Goal: Task Accomplishment & Management: Use online tool/utility

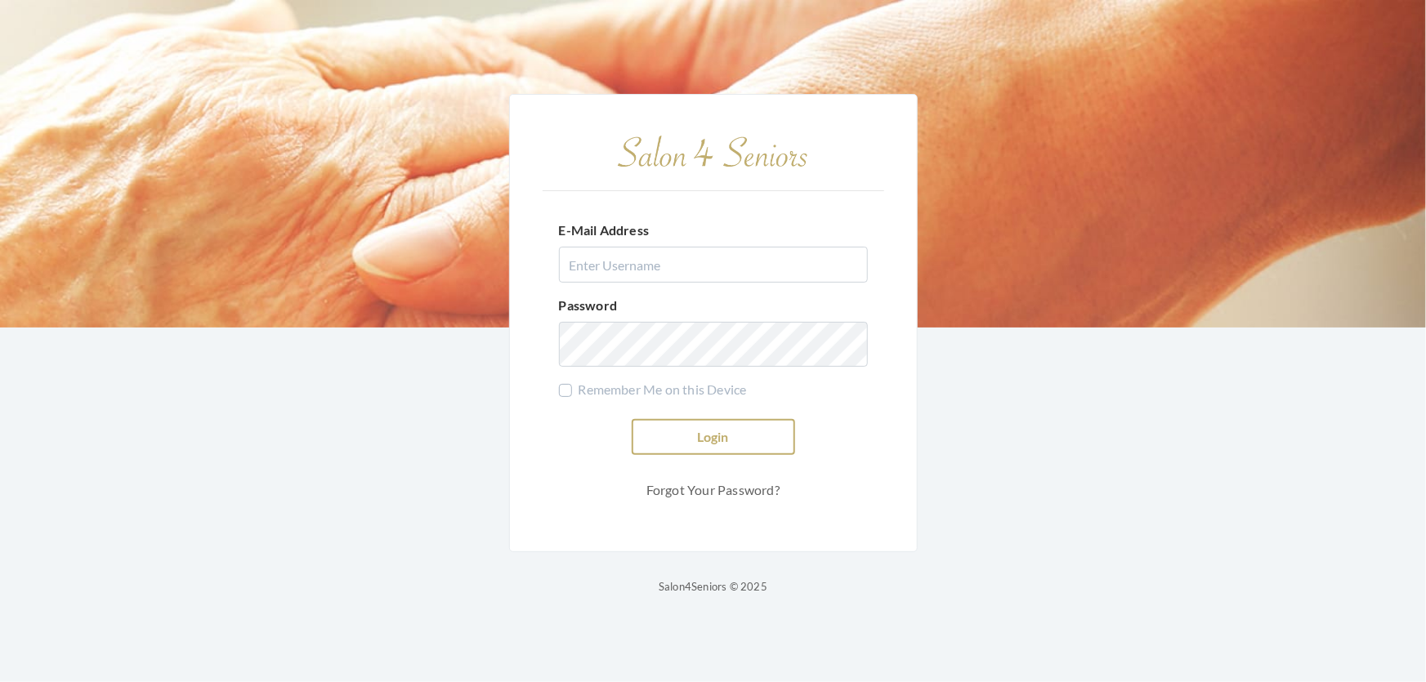
type input "shemekastephens@gmail.com"
click at [710, 419] on button "Login" at bounding box center [713, 437] width 163 height 36
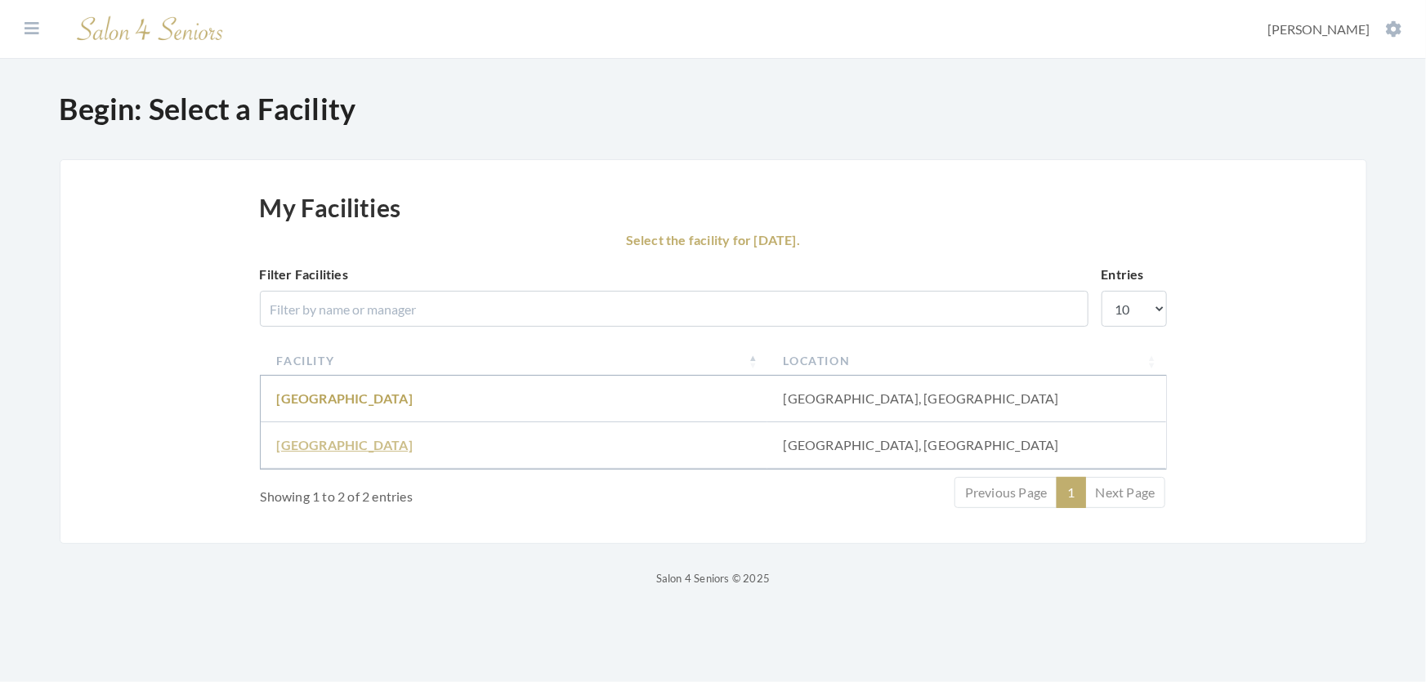
click at [305, 453] on link "[GEOGRAPHIC_DATA]" at bounding box center [345, 445] width 136 height 16
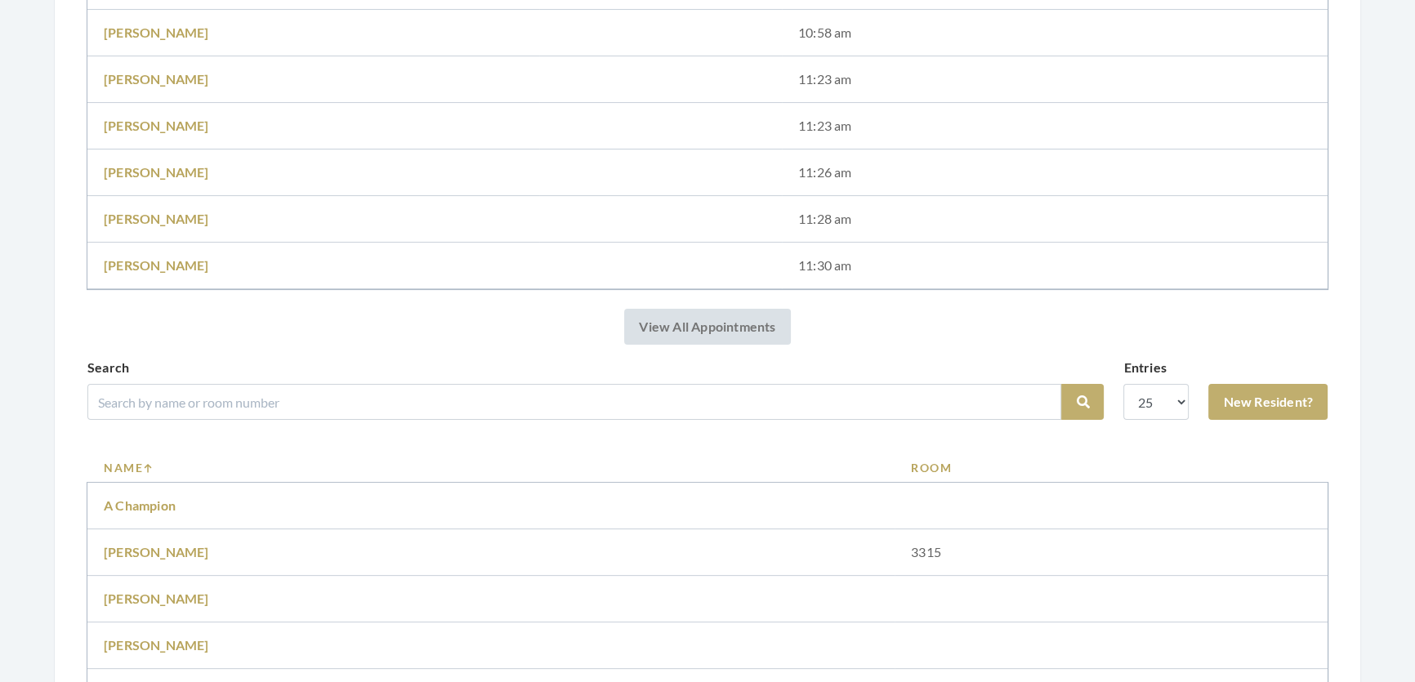
scroll to position [594, 0]
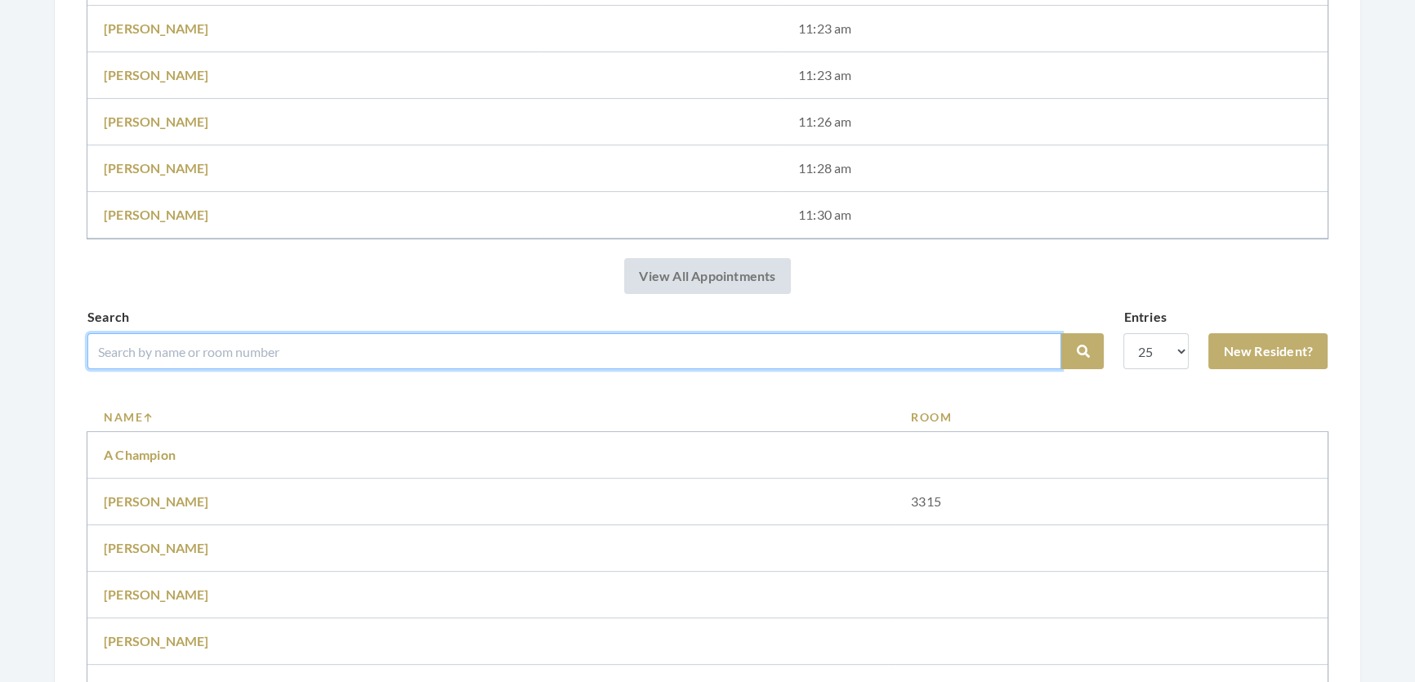
click at [117, 363] on input "search" at bounding box center [574, 351] width 974 height 36
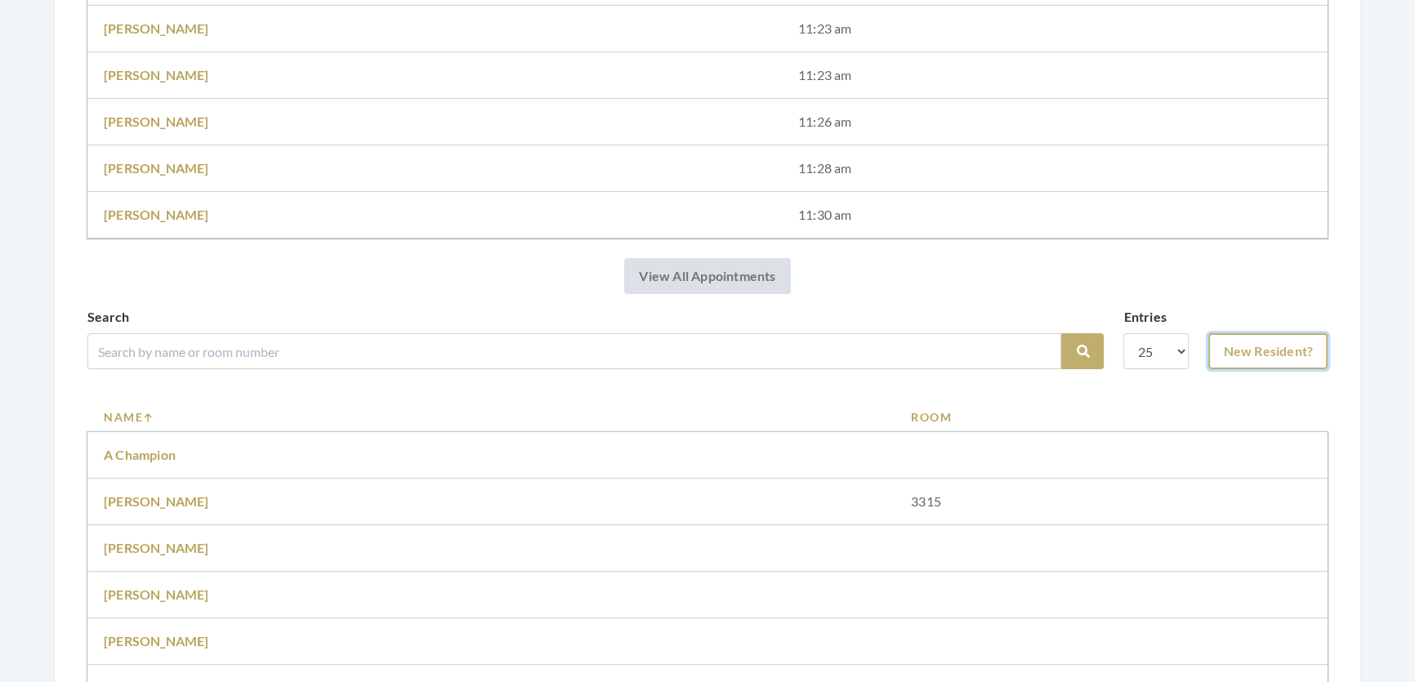
click at [1301, 367] on link "New Resident?" at bounding box center [1268, 351] width 119 height 36
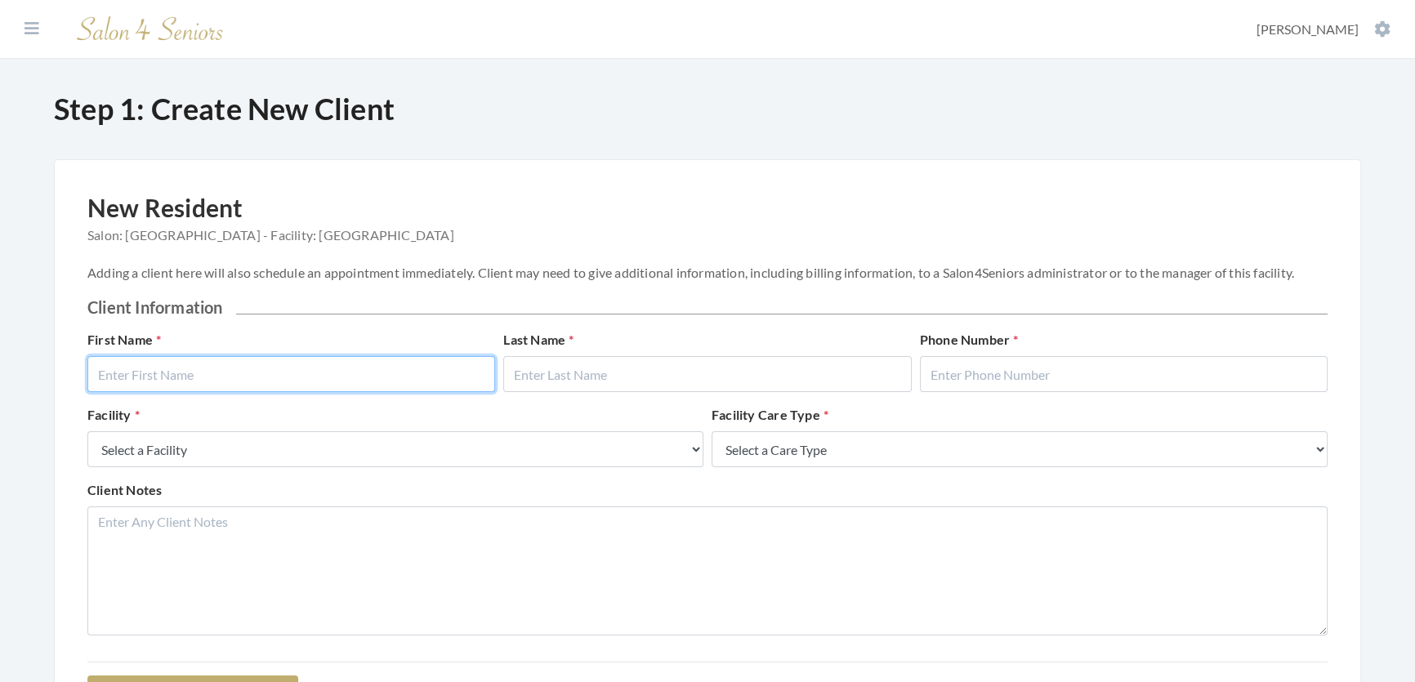
click at [296, 373] on input "text" at bounding box center [291, 374] width 408 height 36
type input "Patricia"
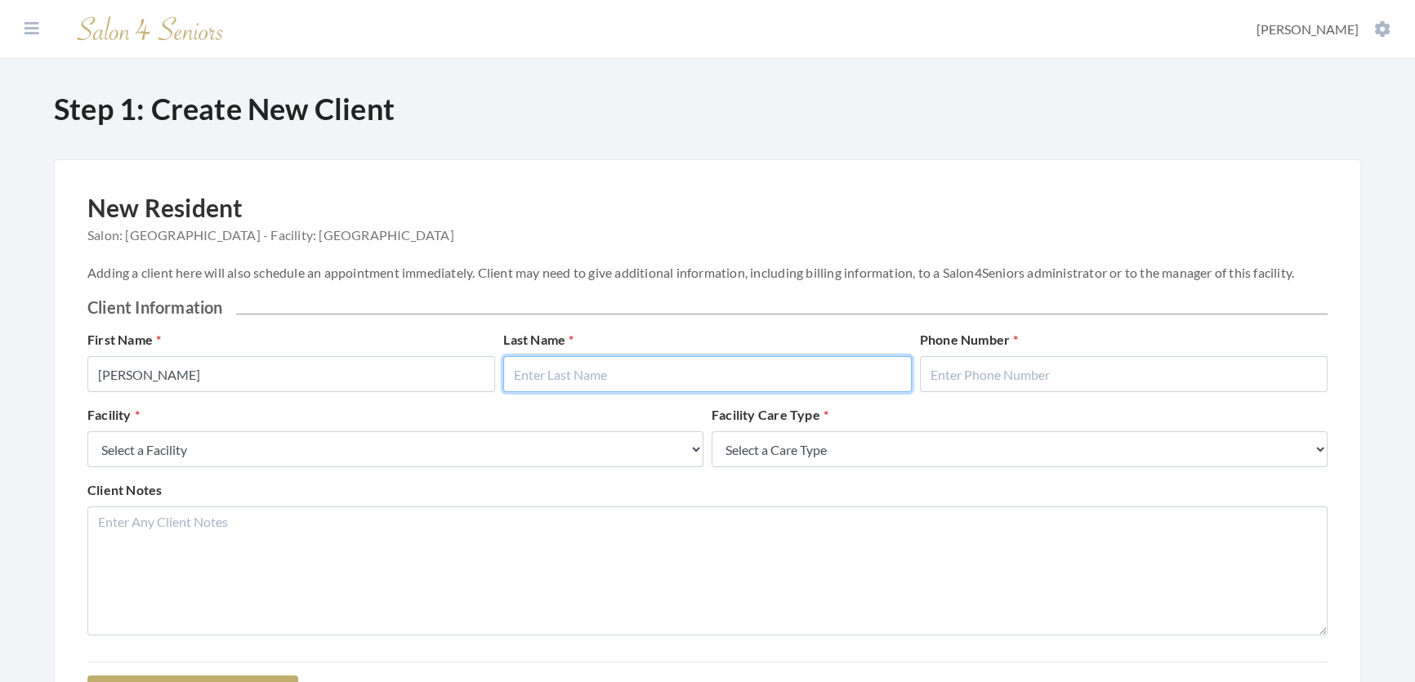
click at [738, 391] on input "text" at bounding box center [707, 374] width 408 height 36
type input "Emala"
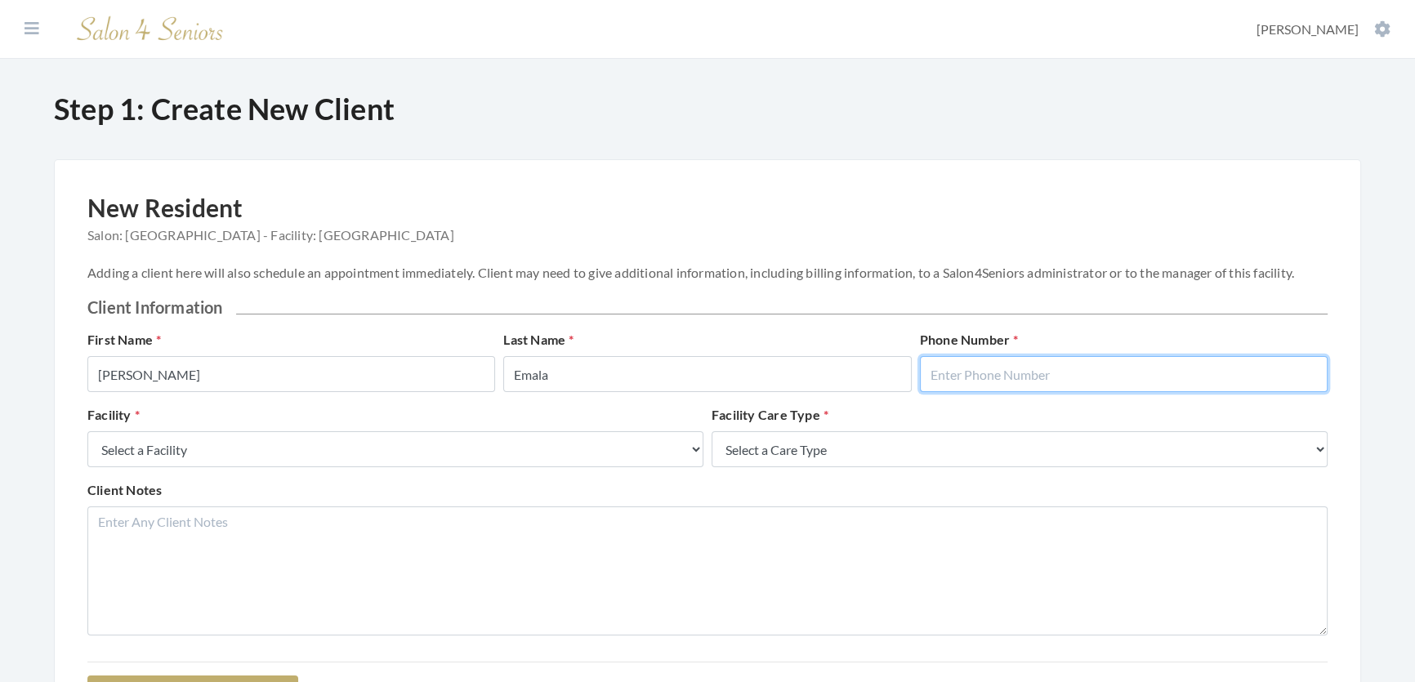
click at [997, 383] on input "text" at bounding box center [1124, 374] width 408 height 36
type input "2058354219"
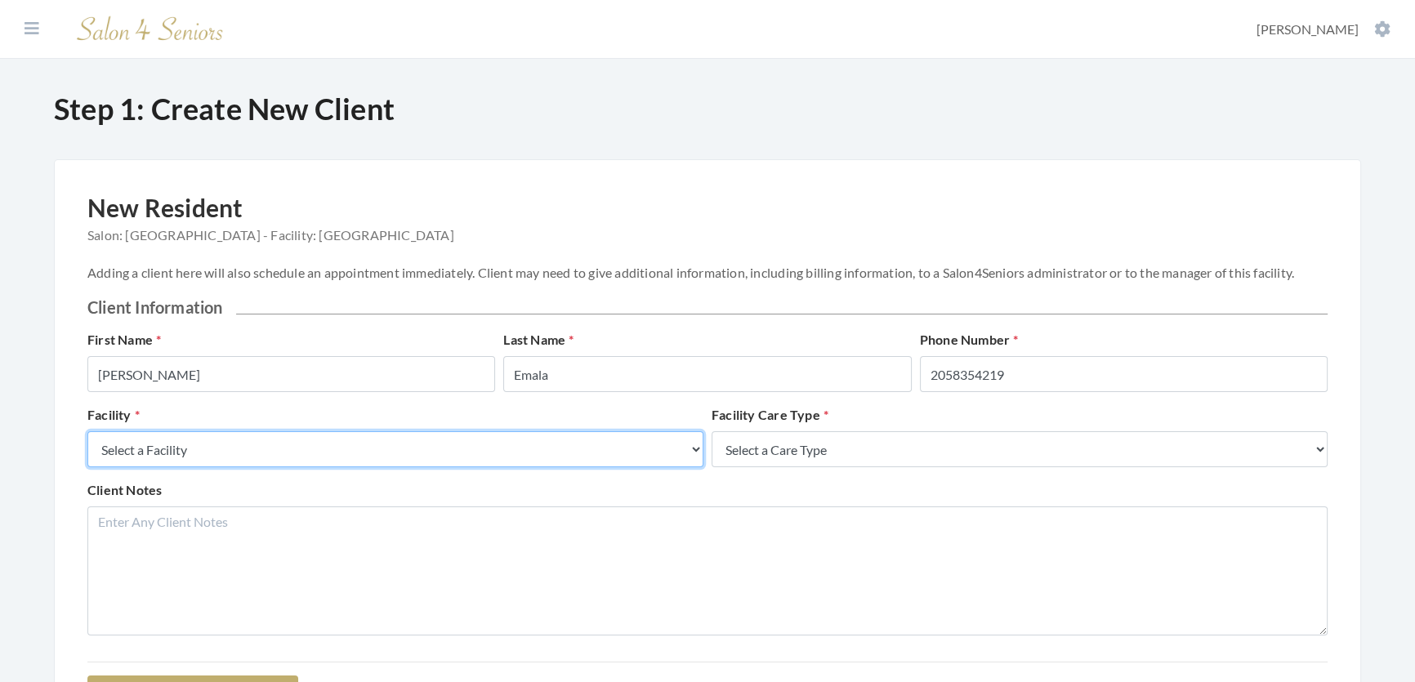
click at [505, 467] on select "Select a Facility Creekside at Three Rivers Brookdale Jones Farm Merrill Garden…" at bounding box center [395, 449] width 616 height 36
click at [498, 467] on select "Select a Facility Creekside at [GEOGRAPHIC_DATA] [PERSON_NAME][GEOGRAPHIC_DATA]…" at bounding box center [395, 449] width 616 height 36
drag, startPoint x: 498, startPoint y: 476, endPoint x: 482, endPoint y: 476, distance: 16.4
click at [498, 467] on select "Select a Facility Creekside at [GEOGRAPHIC_DATA] [PERSON_NAME][GEOGRAPHIC_DATA]…" at bounding box center [395, 449] width 616 height 36
select select "27"
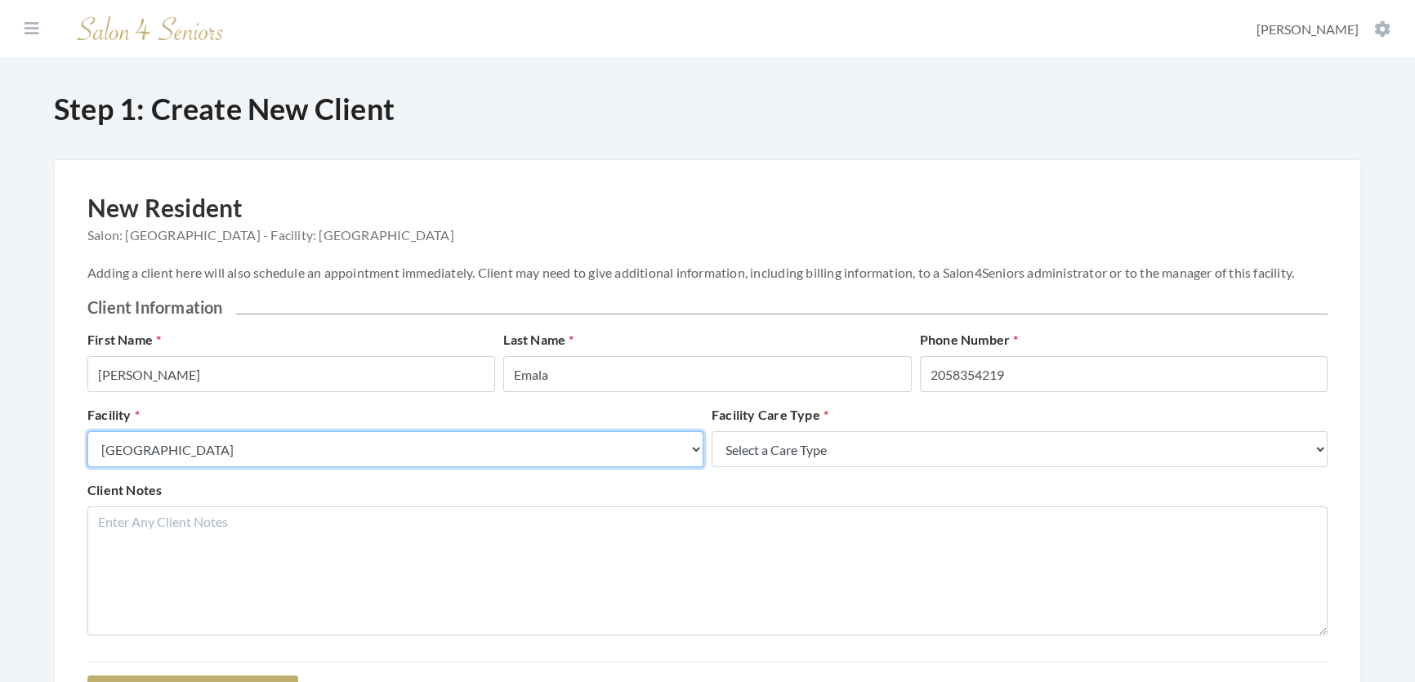
click at [87, 448] on select "Select a Facility Creekside at Three Rivers Brookdale Jones Farm Merrill Garden…" at bounding box center [395, 449] width 616 height 36
click at [812, 480] on div "Facility Select a Facility Creekside at Three Rivers Brookdale Jones Farm Merri…" at bounding box center [707, 442] width 1249 height 75
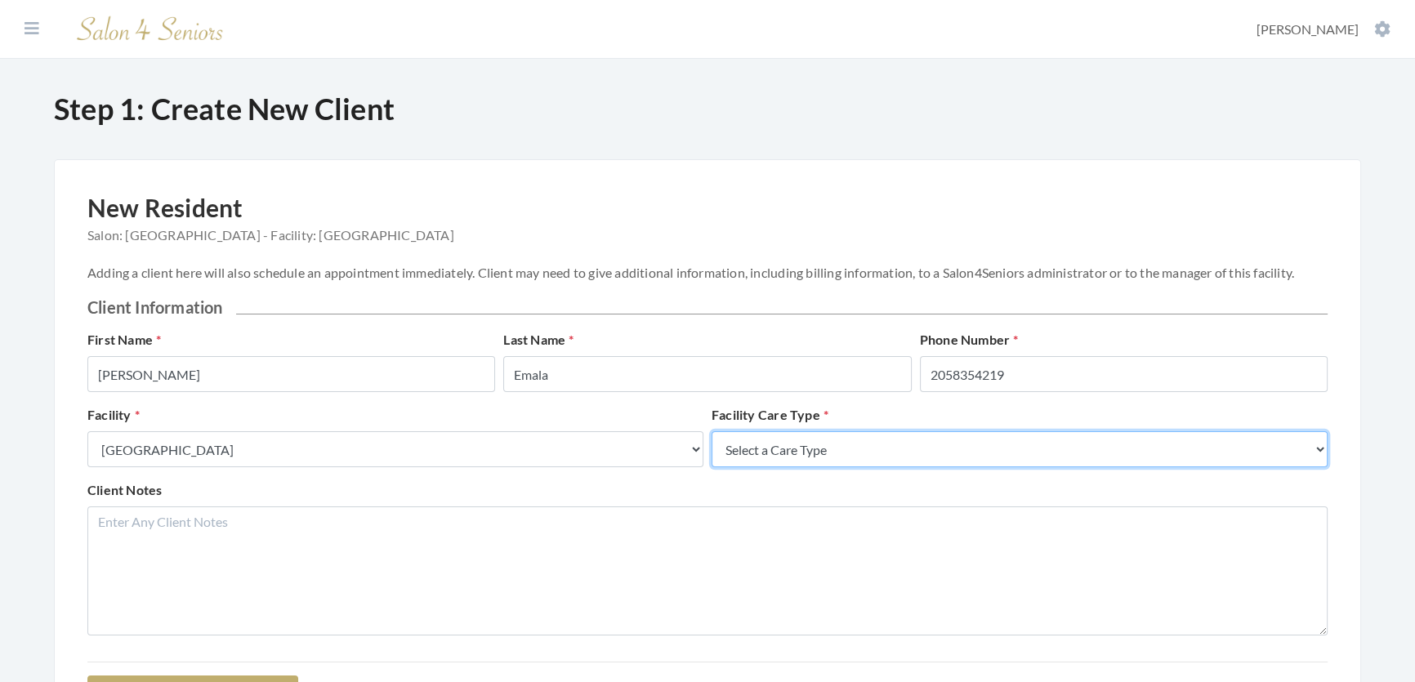
click at [811, 467] on select "Select a Care Type Nursing Home Rehab Memory Care Assisted Living Independent L…" at bounding box center [1020, 449] width 616 height 36
select select "2"
click at [712, 448] on select "Select a Care Type Nursing Home Rehab Memory Care Assisted Living Independent L…" at bounding box center [1020, 449] width 616 height 36
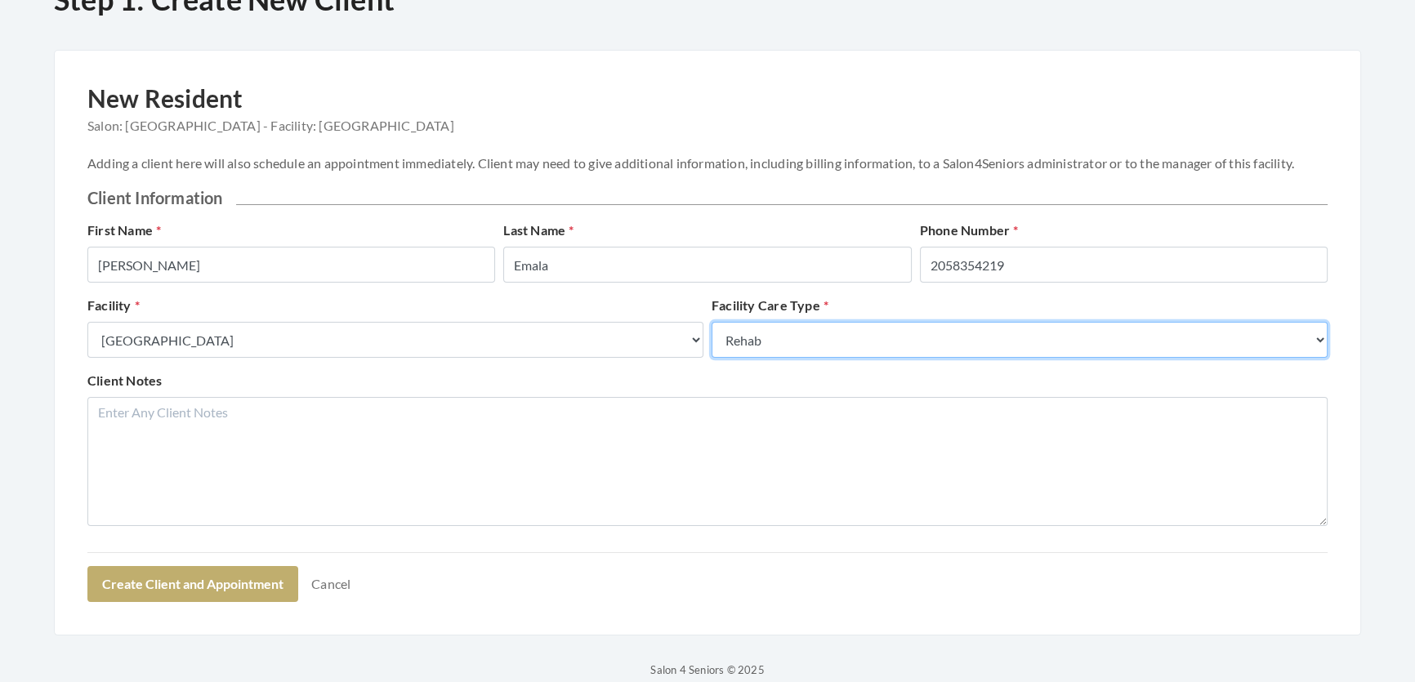
scroll to position [206, 0]
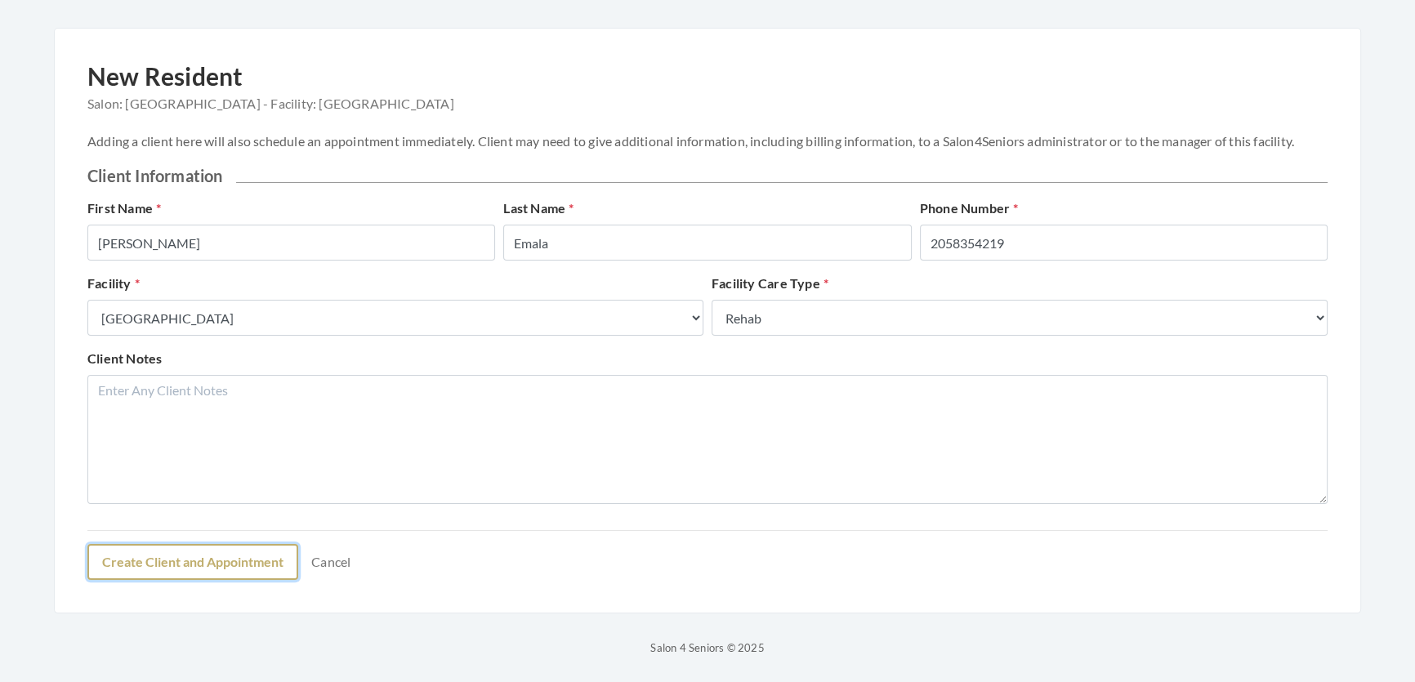
drag, startPoint x: 302, startPoint y: 549, endPoint x: 294, endPoint y: 547, distance: 8.3
click at [298, 549] on button "Create Client and Appointment" at bounding box center [192, 562] width 211 height 36
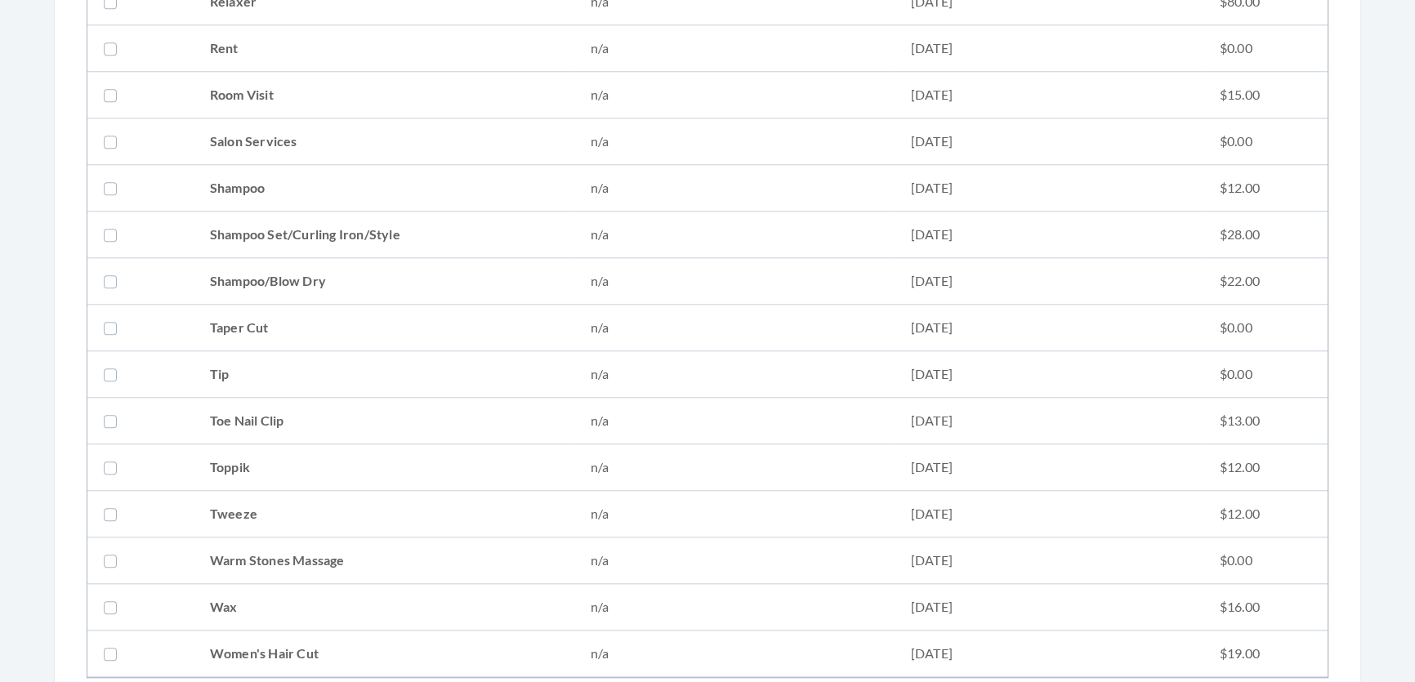
scroll to position [1992, 0]
click at [351, 226] on td "Shampoo Set/Curling Iron/Style" at bounding box center [384, 238] width 381 height 47
checkbox input "true"
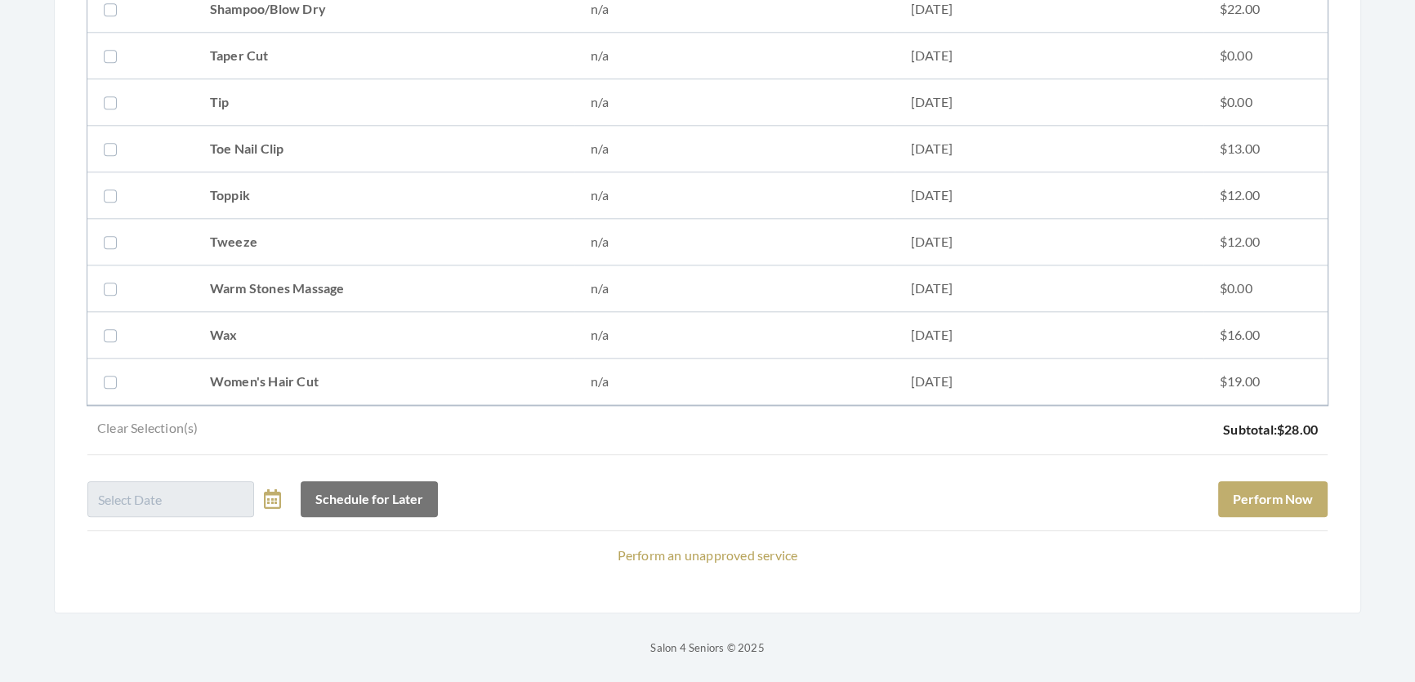
scroll to position [2289, 0]
click at [1242, 489] on button "Perform Now" at bounding box center [1272, 499] width 109 height 36
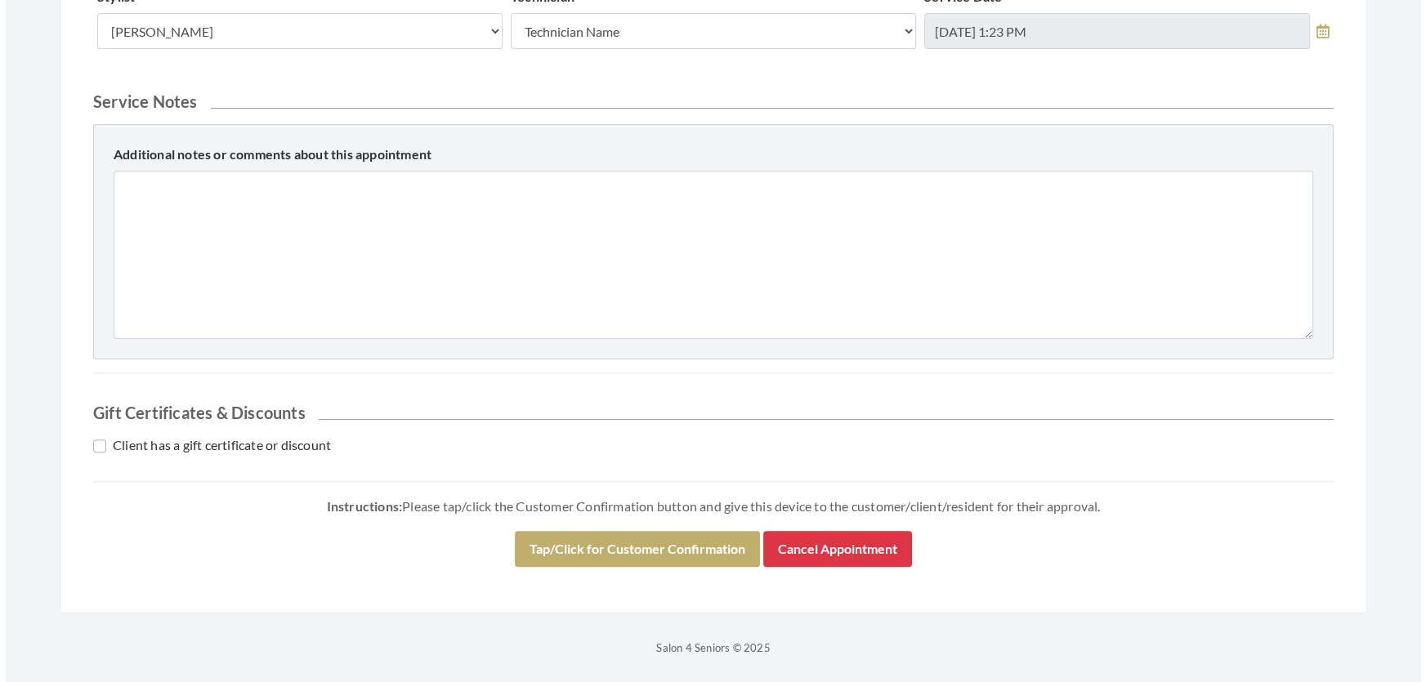
scroll to position [699, 0]
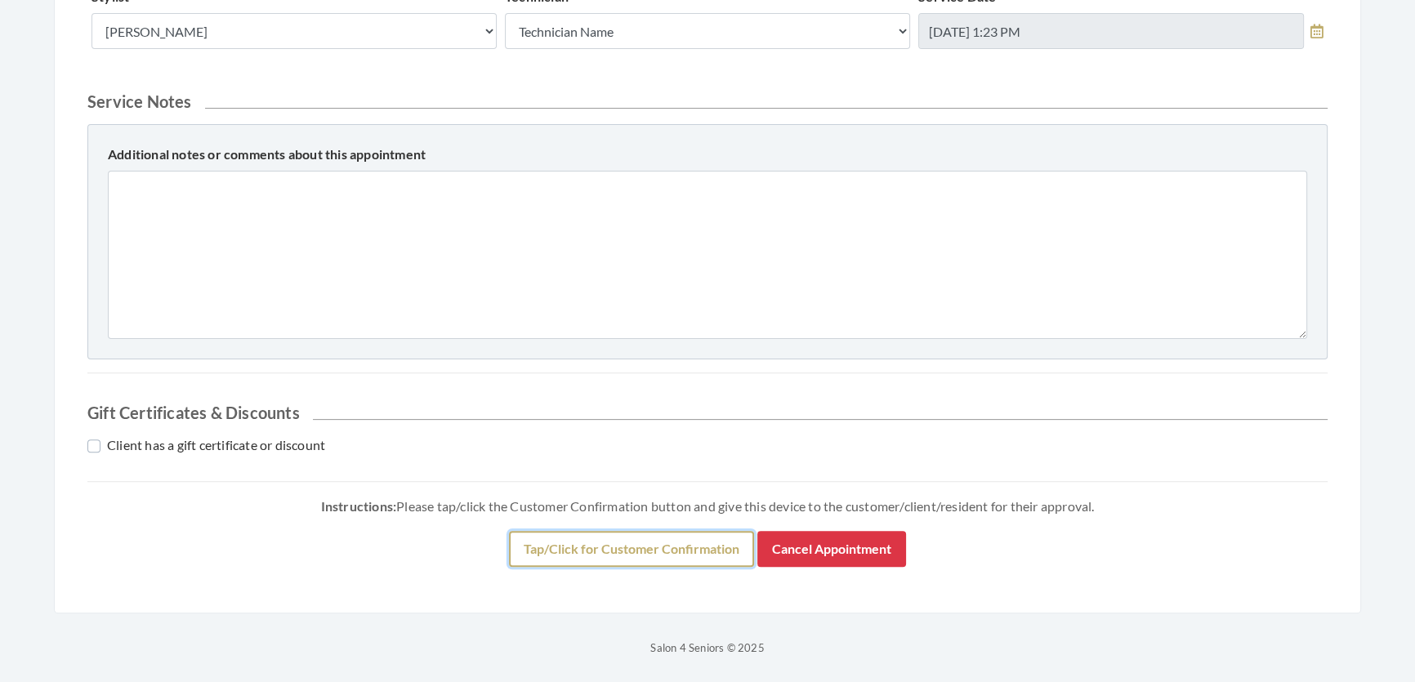
click at [647, 554] on button "Tap/Click for Customer Confirmation" at bounding box center [631, 549] width 245 height 36
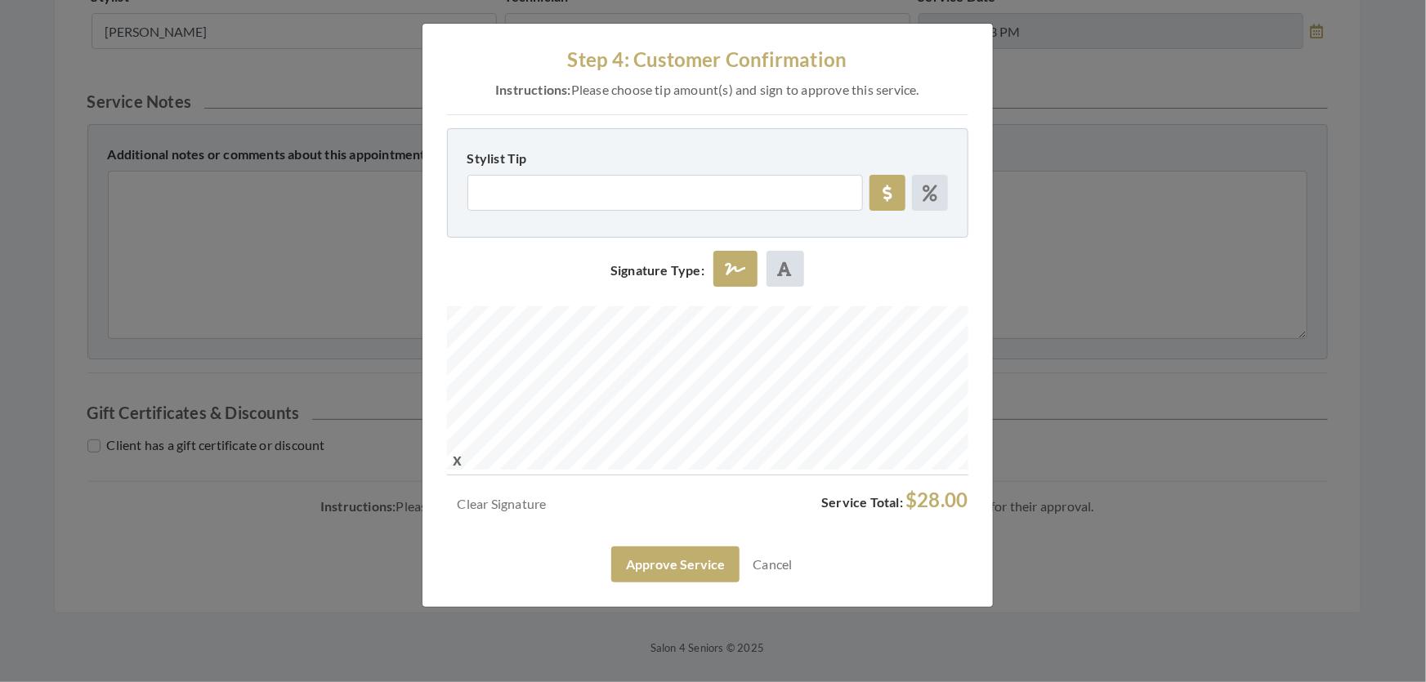
click at [737, 583] on div "Clear Signature Service Total: $28.00 Approve Service Cancel" at bounding box center [707, 536] width 521 height 94
click at [711, 583] on button "Approve Service" at bounding box center [675, 565] width 128 height 36
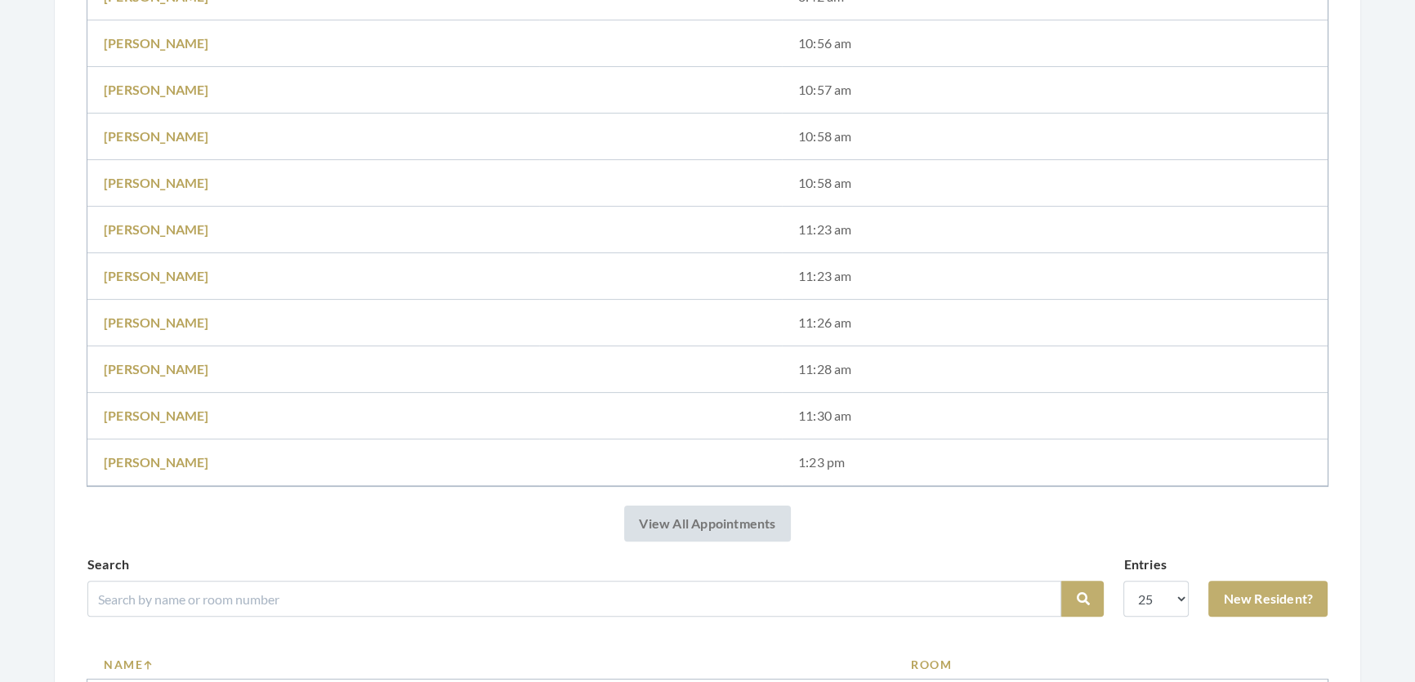
scroll to position [594, 0]
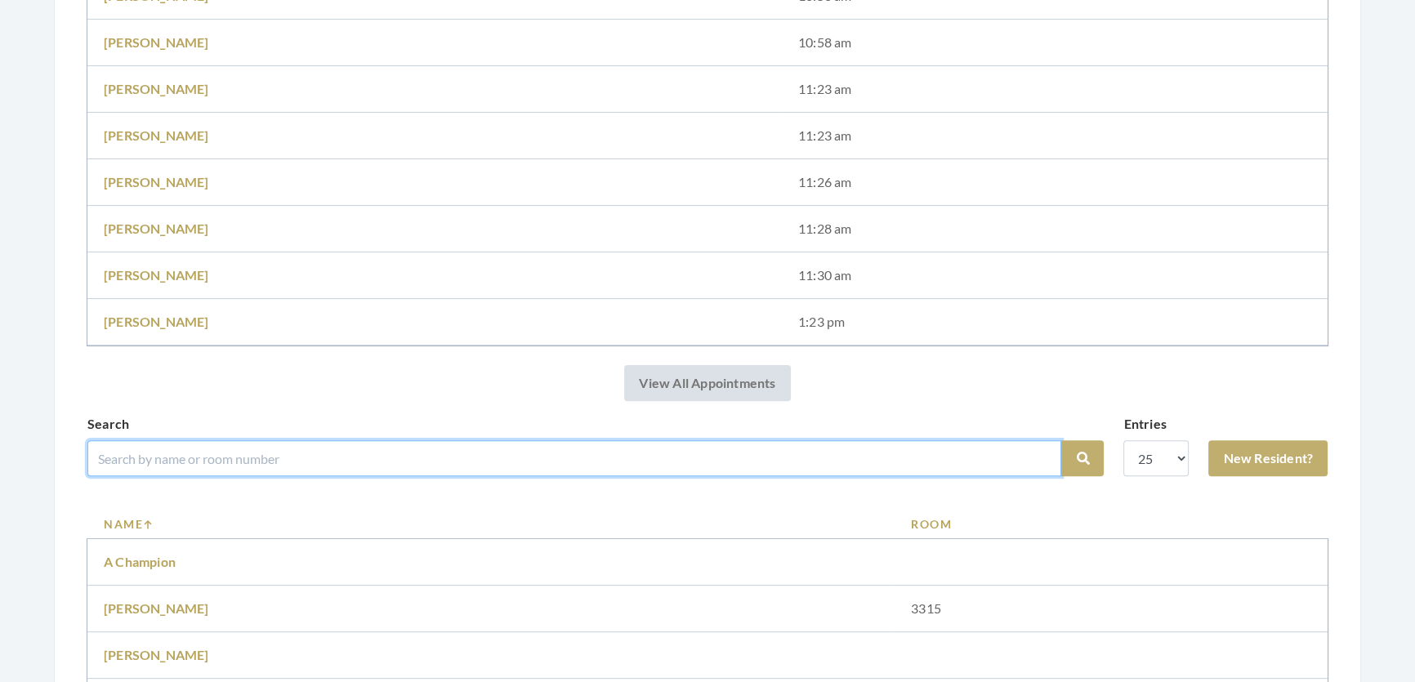
click at [347, 468] on input "search" at bounding box center [574, 458] width 974 height 36
type input "[PERSON_NAME]"
click at [1061, 440] on button "Search" at bounding box center [1082, 458] width 42 height 36
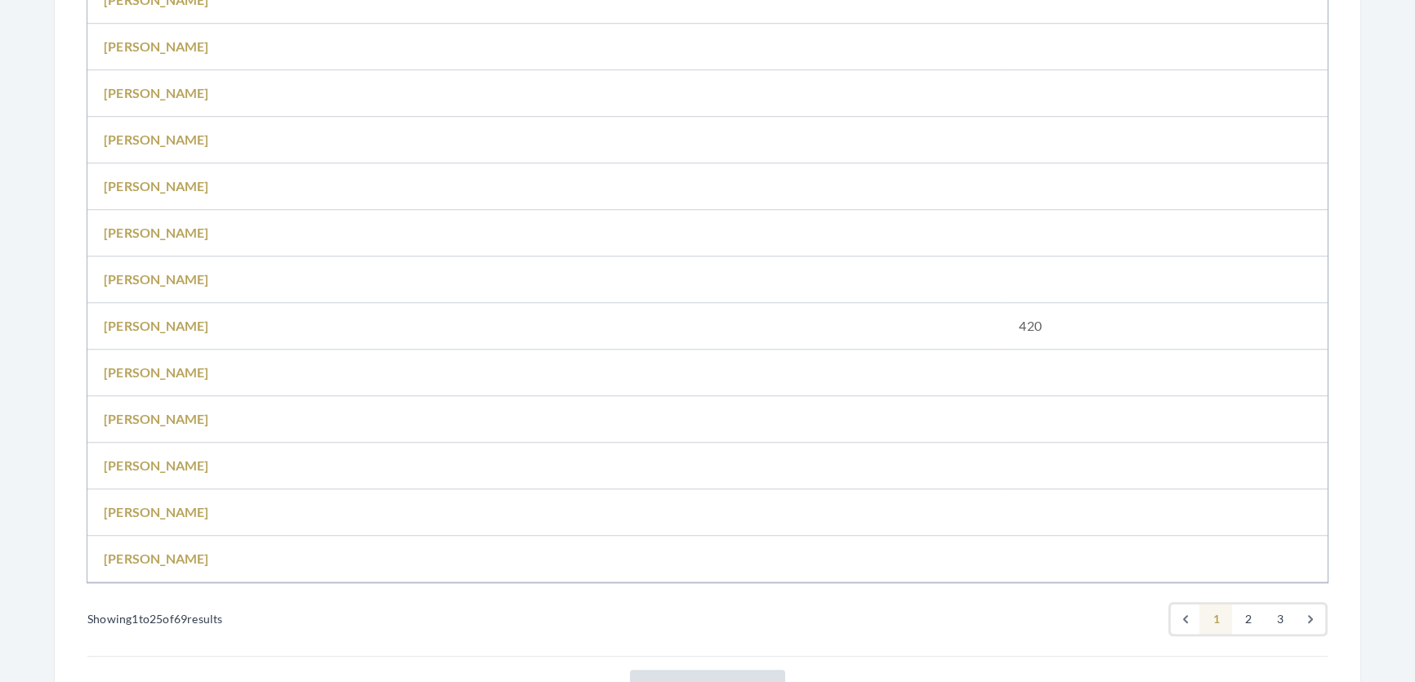
scroll to position [1782, 0]
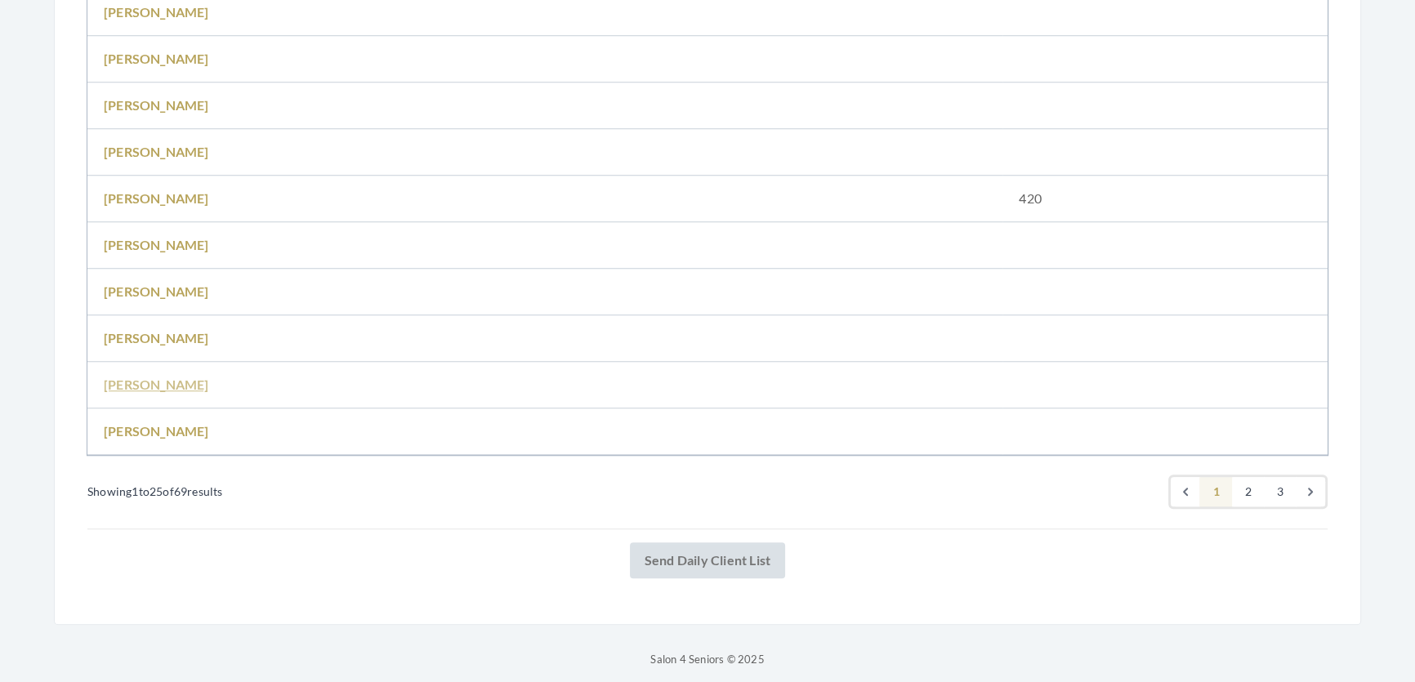
click at [163, 392] on link "[PERSON_NAME]" at bounding box center [156, 385] width 105 height 16
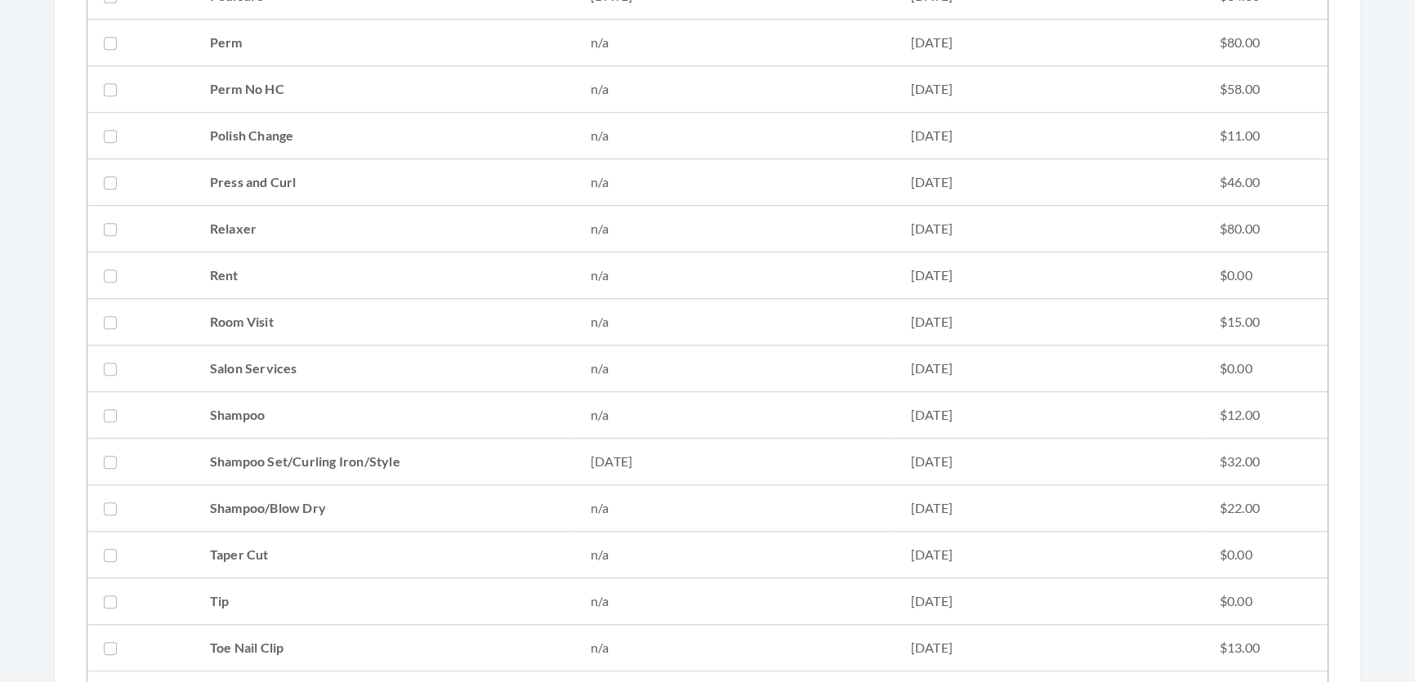
scroll to position [1708, 0]
click at [520, 452] on td "Shampoo Set/Curling Iron/Style" at bounding box center [384, 462] width 381 height 47
checkbox input "true"
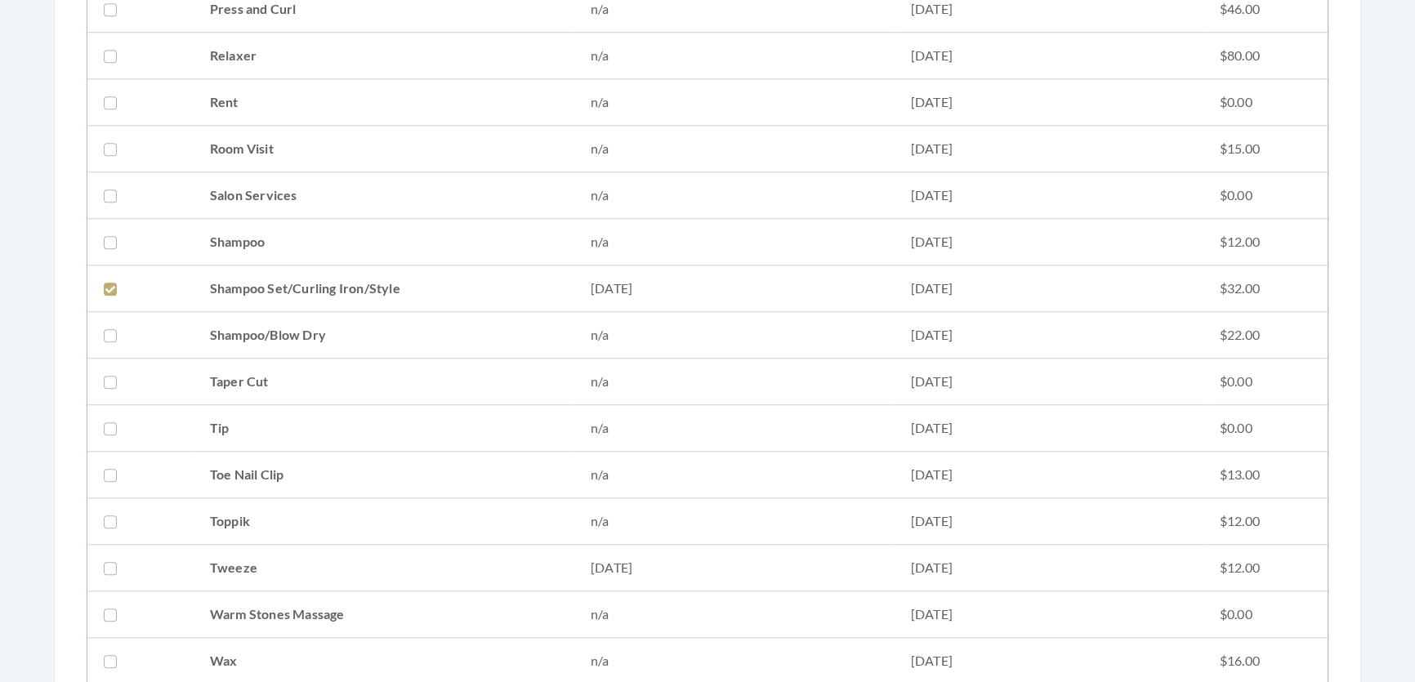
scroll to position [2228, 0]
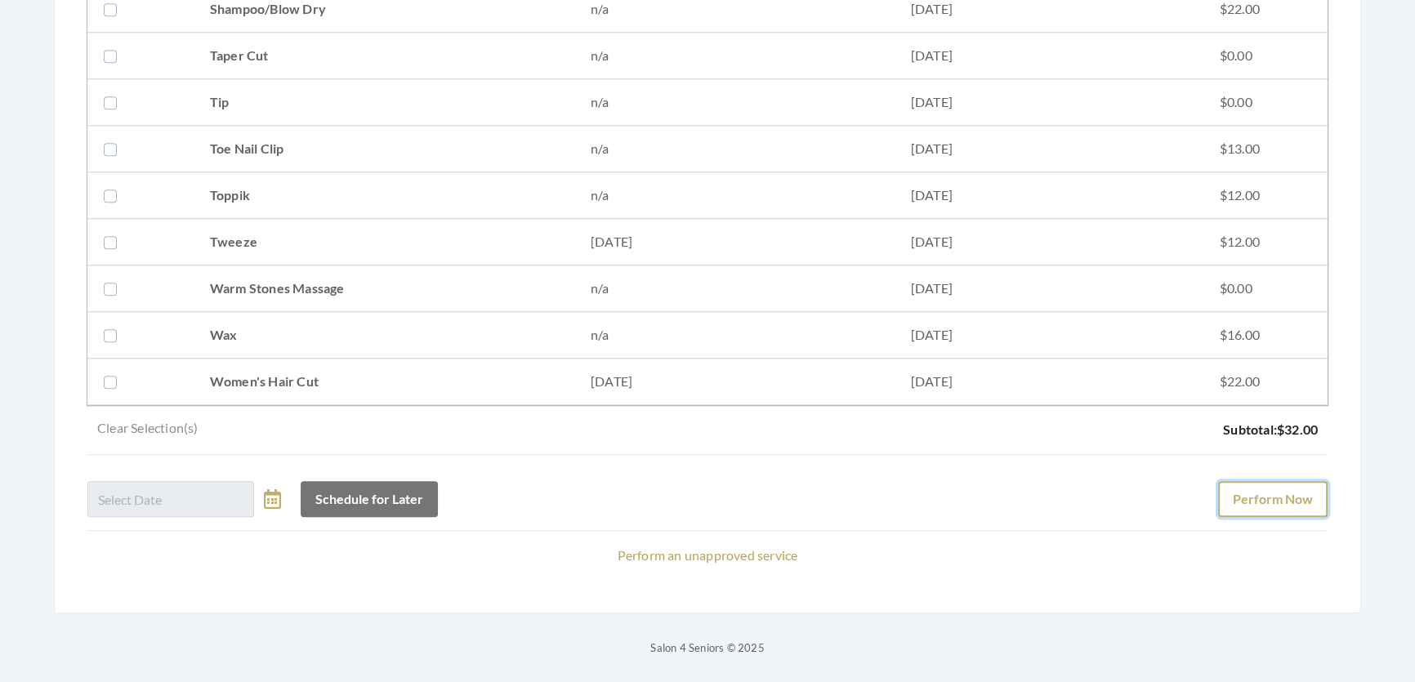
click at [1311, 501] on button "Perform Now" at bounding box center [1272, 499] width 109 height 36
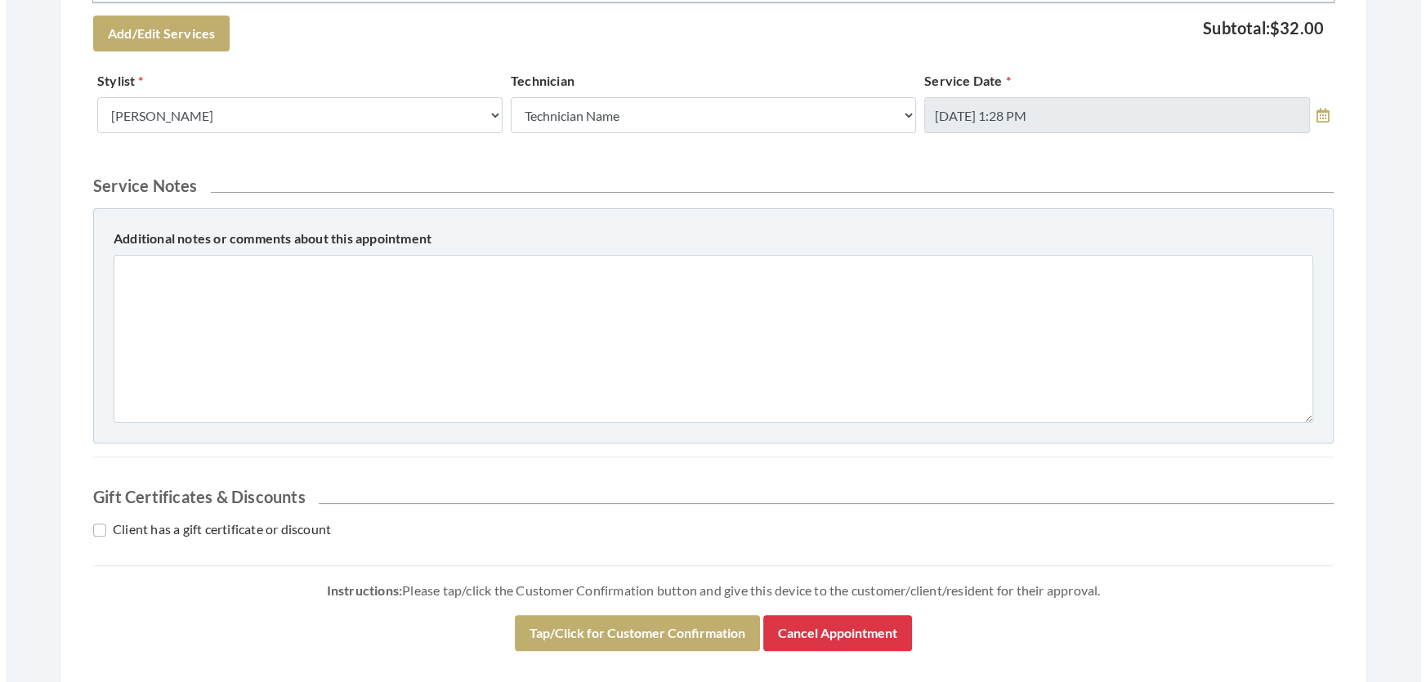
scroll to position [594, 0]
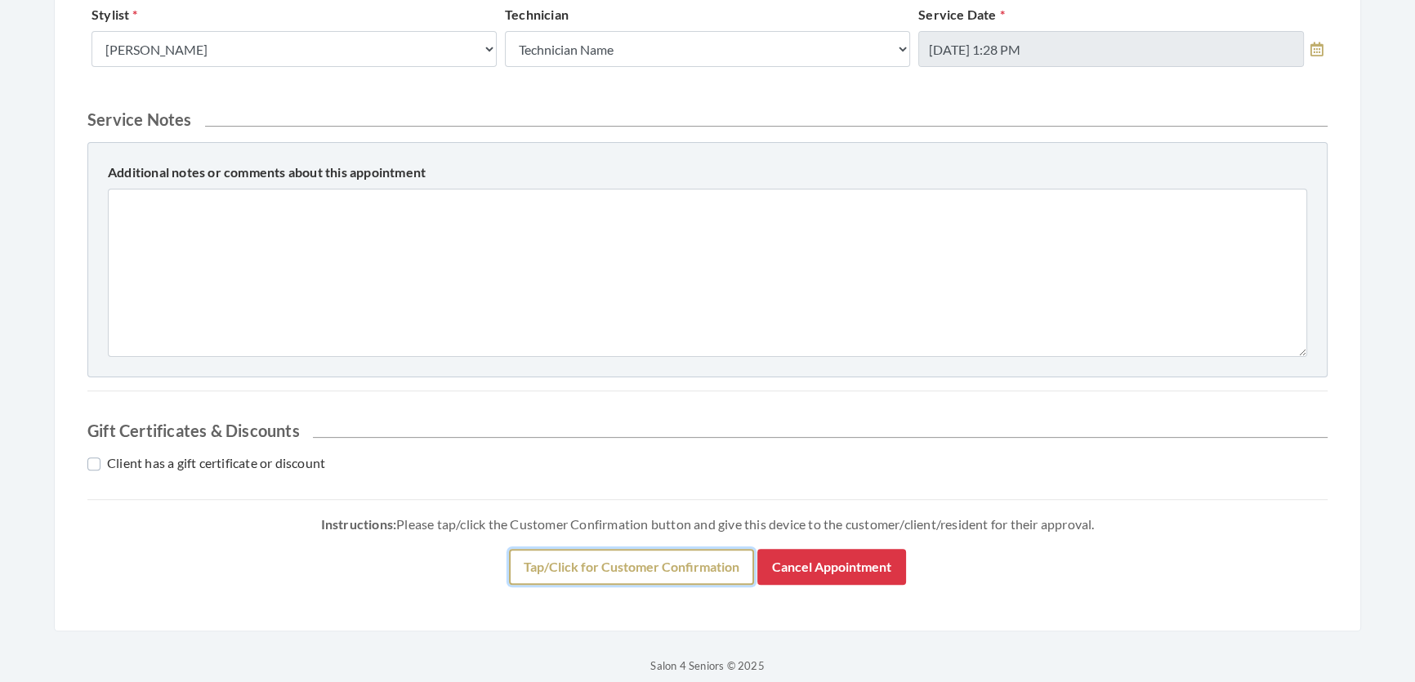
click at [538, 585] on button "Tap/Click for Customer Confirmation" at bounding box center [631, 567] width 245 height 36
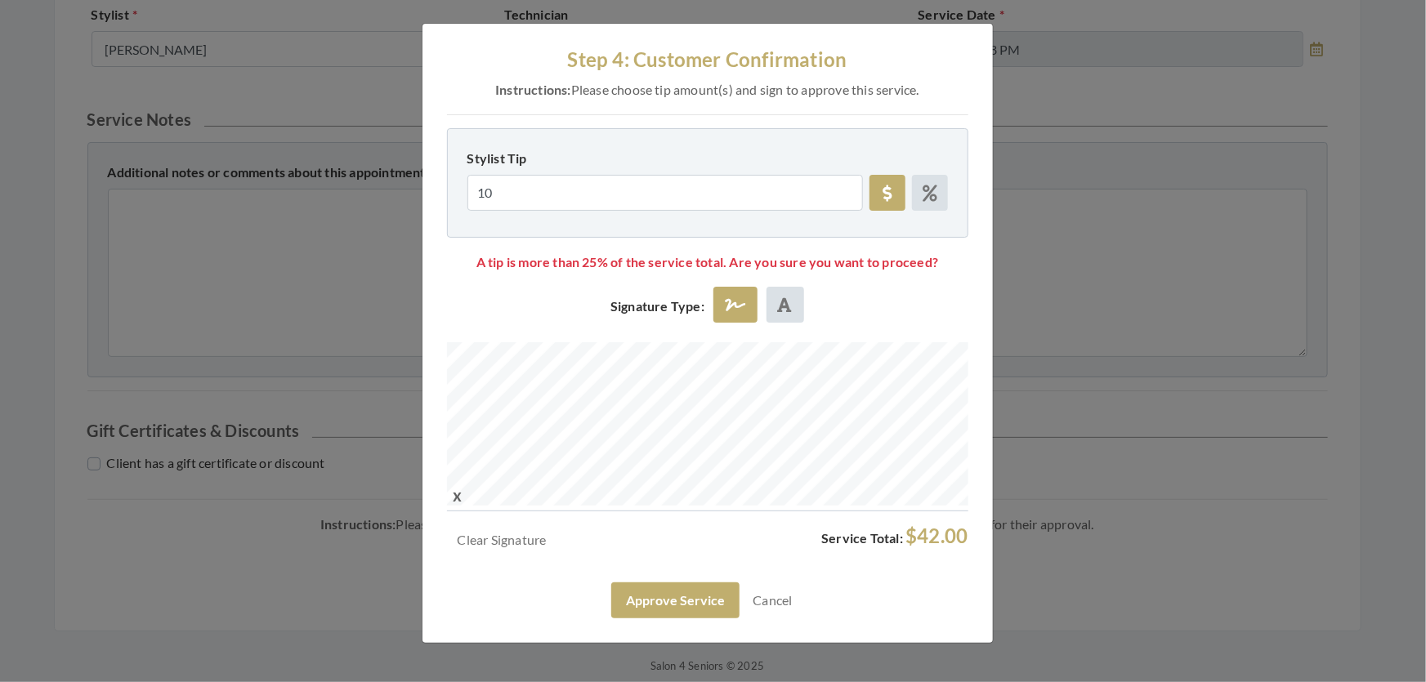
drag, startPoint x: 537, startPoint y: 249, endPoint x: 522, endPoint y: 247, distance: 14.9
click at [523, 238] on div "Stylist Tip 10 10% 15% 18% 20% Technician Tip 10 10% 15% 18% 20%" at bounding box center [707, 182] width 521 height 109
drag, startPoint x: 536, startPoint y: 212, endPoint x: 443, endPoint y: 230, distance: 94.9
click at [447, 230] on div "Stylist Tip 10 10% 15% 18% 20% Technician Tip 10 10% 15% 18% 20%" at bounding box center [707, 182] width 521 height 109
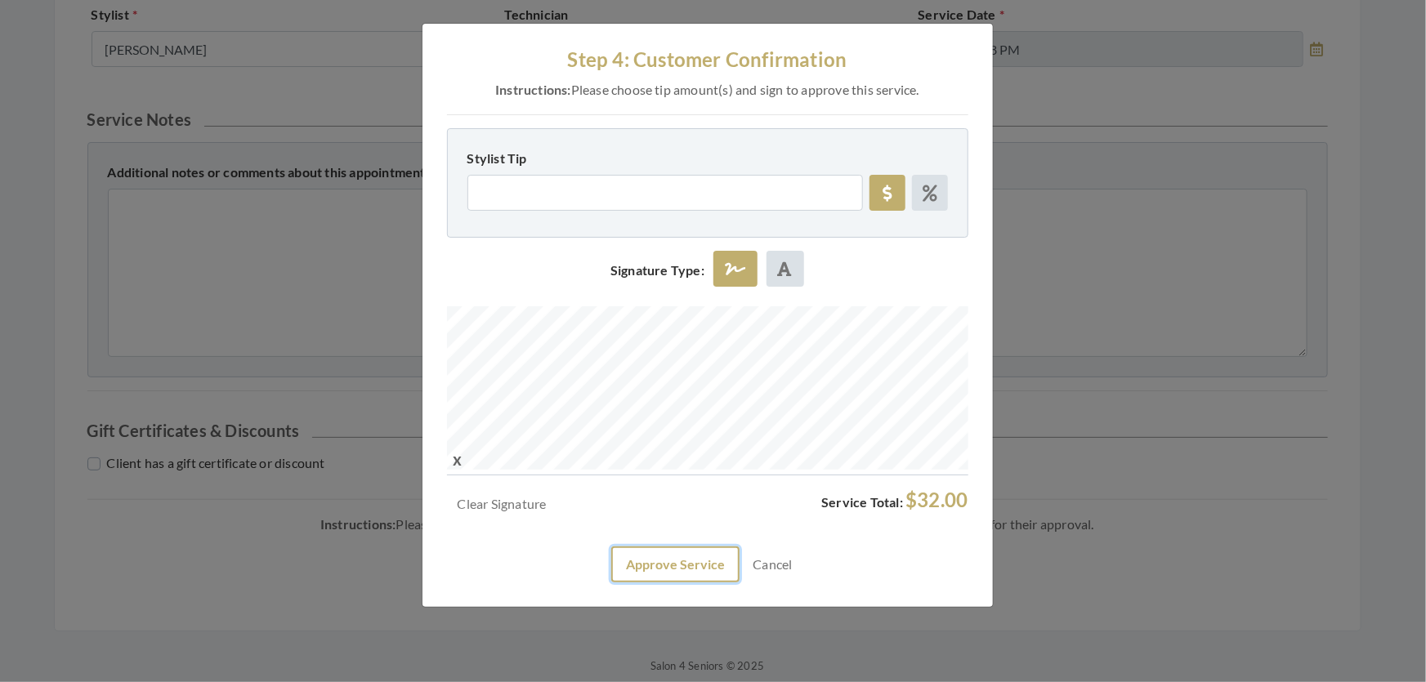
drag, startPoint x: 672, startPoint y: 606, endPoint x: 672, endPoint y: 598, distance: 8.2
click at [672, 583] on button "Approve Service" at bounding box center [675, 565] width 128 height 36
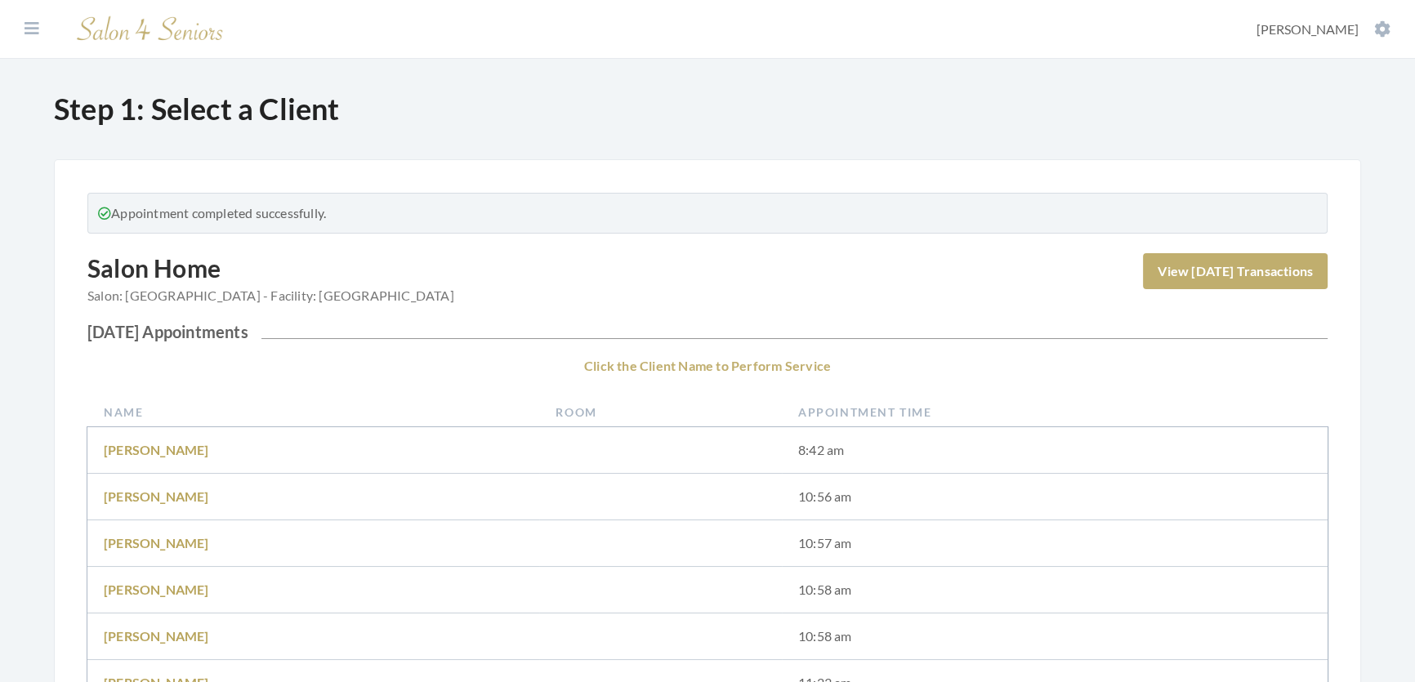
scroll to position [520, 0]
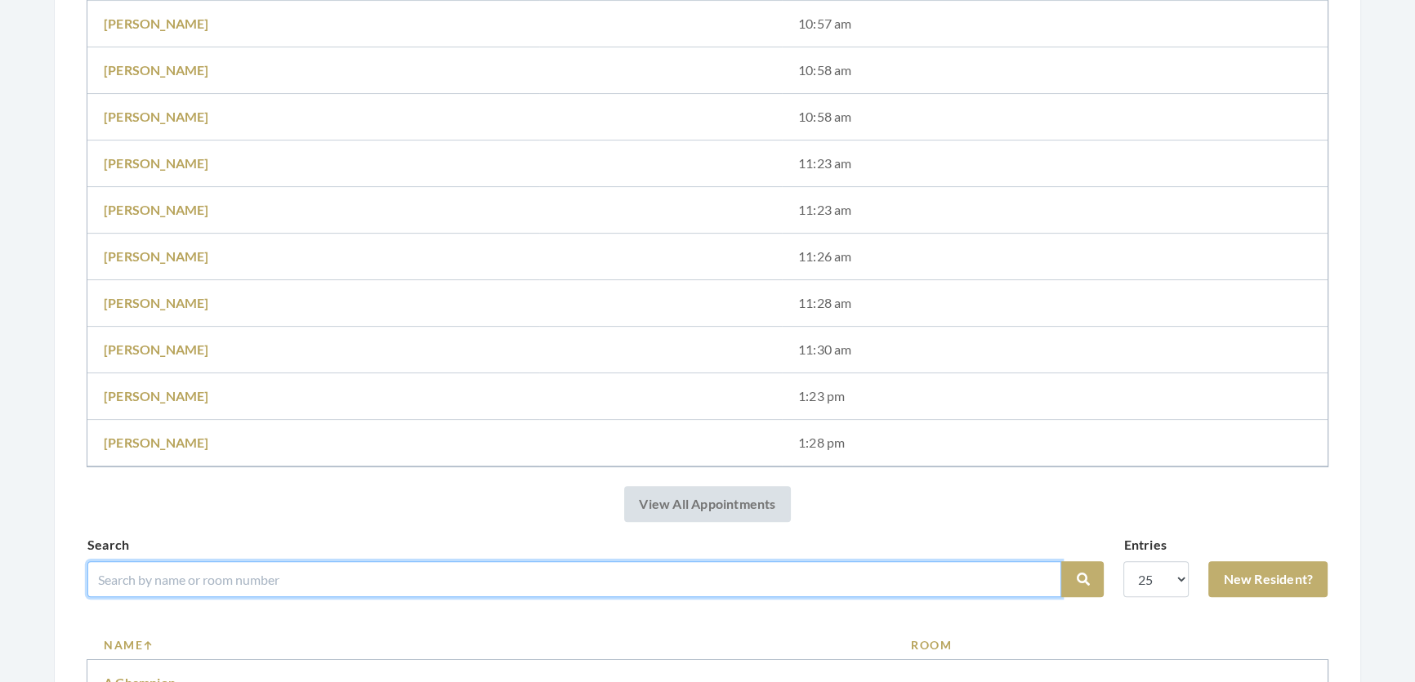
click at [172, 578] on input "search" at bounding box center [574, 579] width 974 height 36
click at [422, 591] on input "search" at bounding box center [574, 579] width 974 height 36
click at [303, 597] on input "search" at bounding box center [574, 579] width 974 height 36
type input "B"
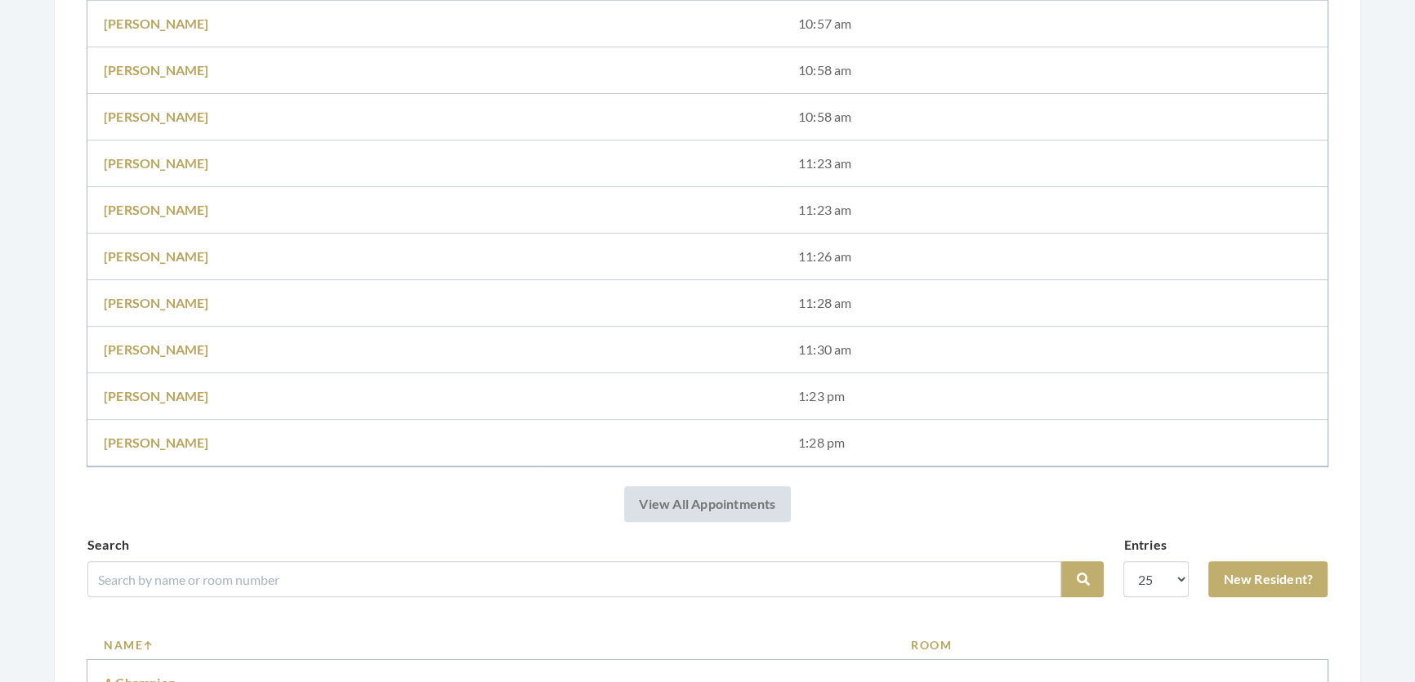
click at [1212, 574] on span "New Resident?" at bounding box center [1268, 566] width 119 height 62
click at [1245, 594] on link "New Resident?" at bounding box center [1268, 579] width 119 height 36
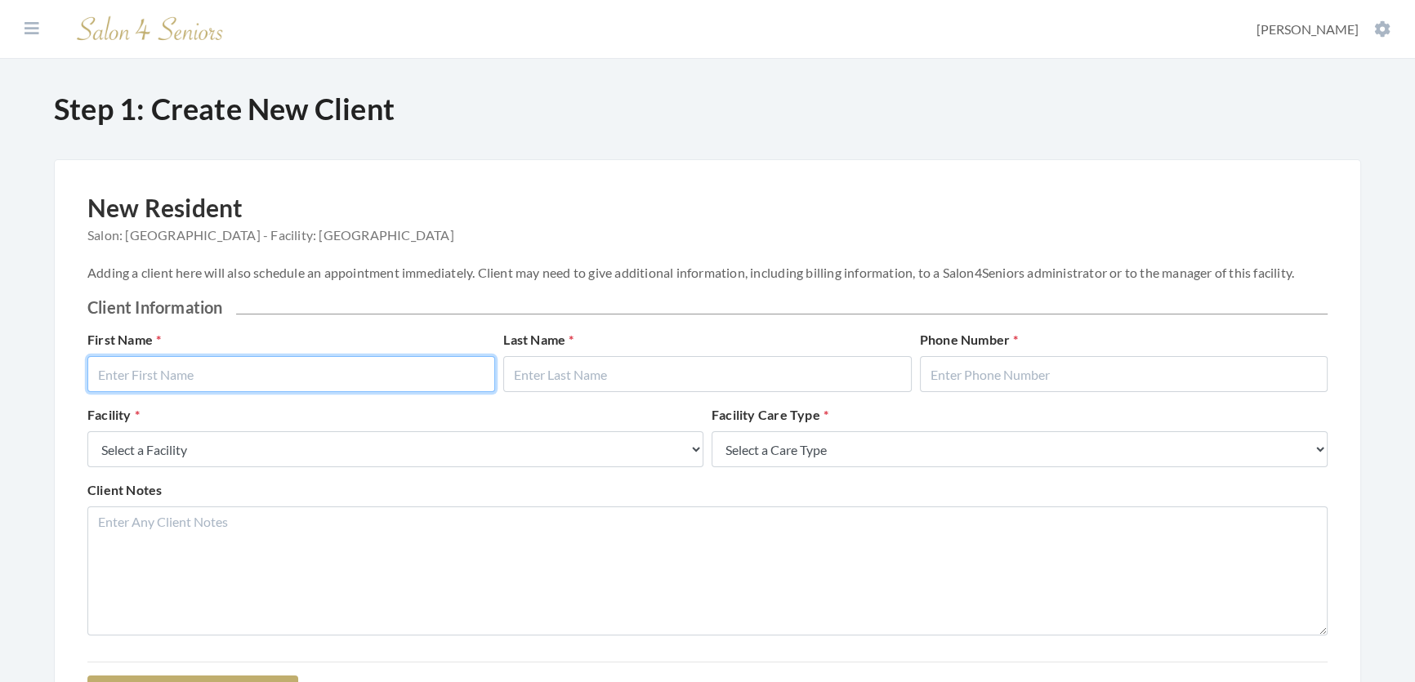
click at [246, 388] on input "text" at bounding box center [291, 374] width 408 height 36
click at [245, 370] on input "text" at bounding box center [291, 374] width 408 height 36
type input "N"
type input "[PERSON_NAME]"
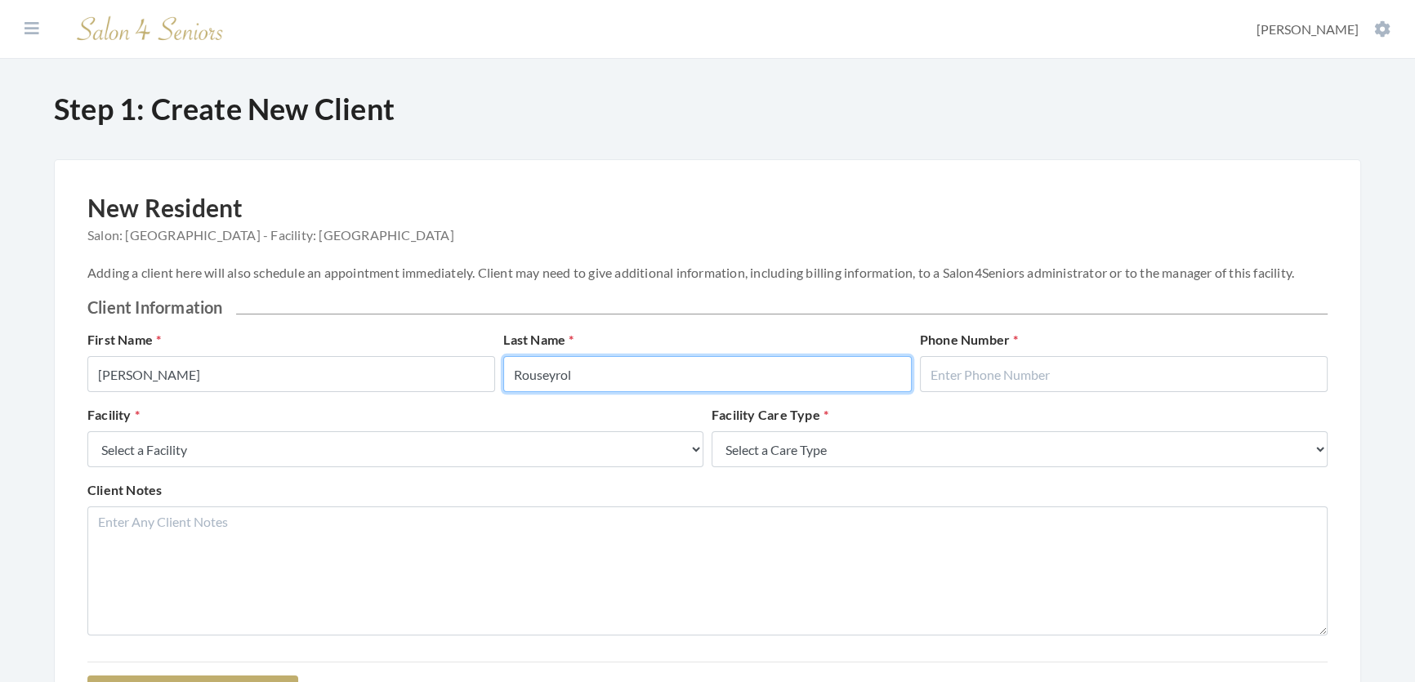
type input "Rouseyrol"
click at [1213, 405] on div "First Name [PERSON_NAME] Last Name [PERSON_NAME] Phone Number" at bounding box center [707, 367] width 1249 height 75
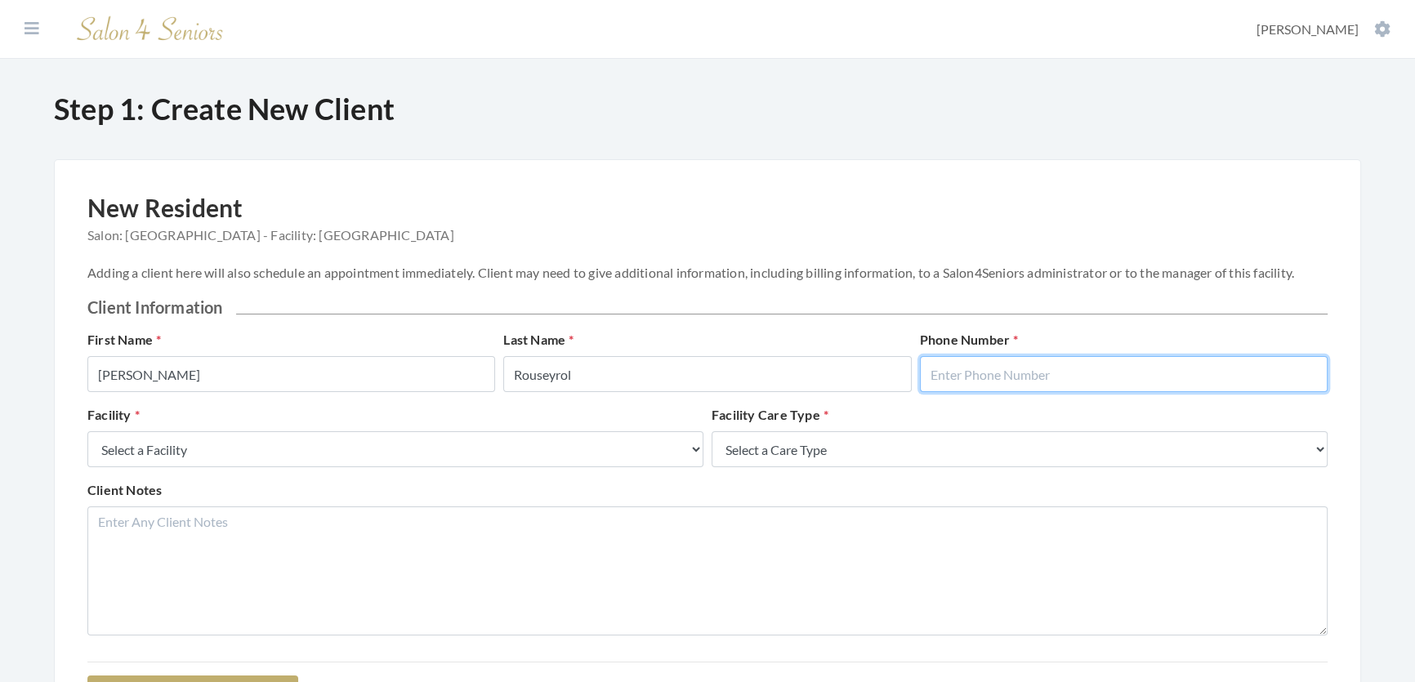
click at [1219, 392] on input "text" at bounding box center [1124, 374] width 408 height 36
type input "2058654219"
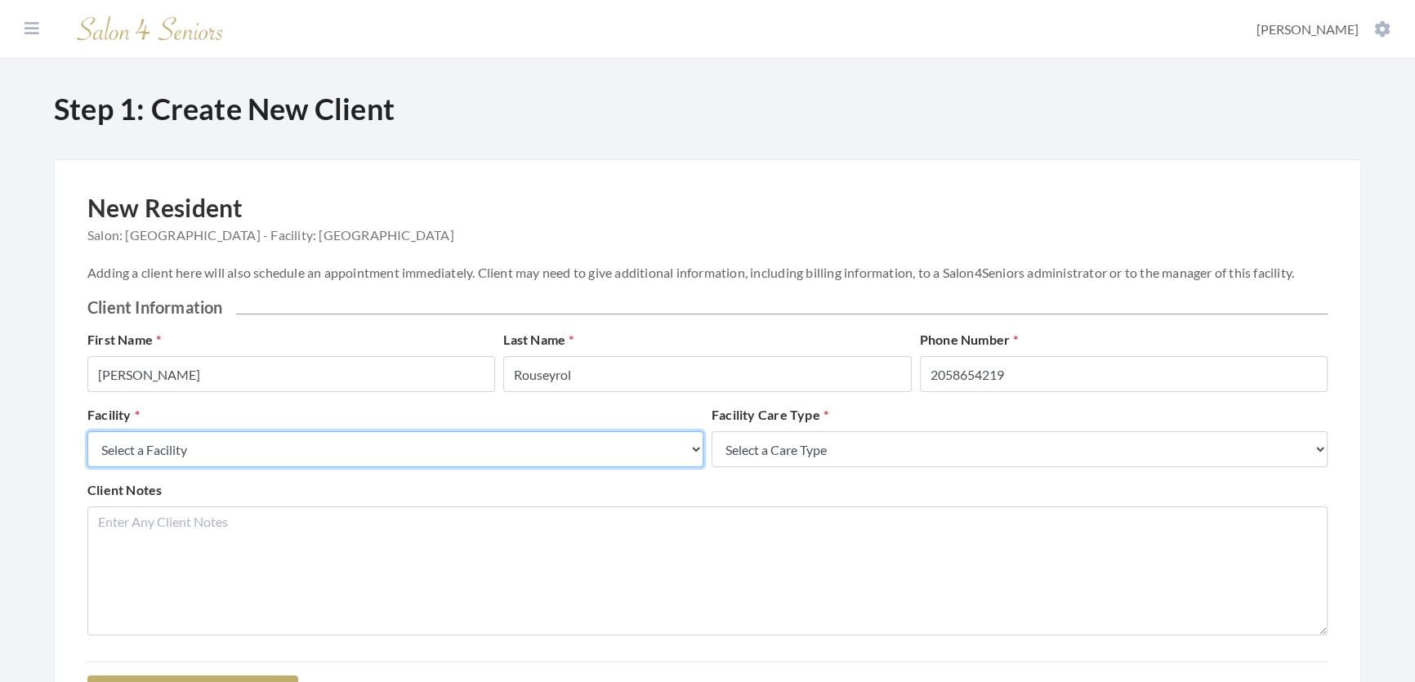
click at [598, 467] on select "Select a Facility Creekside at Three Rivers Brookdale Jones Farm Merrill Garden…" at bounding box center [395, 449] width 616 height 36
select select "27"
click at [87, 448] on select "Select a Facility Creekside at Three Rivers Brookdale Jones Farm Merrill Garden…" at bounding box center [395, 449] width 616 height 36
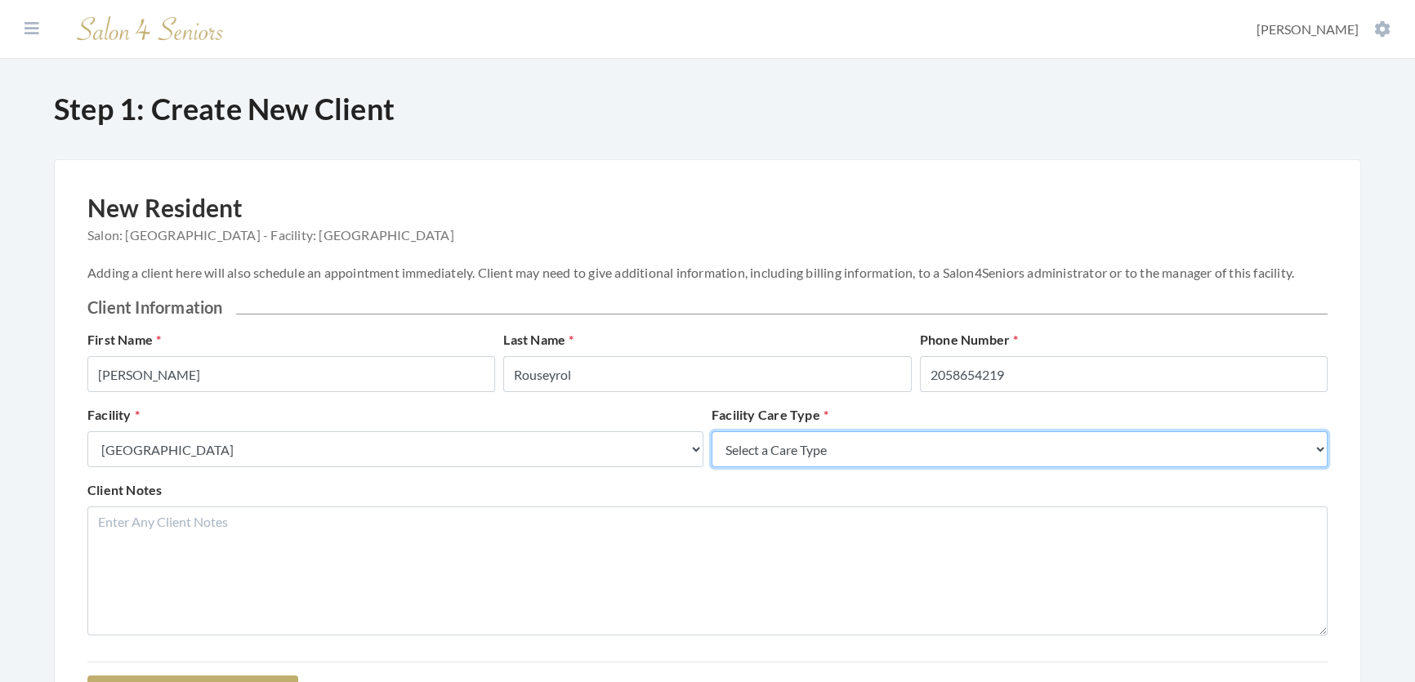
drag, startPoint x: 791, startPoint y: 464, endPoint x: 792, endPoint y: 485, distance: 20.4
click at [791, 464] on select "Select a Care Type Nursing Home Rehab Memory Care Assisted Living Independent L…" at bounding box center [1020, 449] width 616 height 36
select select "2"
click at [712, 448] on select "Select a Care Type Nursing Home Rehab Memory Care Assisted Living Independent L…" at bounding box center [1020, 449] width 616 height 36
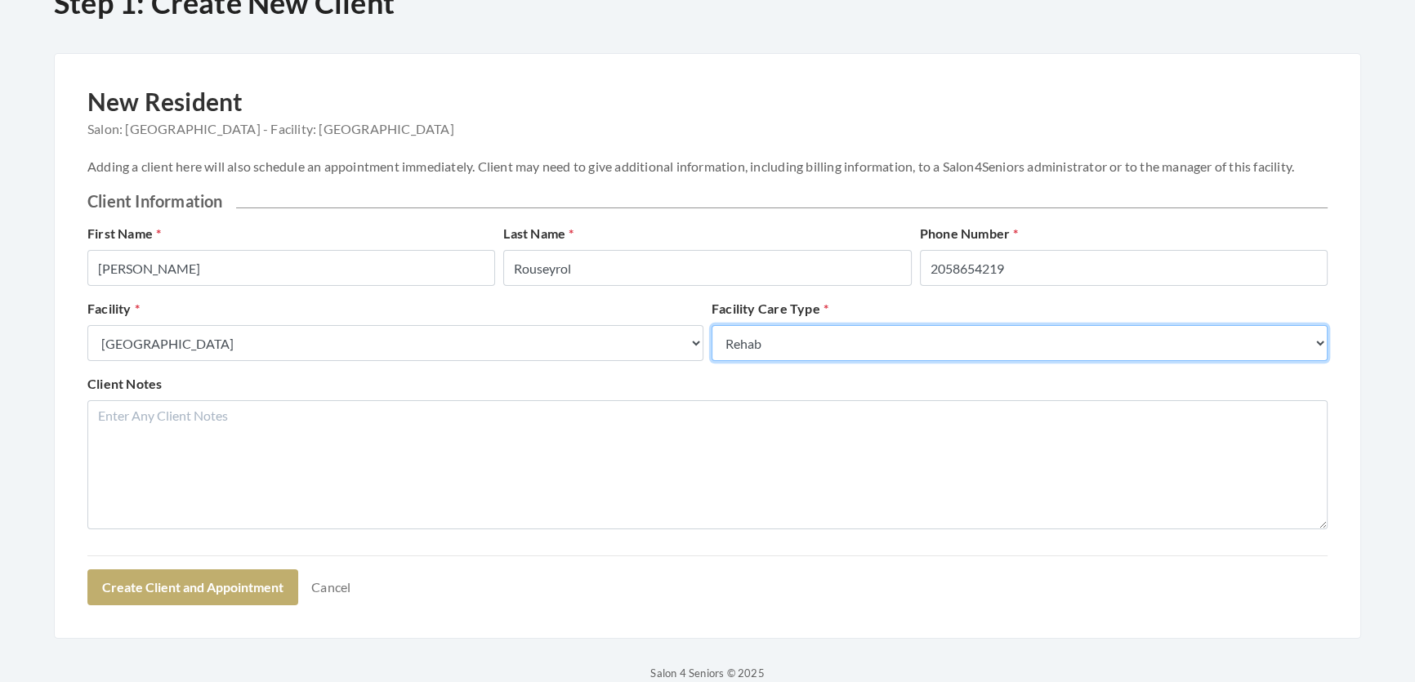
scroll to position [206, 0]
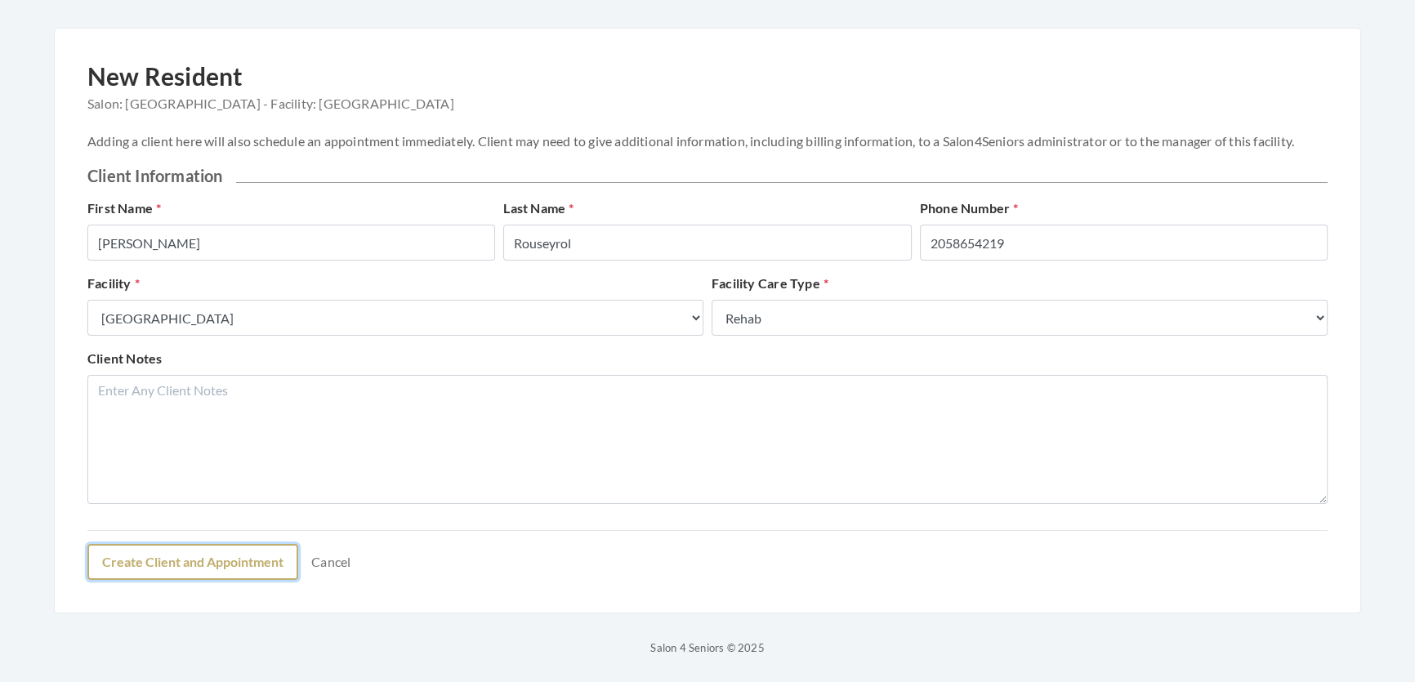
click at [108, 556] on button "Create Client and Appointment" at bounding box center [192, 562] width 211 height 36
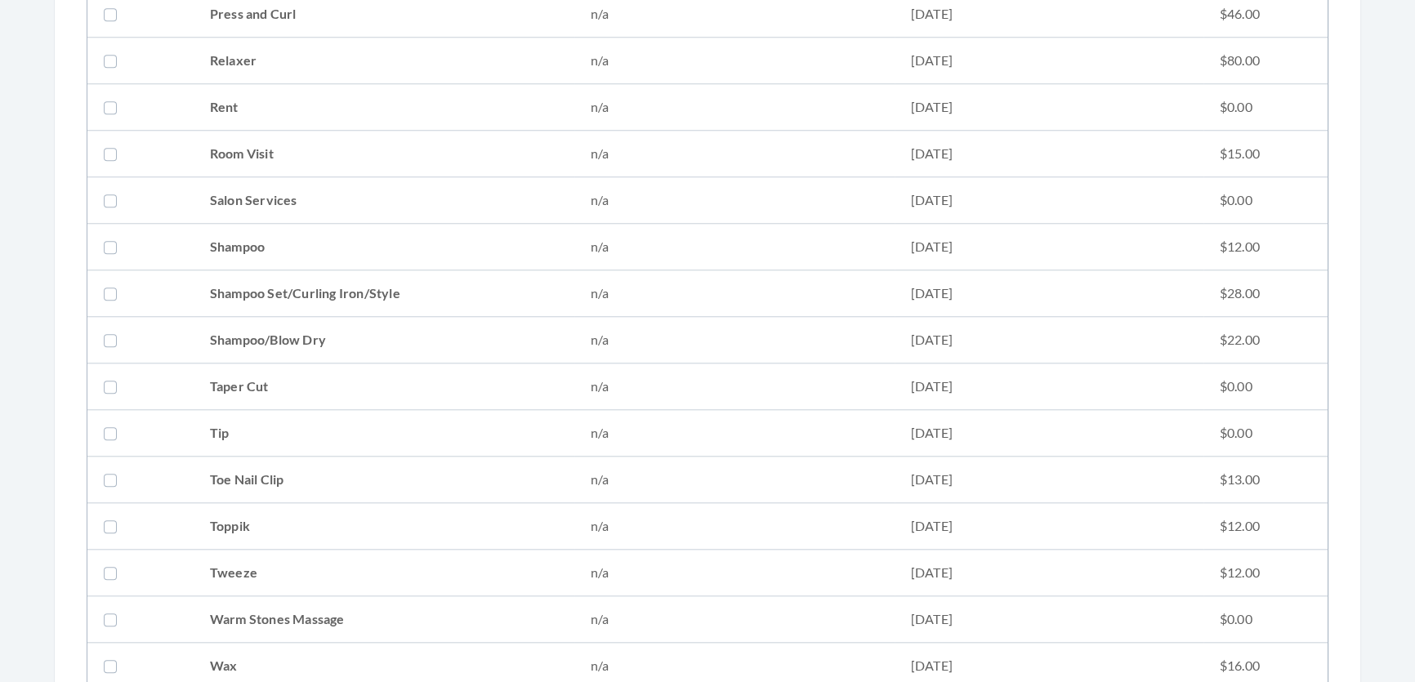
scroll to position [2080, 0]
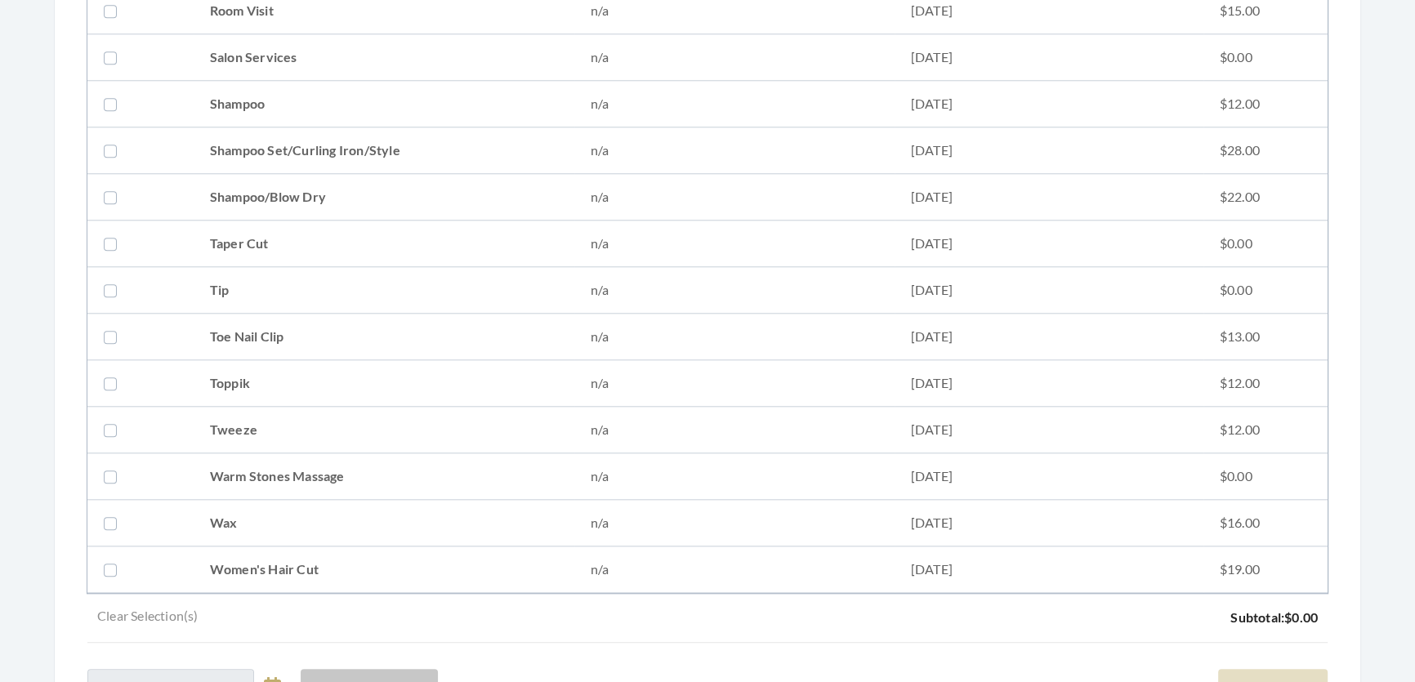
click at [229, 145] on td "Shampoo Set/Curling Iron/Style" at bounding box center [384, 150] width 381 height 47
checkbox input "true"
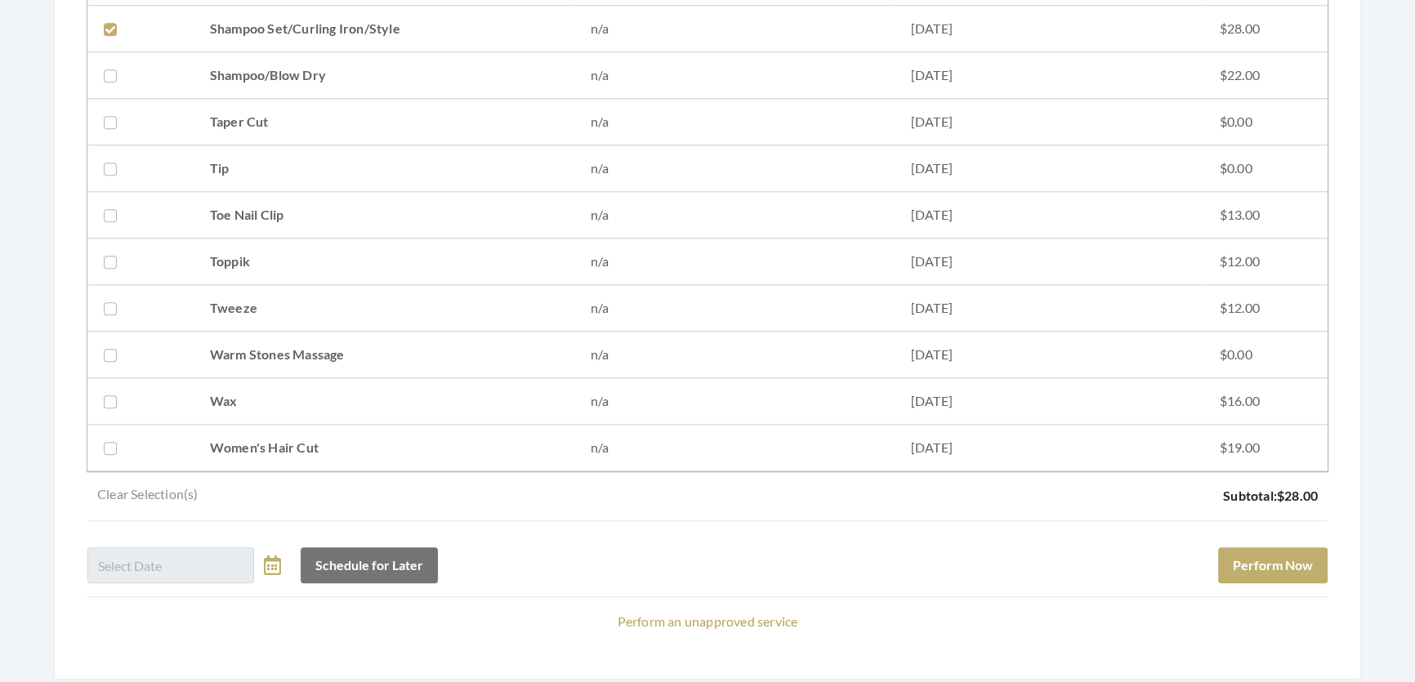
scroll to position [2289, 0]
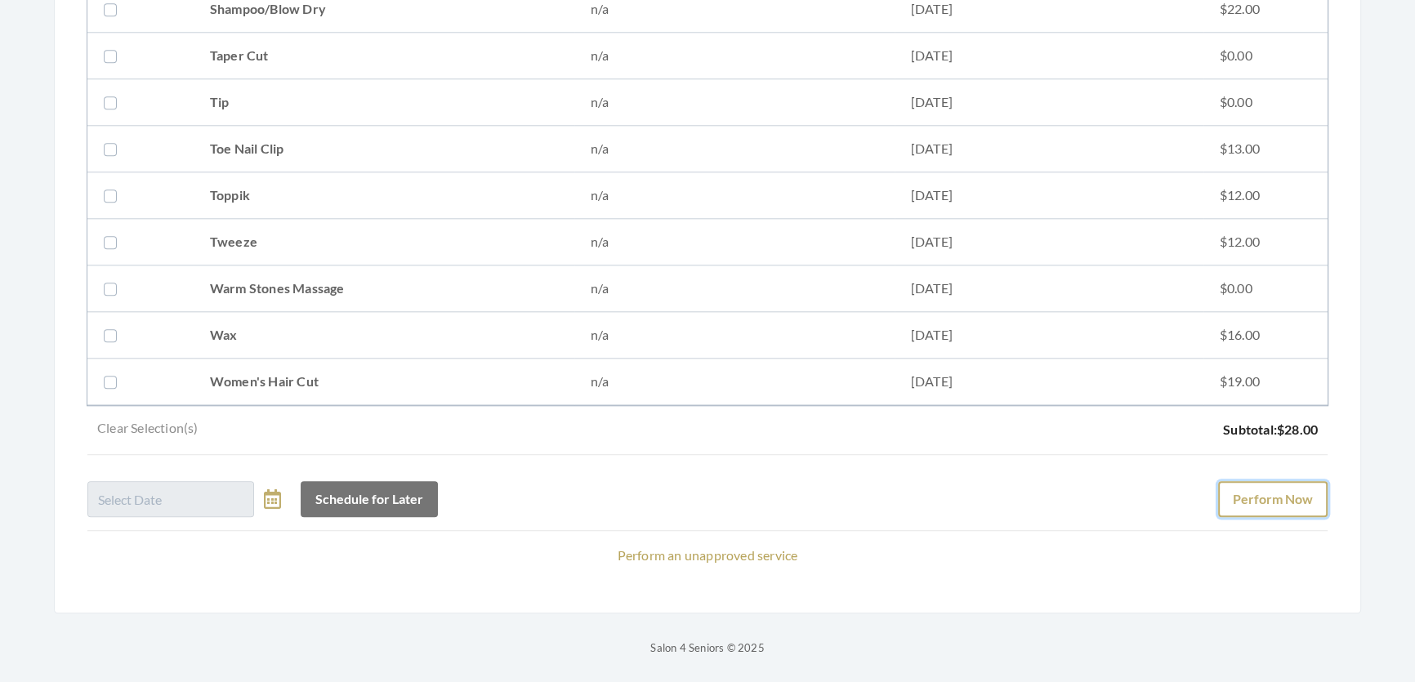
click at [1301, 481] on button "Perform Now" at bounding box center [1272, 499] width 109 height 36
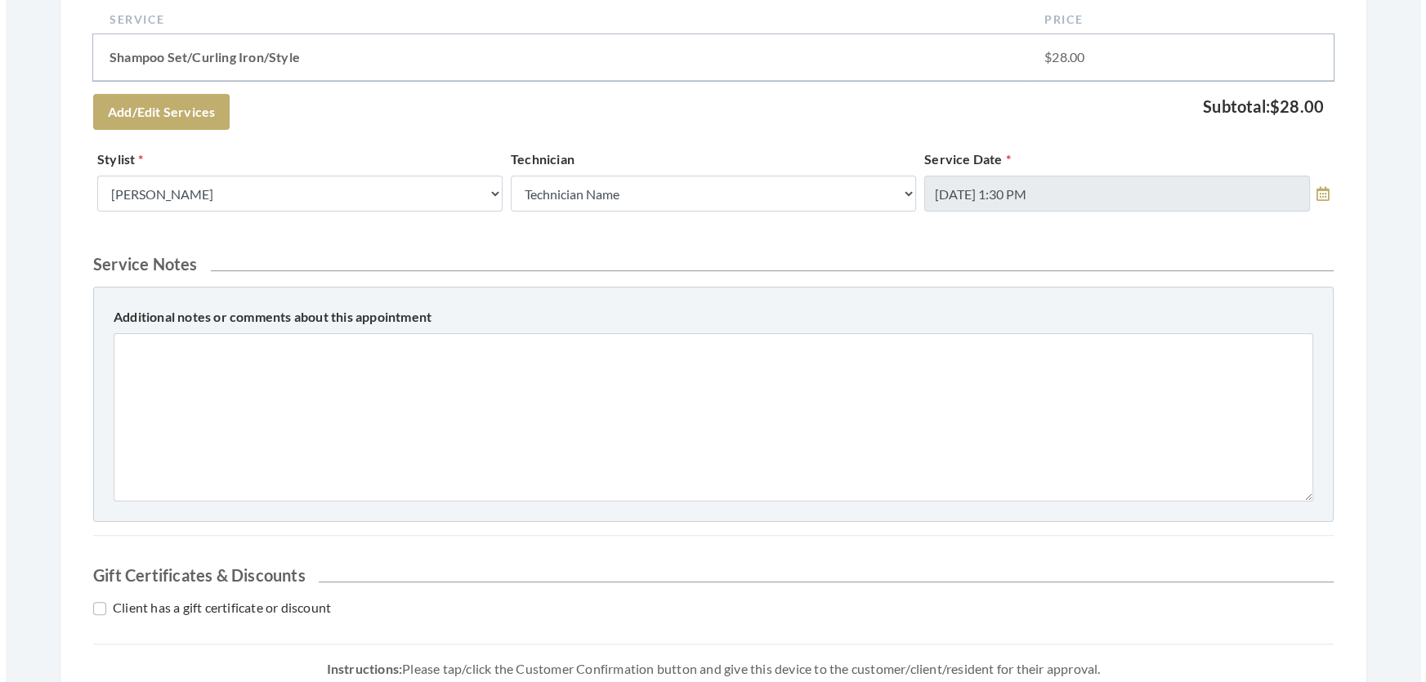
scroll to position [594, 0]
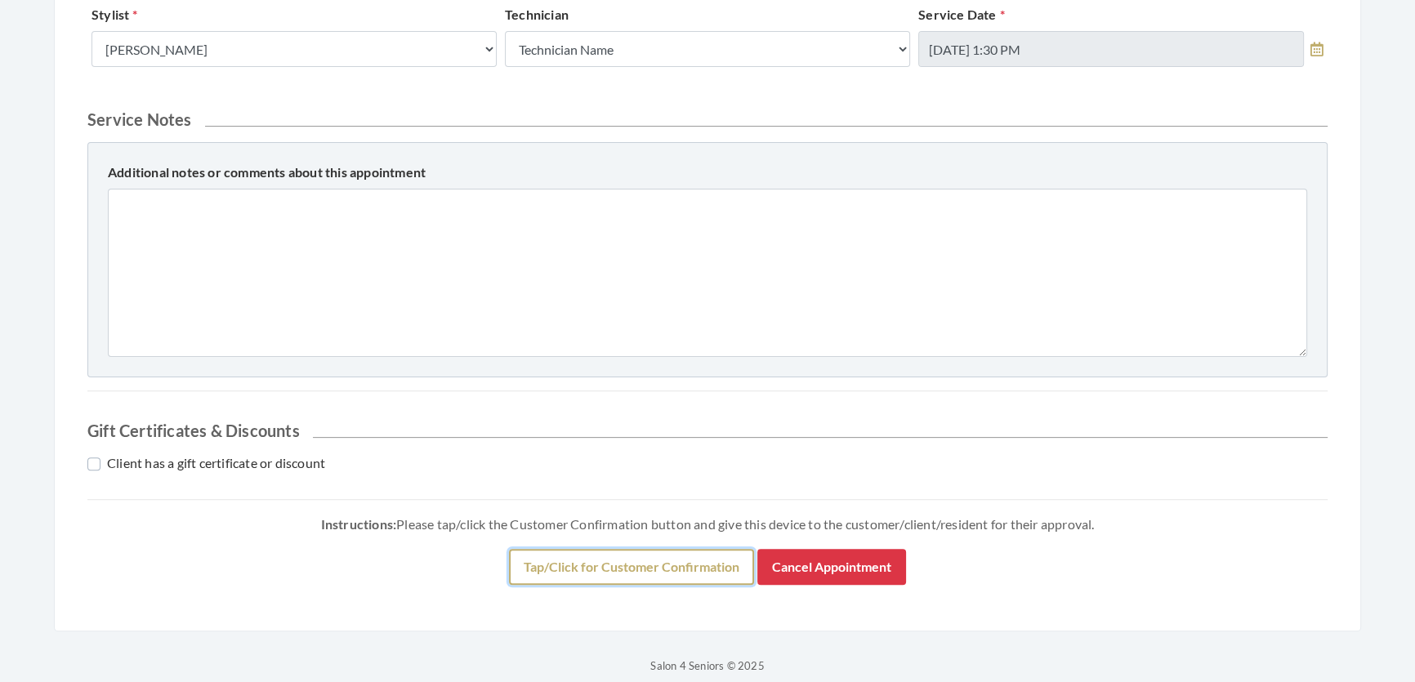
click at [596, 585] on button "Tap/Click for Customer Confirmation" at bounding box center [631, 567] width 245 height 36
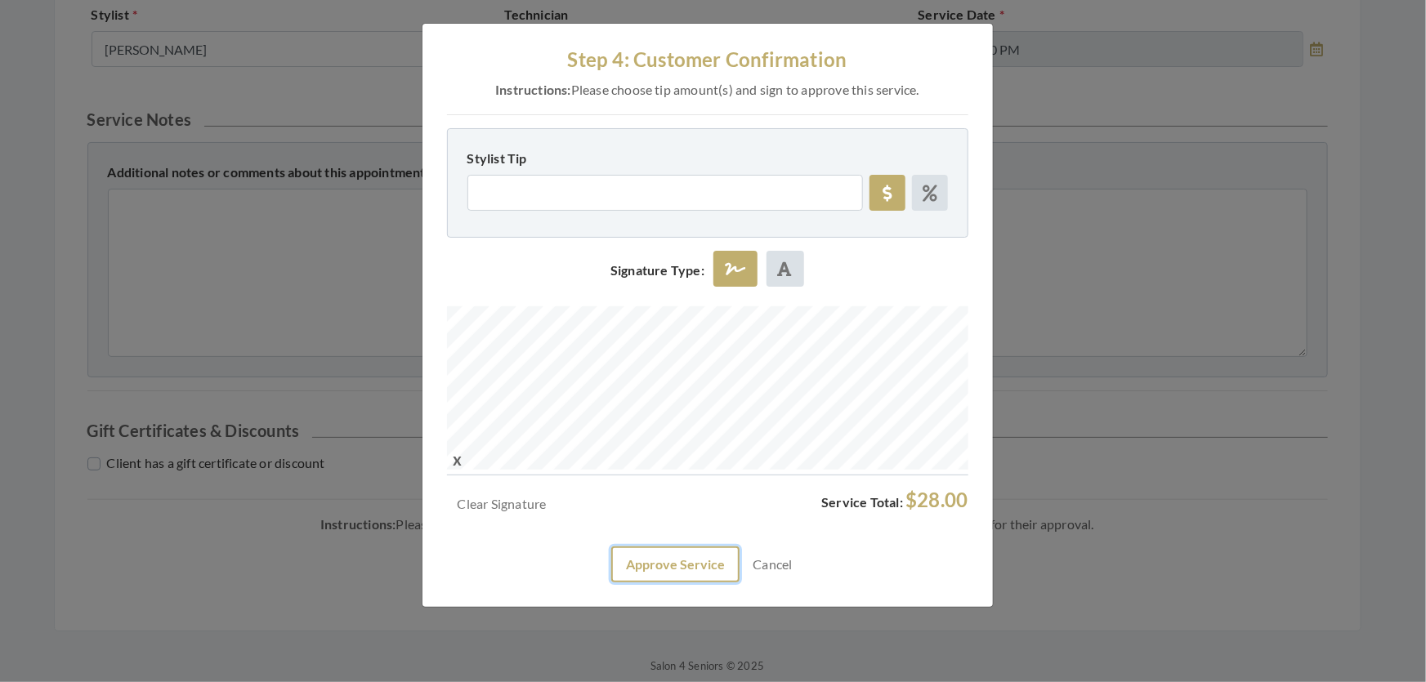
click at [653, 583] on button "Approve Service" at bounding box center [675, 565] width 128 height 36
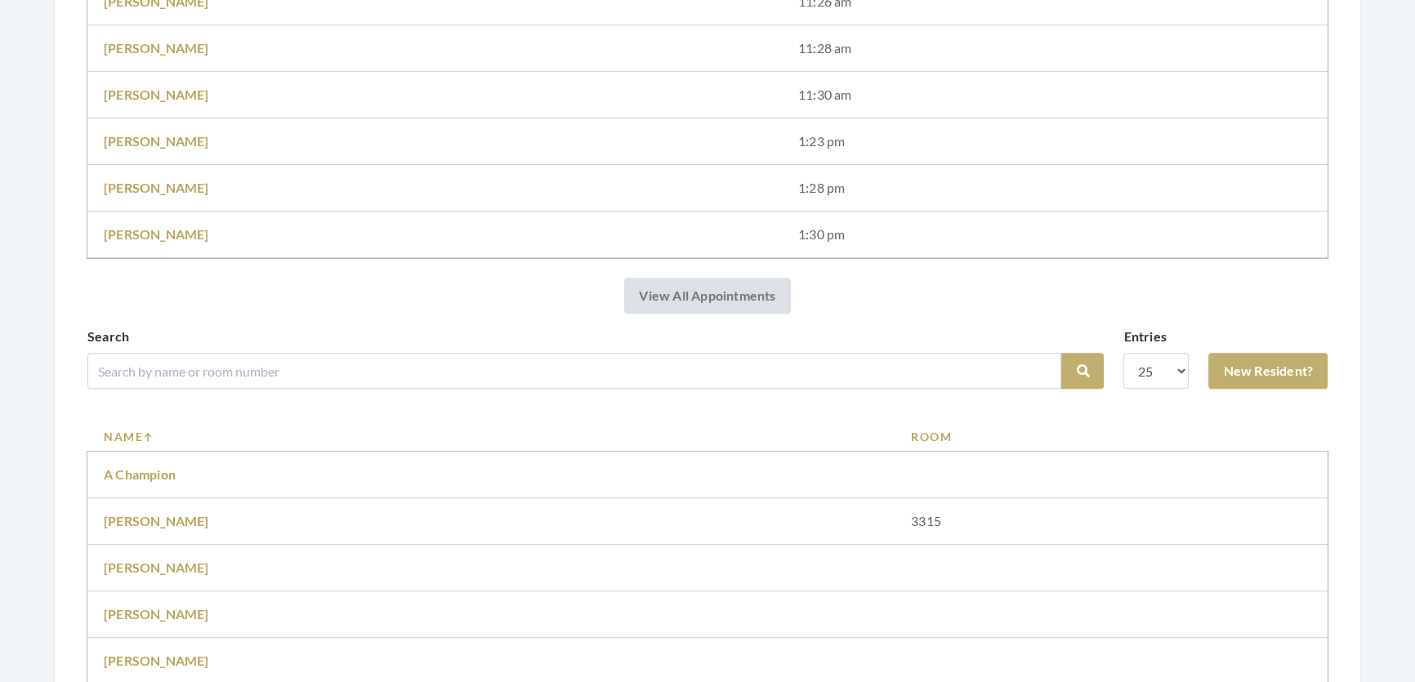
scroll to position [817, 0]
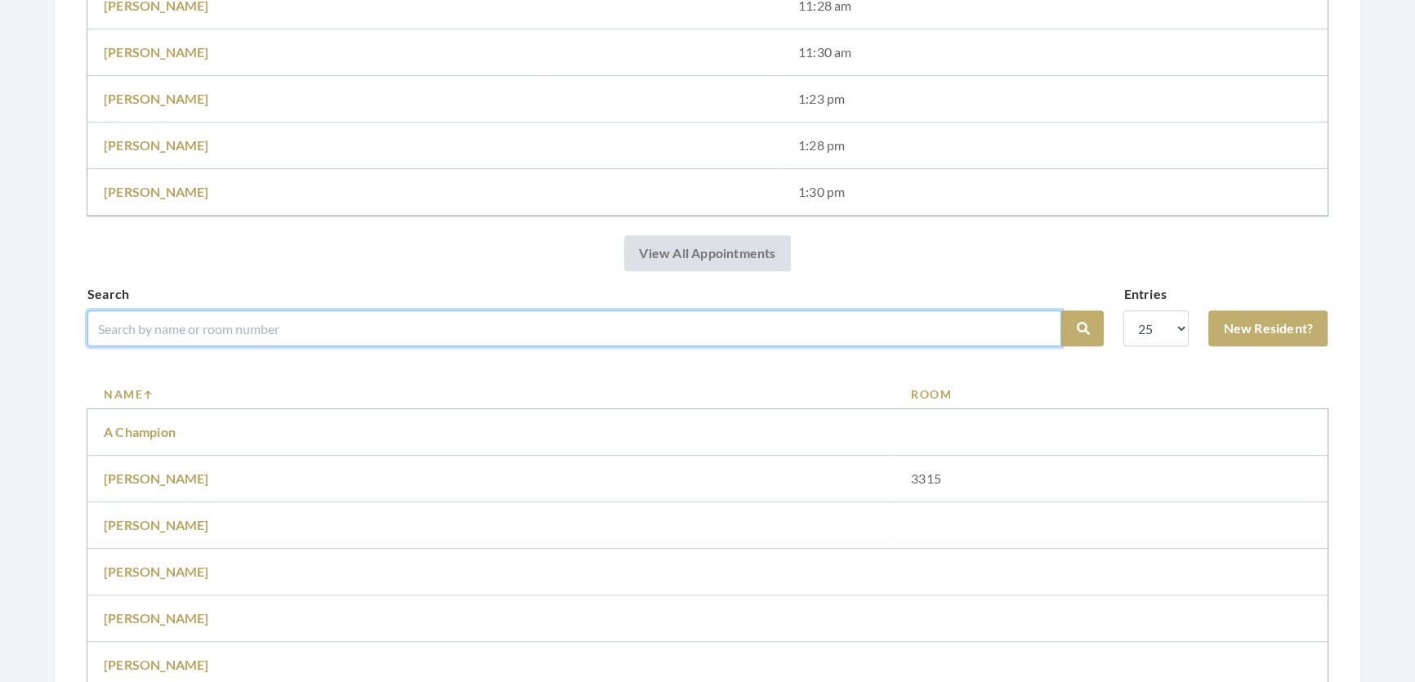
click at [369, 331] on input "search" at bounding box center [574, 329] width 974 height 36
type input "bettye frink"
click at [1061, 311] on button "Search" at bounding box center [1082, 329] width 42 height 36
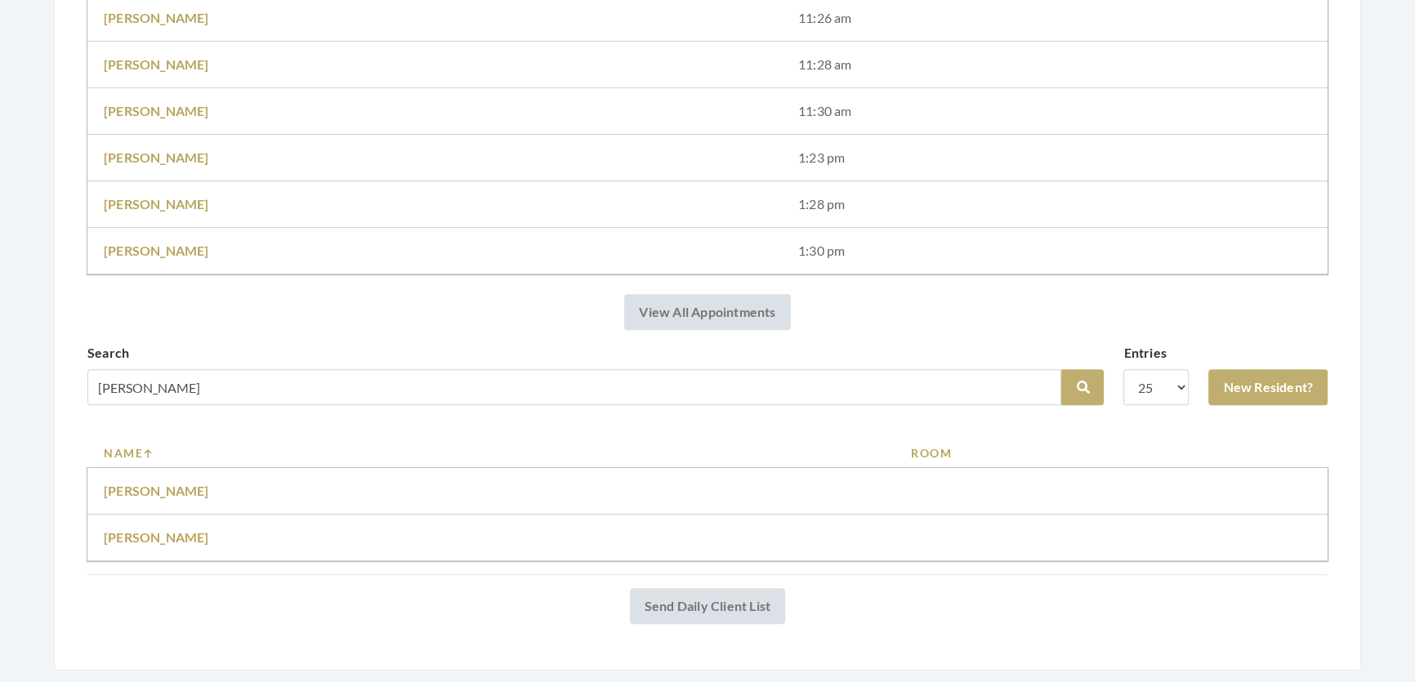
scroll to position [793, 0]
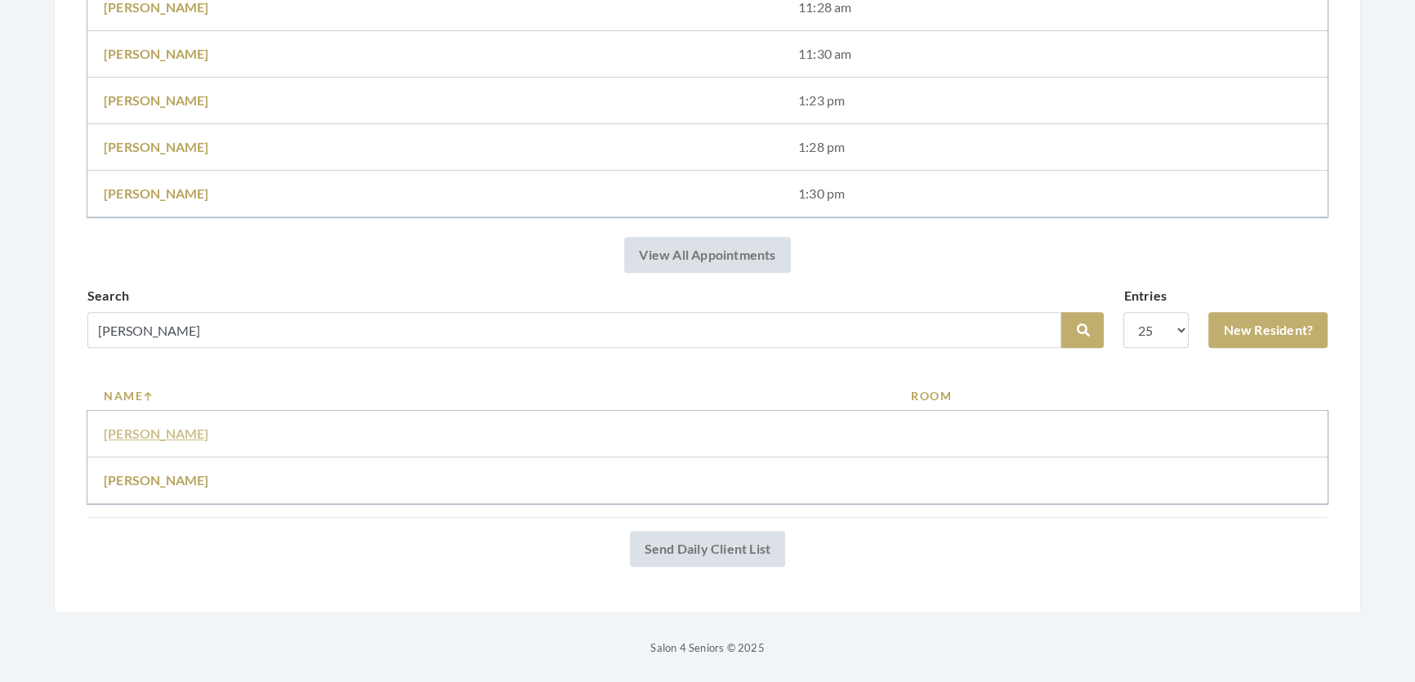
click at [116, 426] on link "[PERSON_NAME]" at bounding box center [156, 434] width 105 height 16
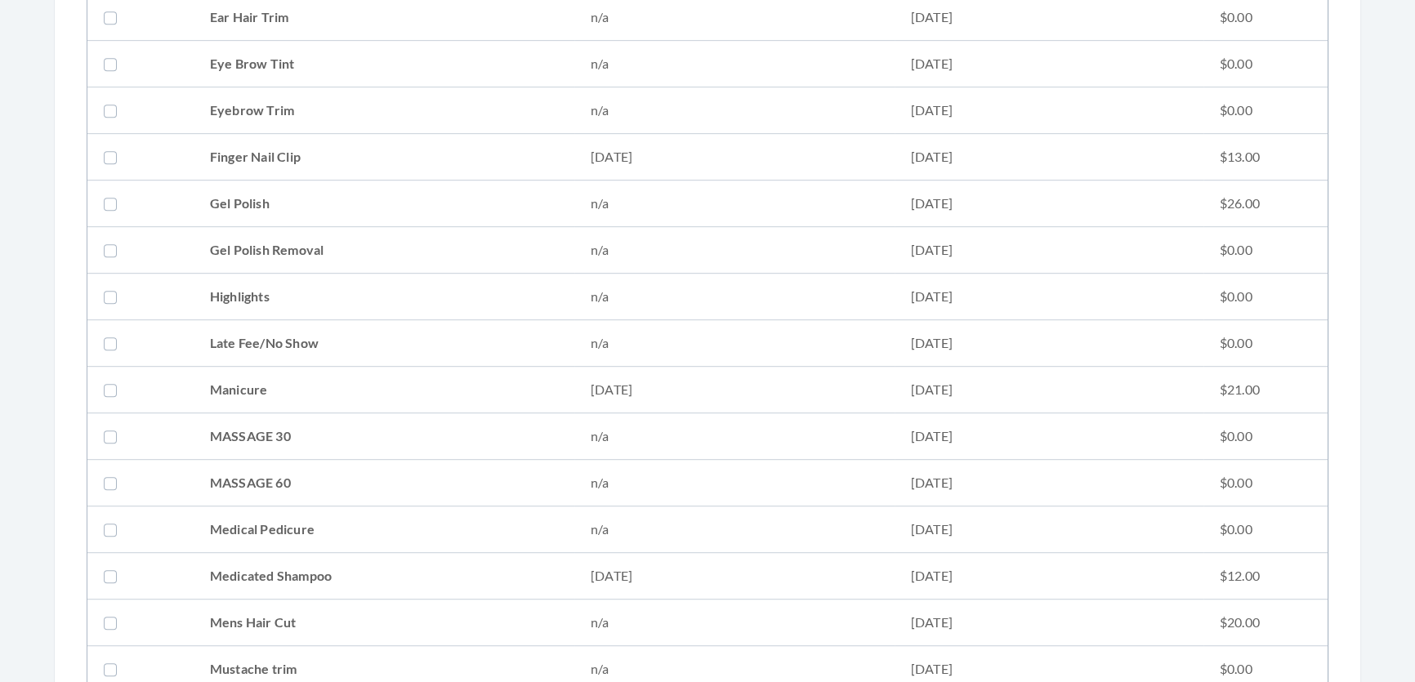
scroll to position [1634, 0]
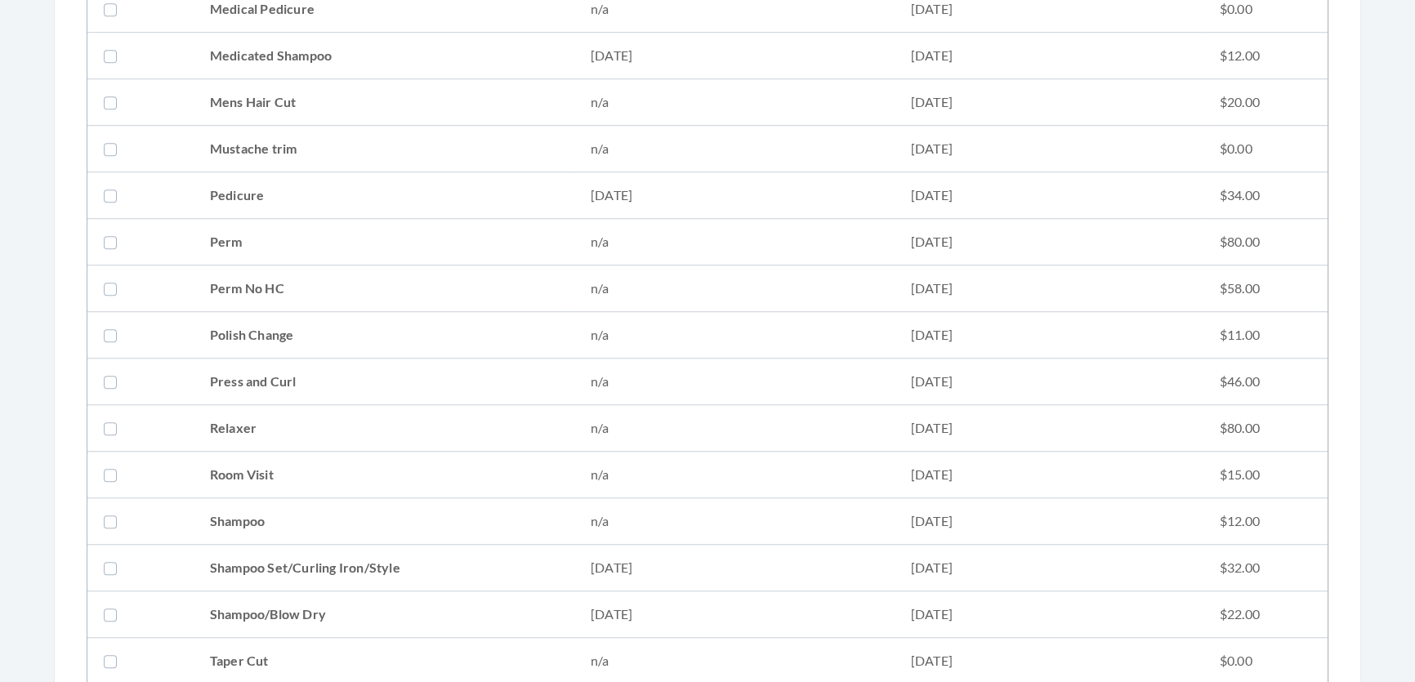
click at [211, 574] on td "Shampoo Set/Curling Iron/Style" at bounding box center [384, 568] width 381 height 47
checkbox input "true"
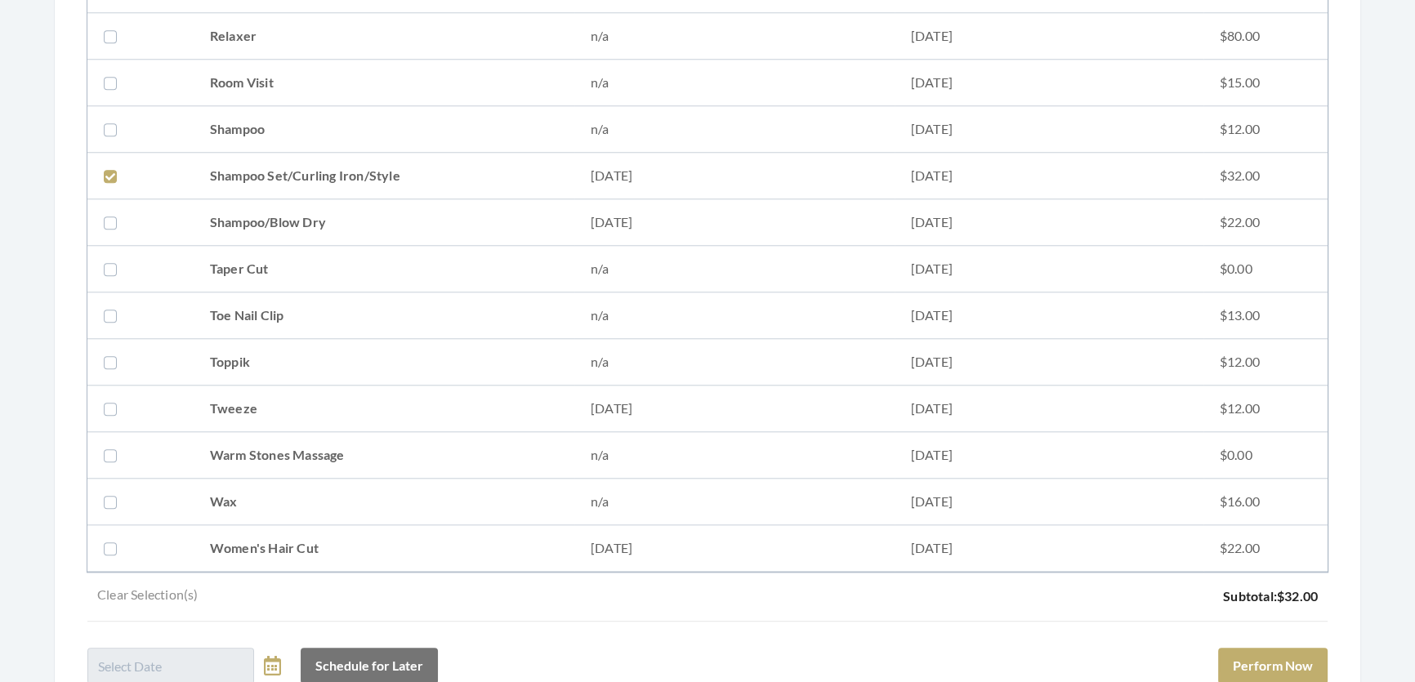
scroll to position [2080, 0]
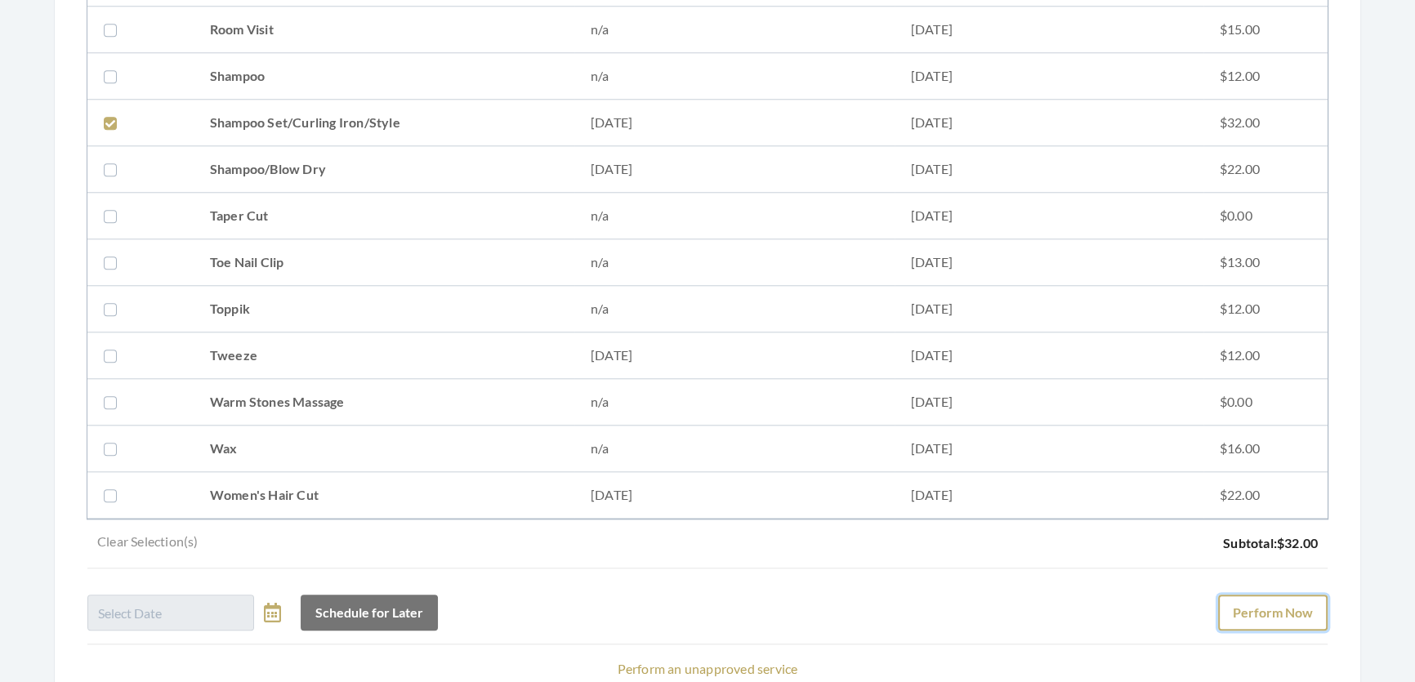
click at [1290, 623] on button "Perform Now" at bounding box center [1272, 613] width 109 height 36
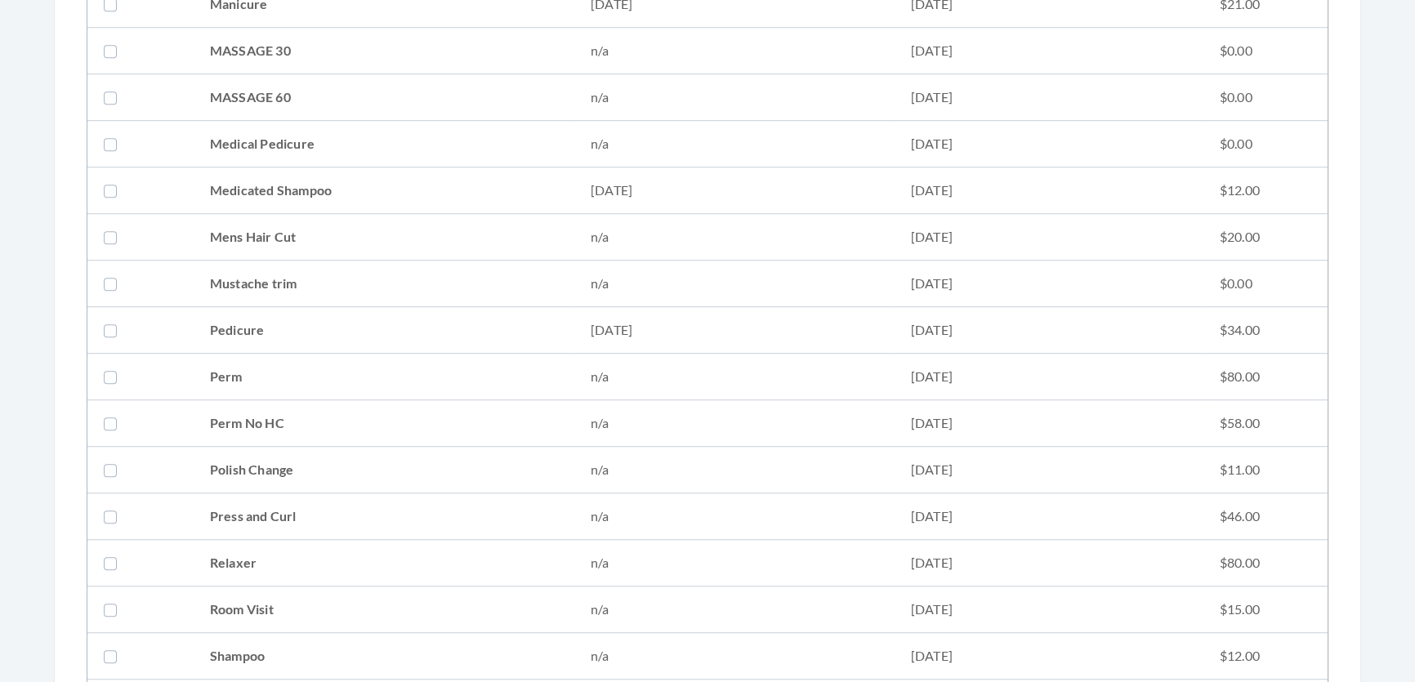
scroll to position [1486, 0]
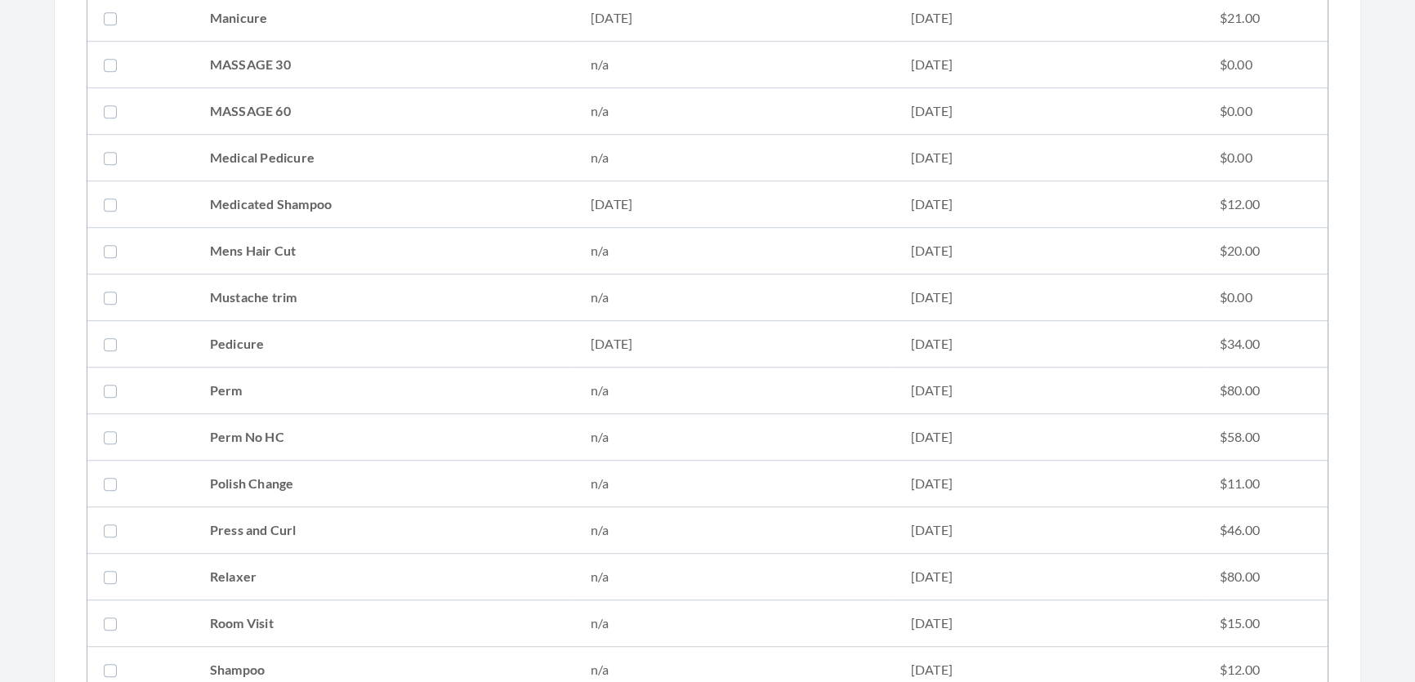
click at [364, 202] on td "Medicated Shampoo" at bounding box center [384, 204] width 381 height 47
checkbox input "true"
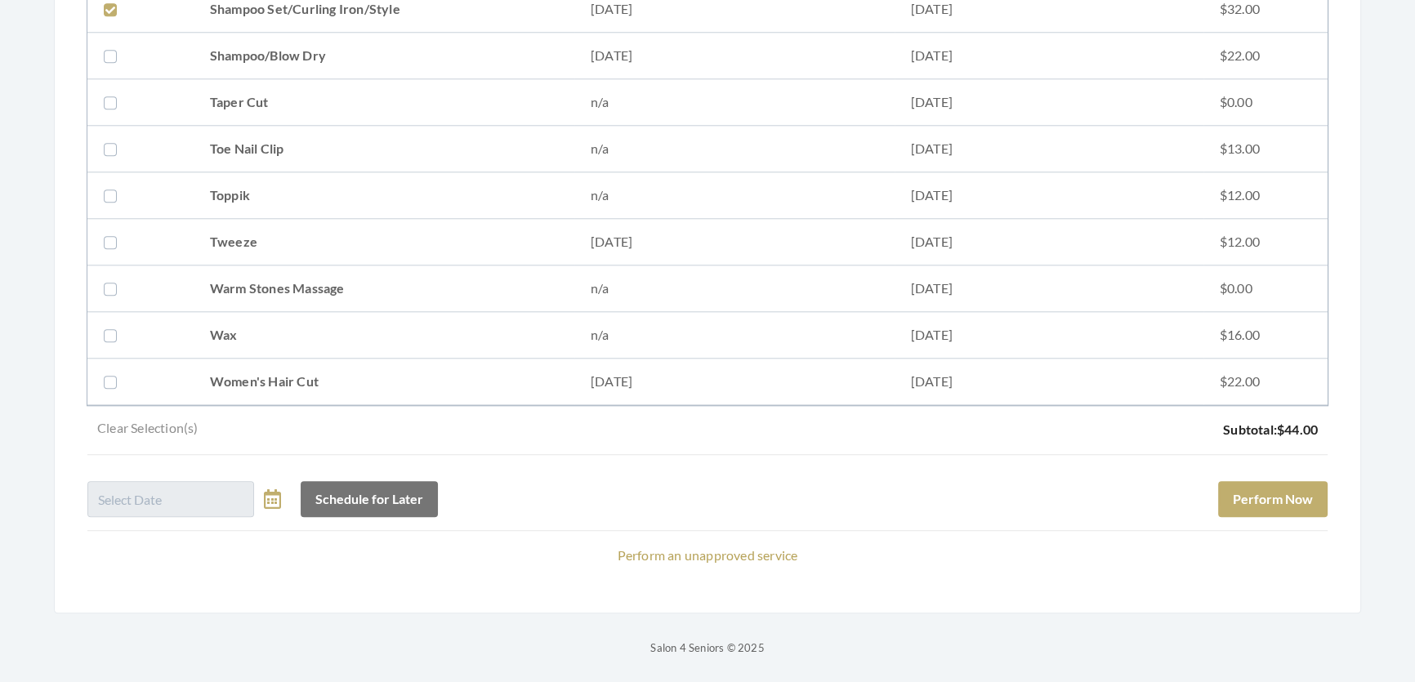
scroll to position [2218, 0]
click at [1259, 489] on button "Perform Now" at bounding box center [1272, 499] width 109 height 36
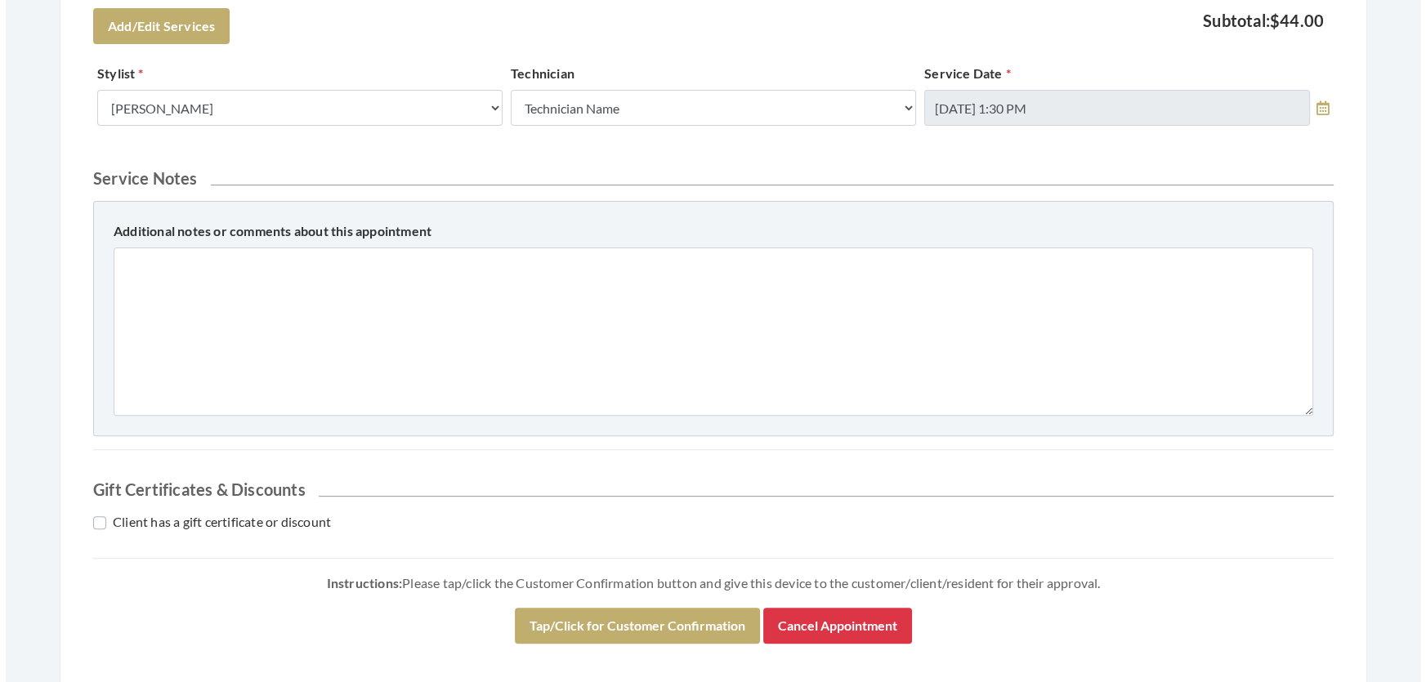
scroll to position [874, 0]
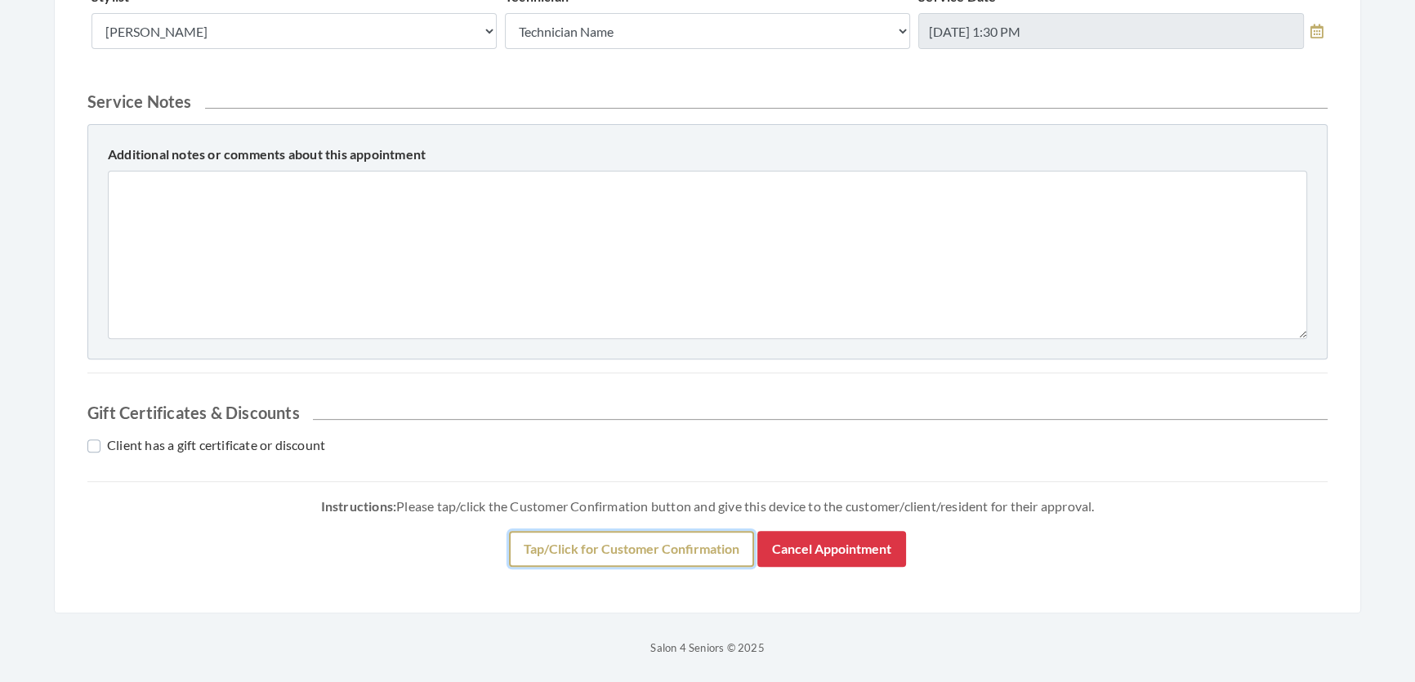
click at [698, 545] on button "Tap/Click for Customer Confirmation" at bounding box center [631, 549] width 245 height 36
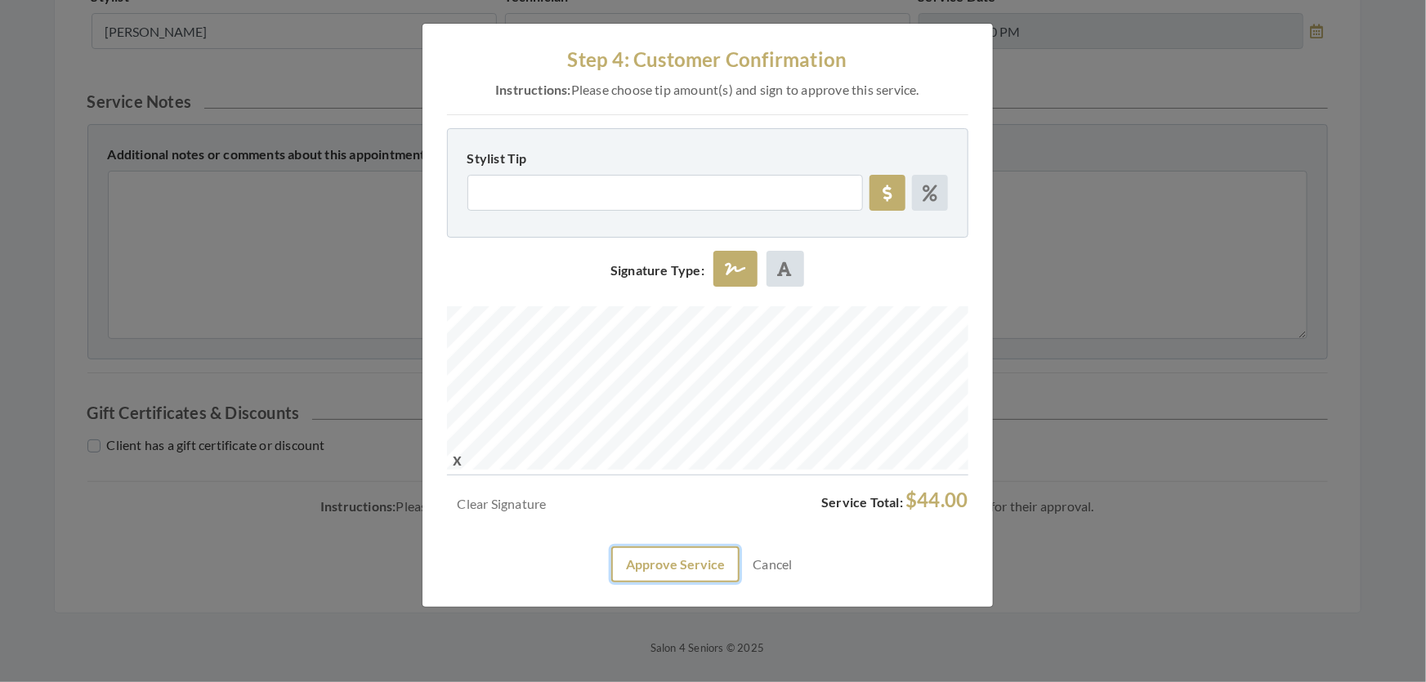
click at [675, 583] on button "Approve Service" at bounding box center [675, 565] width 128 height 36
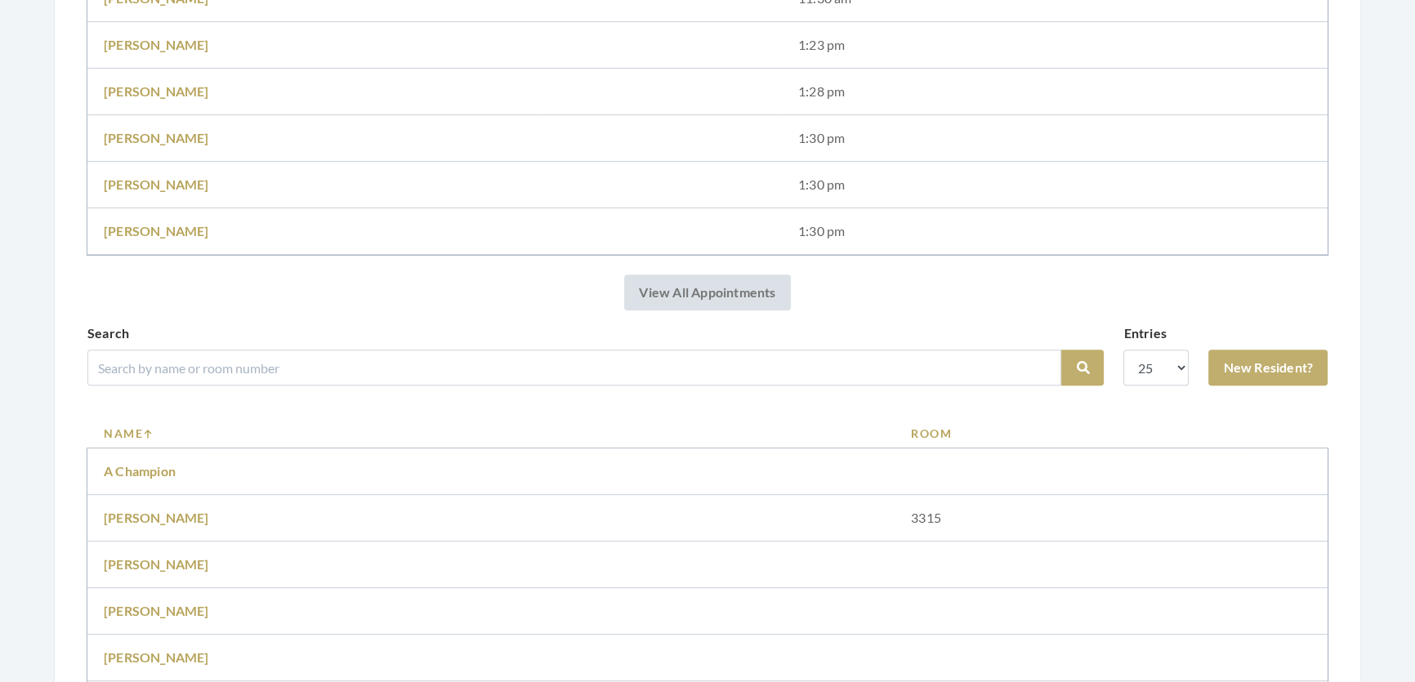
scroll to position [1039, 0]
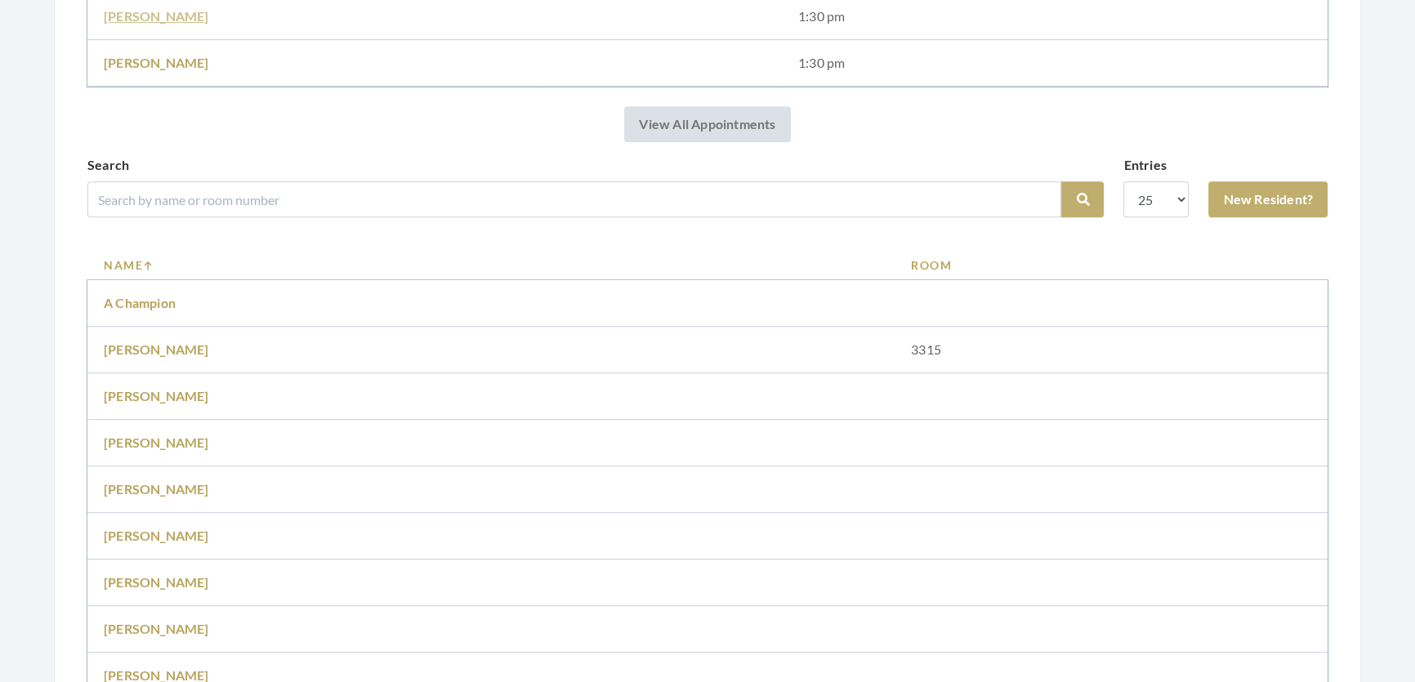
click at [145, 11] on link "[PERSON_NAME]" at bounding box center [156, 16] width 105 height 16
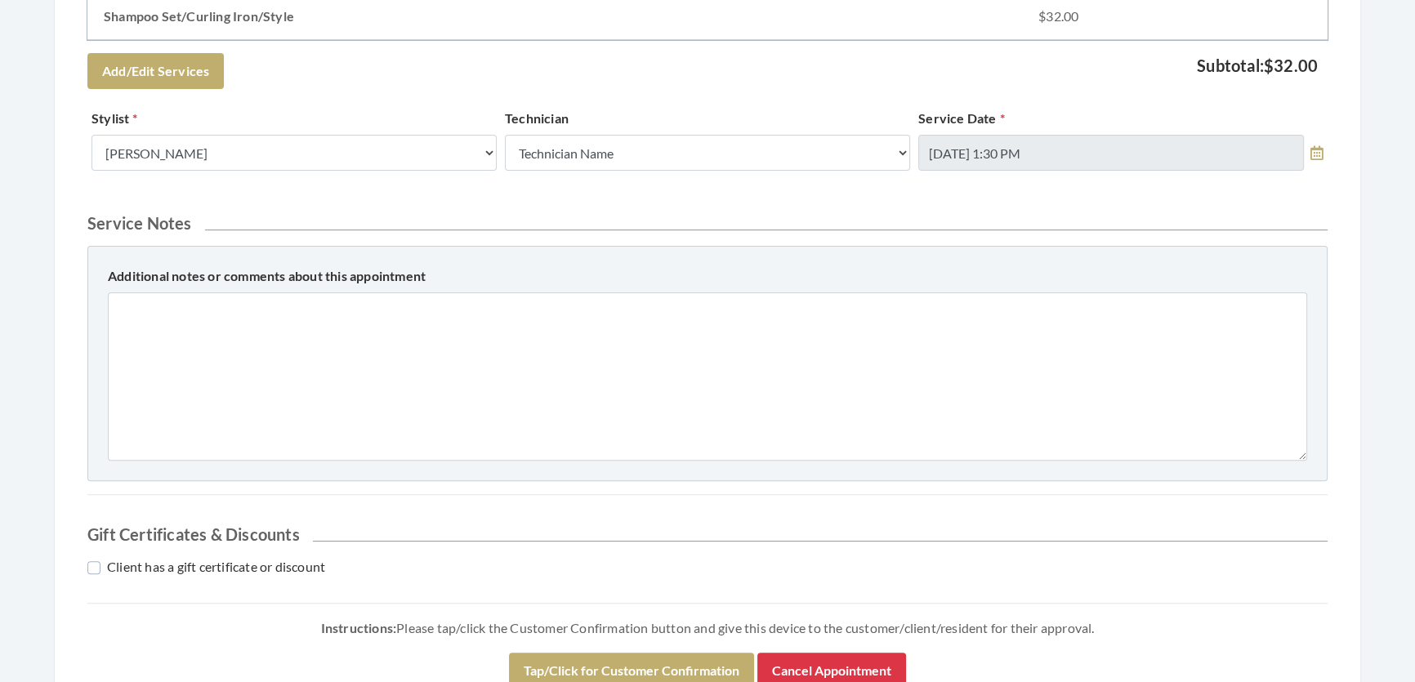
scroll to position [743, 0]
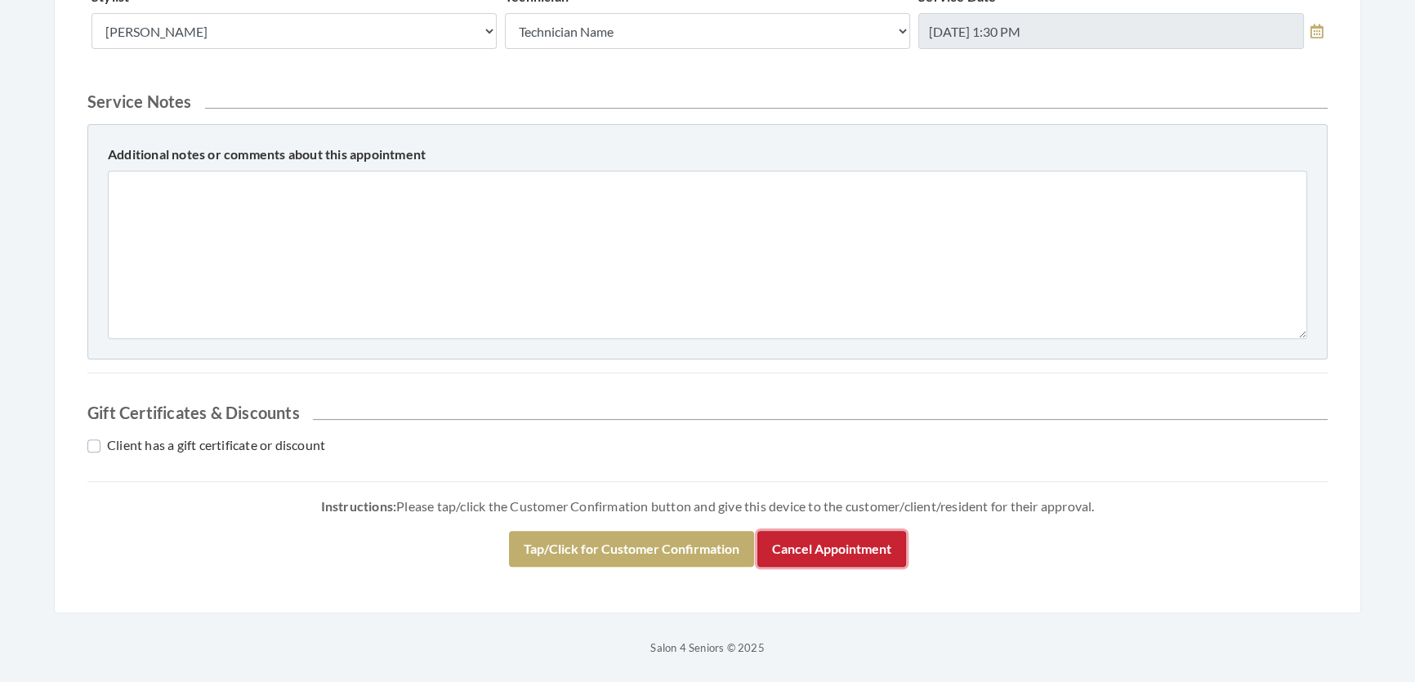
click at [875, 558] on button "Cancel Appointment" at bounding box center [831, 549] width 149 height 36
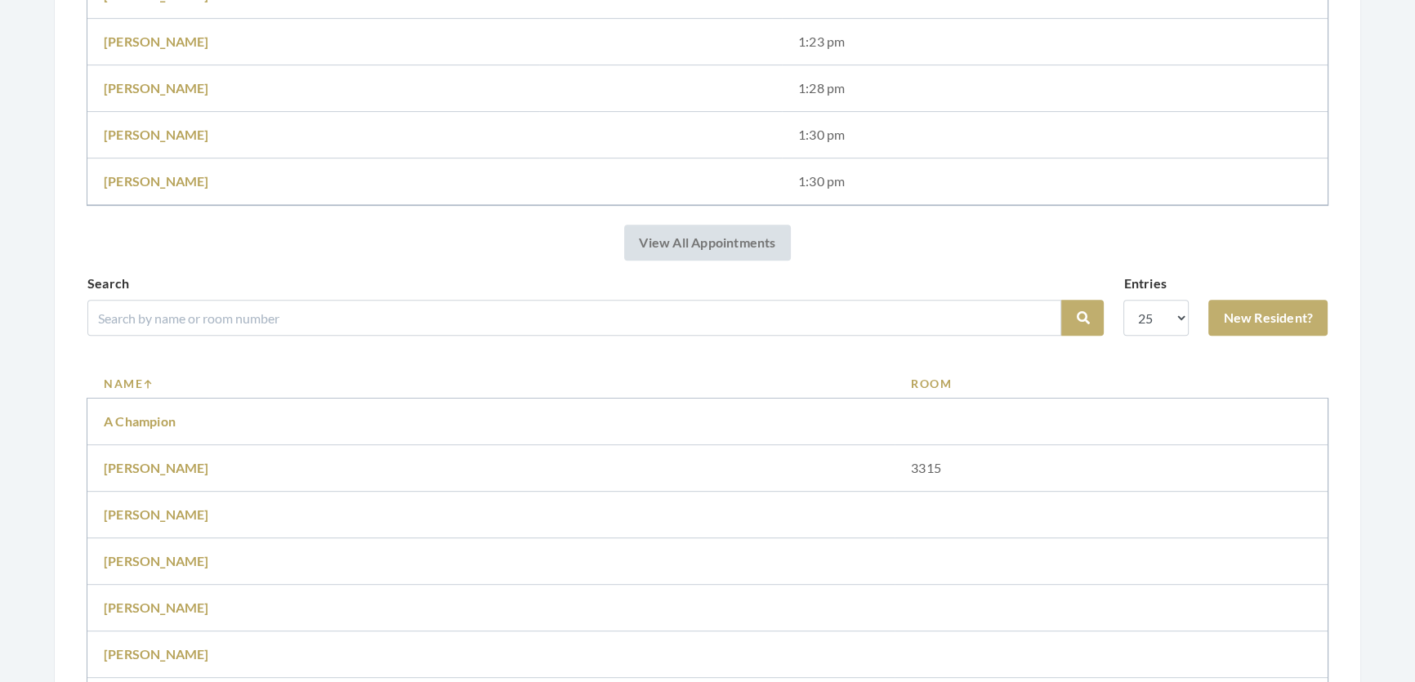
scroll to position [965, 0]
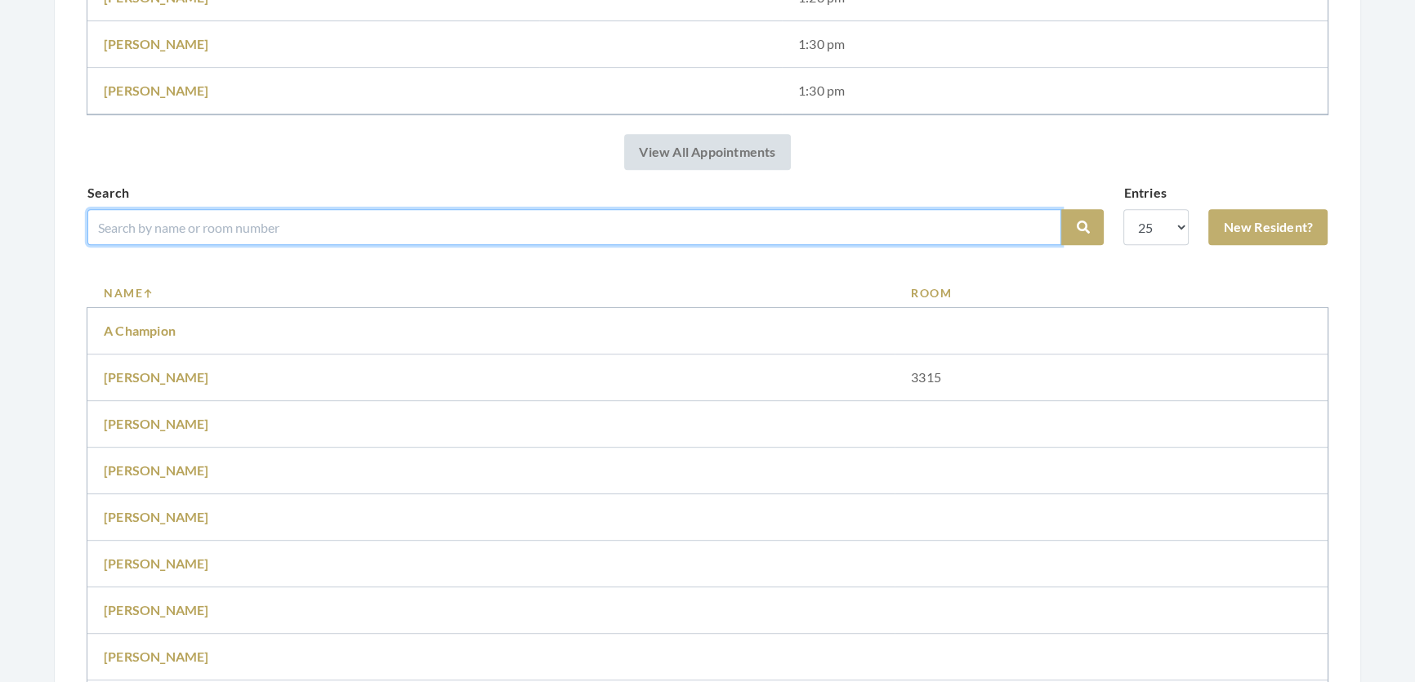
click at [208, 245] on input "search" at bounding box center [574, 227] width 974 height 36
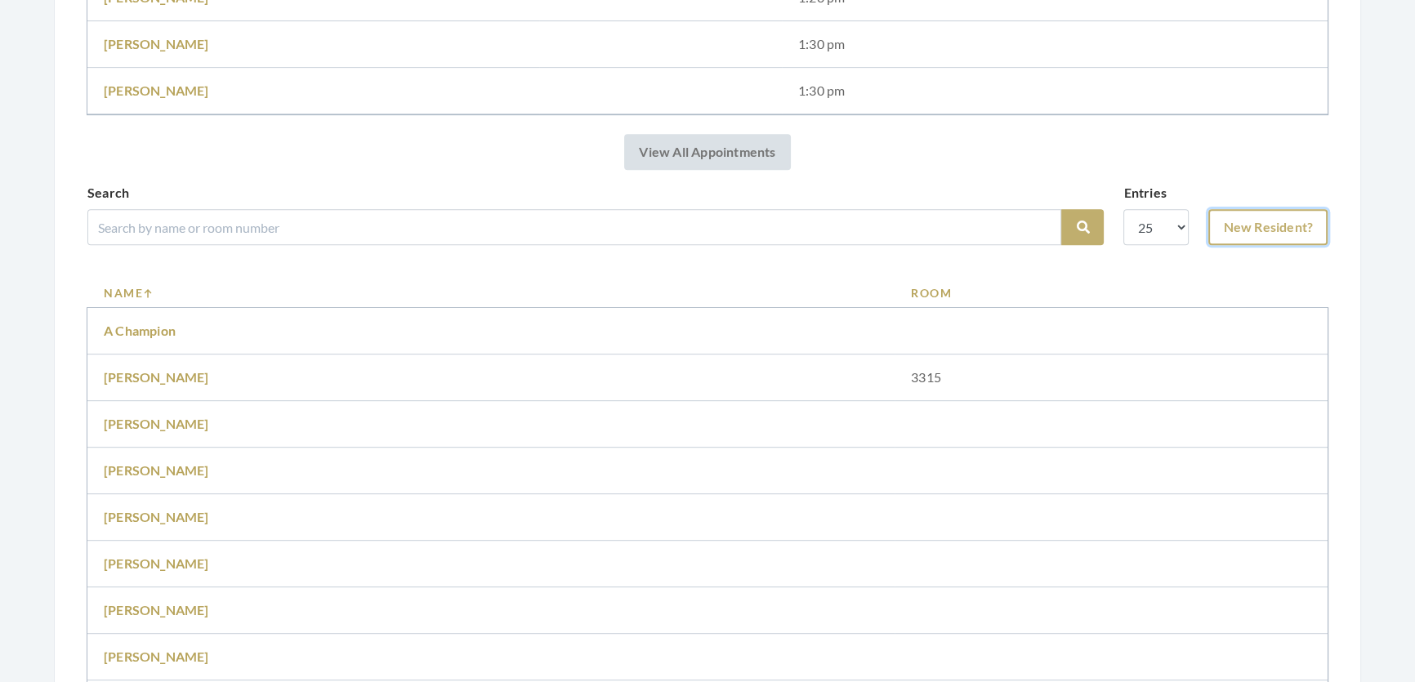
click at [1242, 234] on link "New Resident?" at bounding box center [1268, 227] width 119 height 36
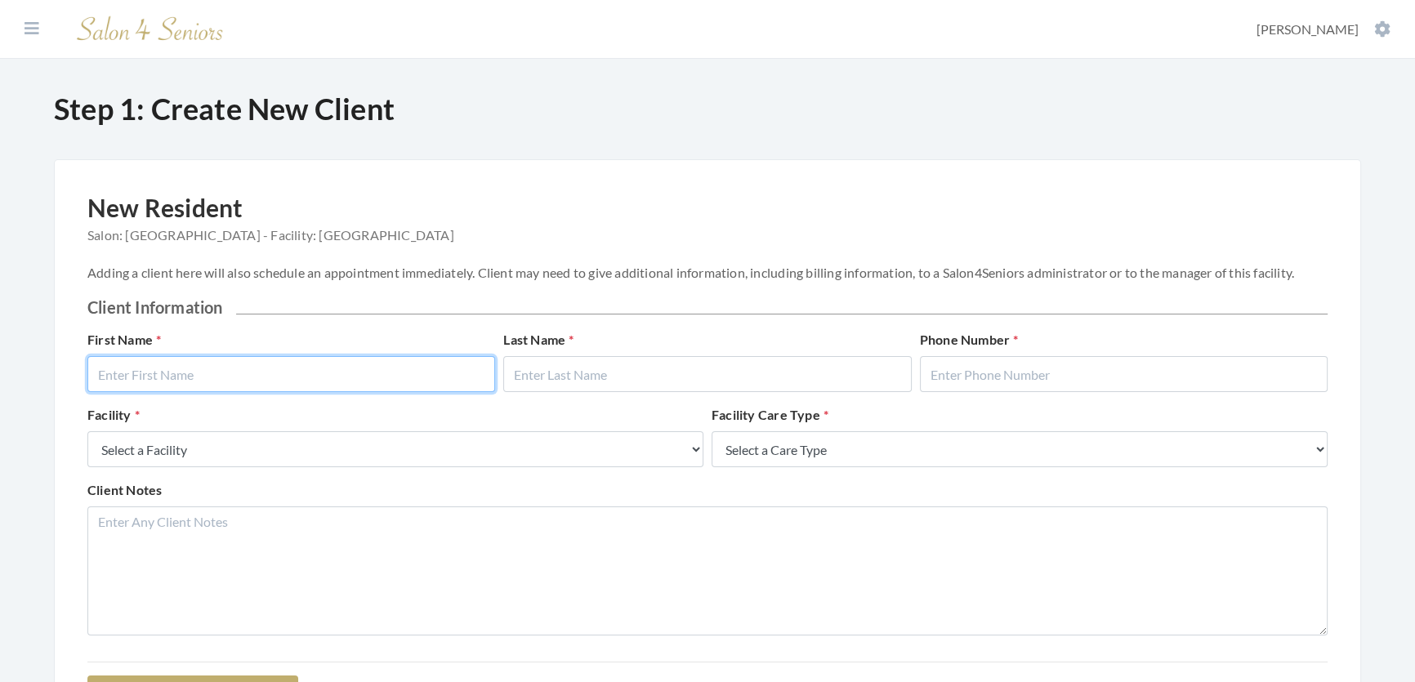
click at [310, 375] on input "text" at bounding box center [291, 374] width 408 height 36
type input "[PERSON_NAME]"
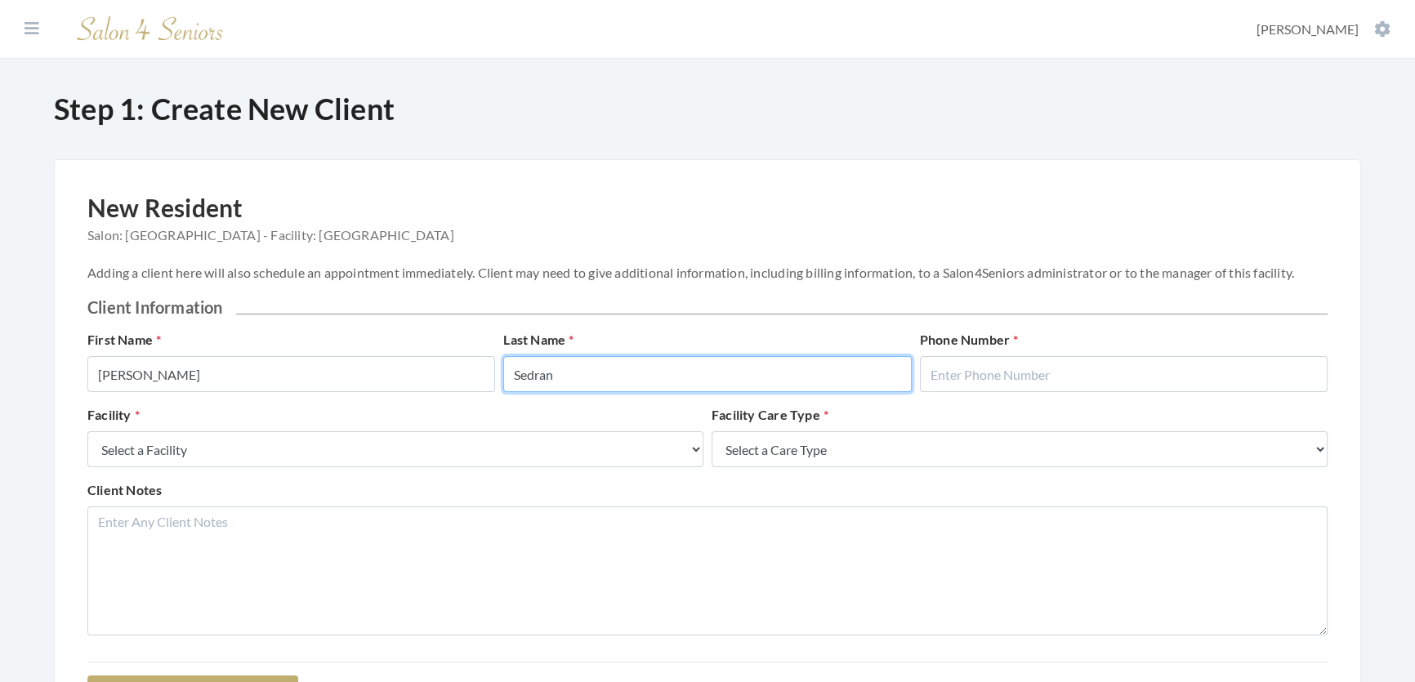
type input "Sedran"
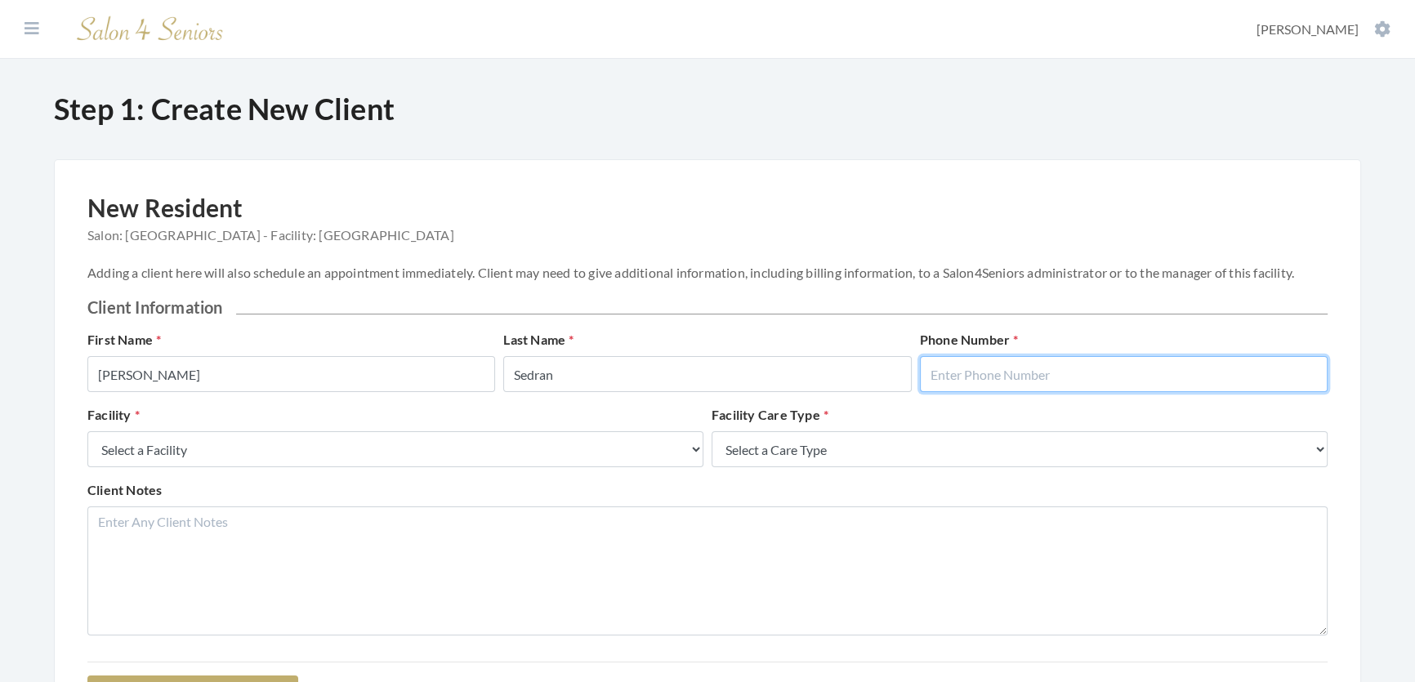
click at [945, 378] on input "text" at bounding box center [1124, 374] width 408 height 36
type input "2058354219"
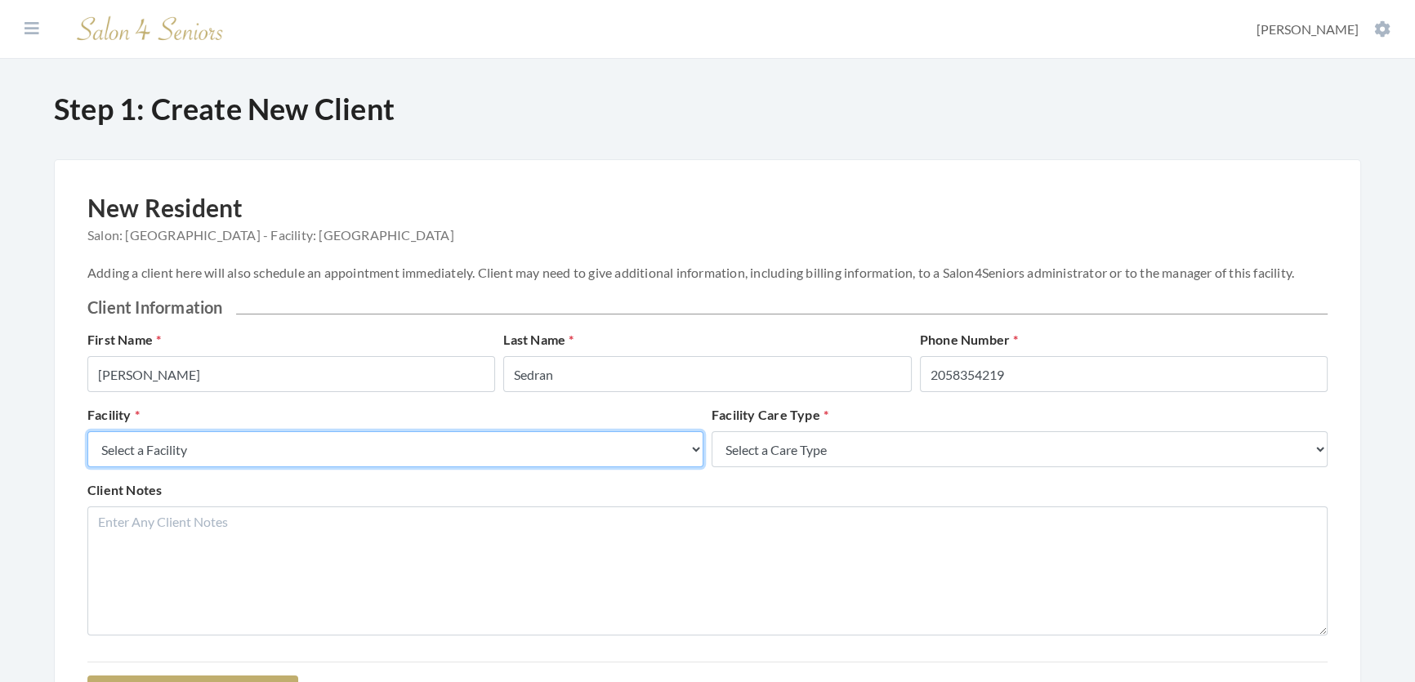
click at [622, 459] on select "Select a Facility Creekside at [GEOGRAPHIC_DATA] [PERSON_NAME][GEOGRAPHIC_DATA]…" at bounding box center [395, 449] width 616 height 36
select select "27"
click at [87, 448] on select "Select a Facility Creekside at [GEOGRAPHIC_DATA] [PERSON_NAME][GEOGRAPHIC_DATA]…" at bounding box center [395, 449] width 616 height 36
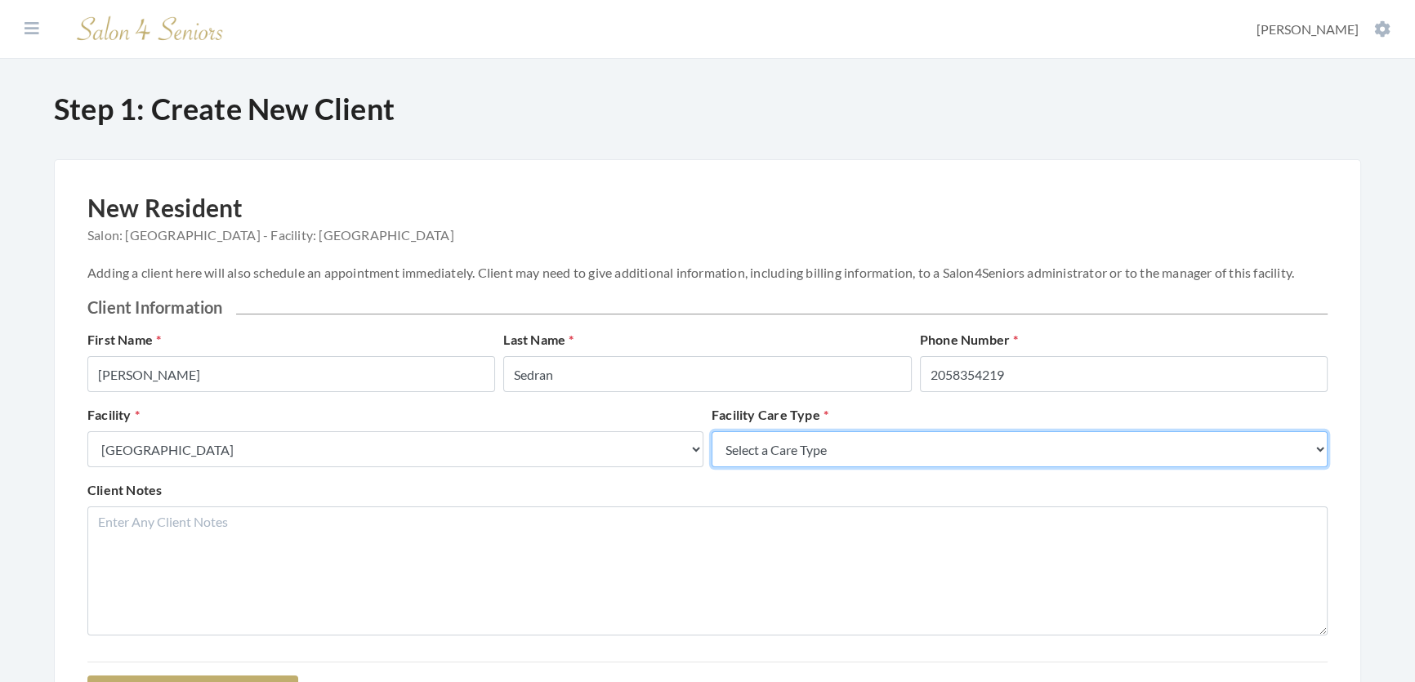
drag, startPoint x: 784, startPoint y: 480, endPoint x: 784, endPoint y: 490, distance: 10.7
click at [784, 467] on select "Select a Care Type Nursing Home Rehab Memory Care Assisted Living Independent L…" at bounding box center [1020, 449] width 616 height 36
select select "2"
click at [712, 448] on select "Select a Care Type Nursing Home Rehab Memory Care Assisted Living Independent L…" at bounding box center [1020, 449] width 616 height 36
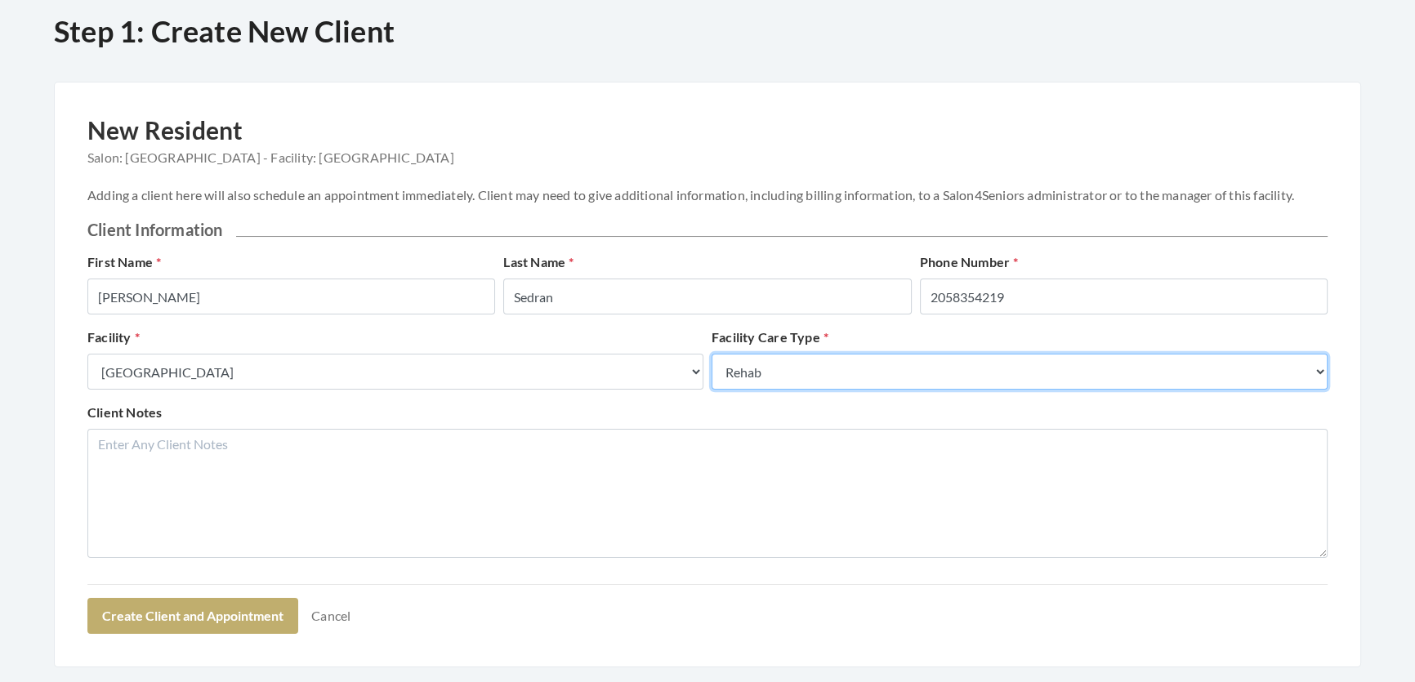
scroll to position [132, 0]
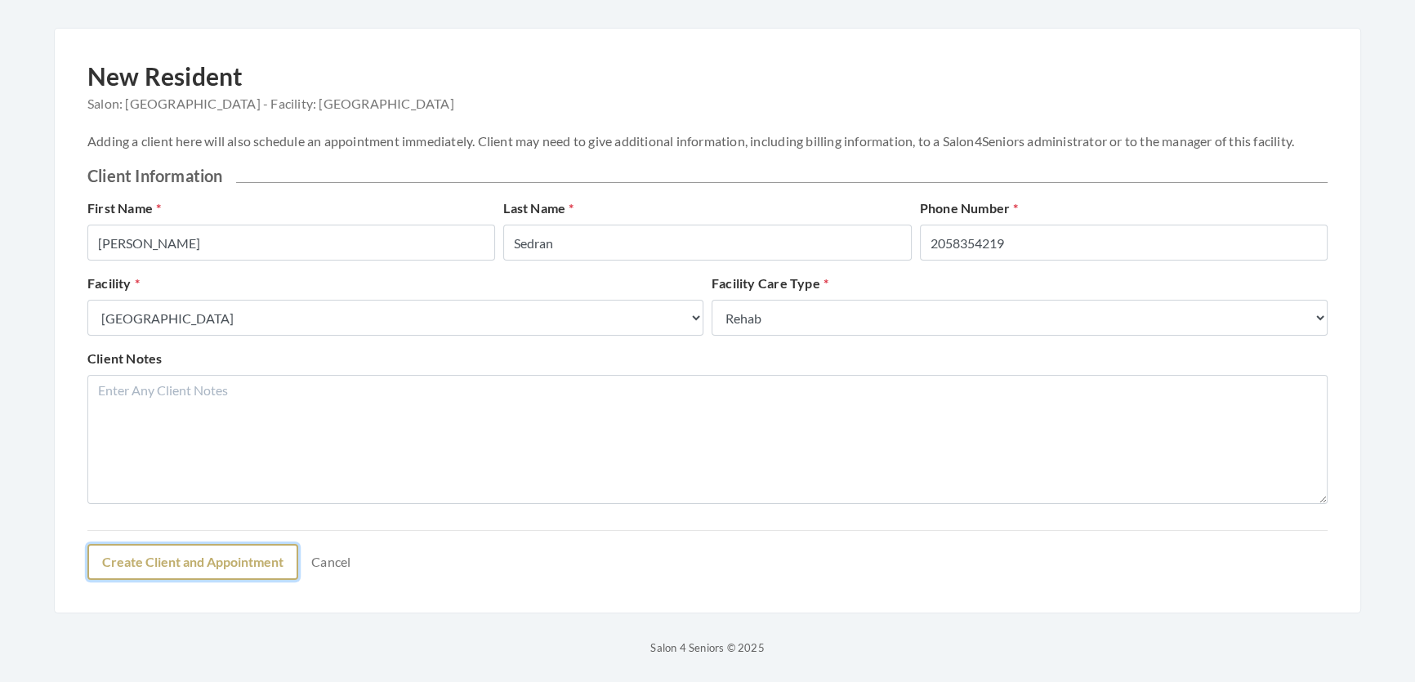
click at [162, 580] on button "Create Client and Appointment" at bounding box center [192, 562] width 211 height 36
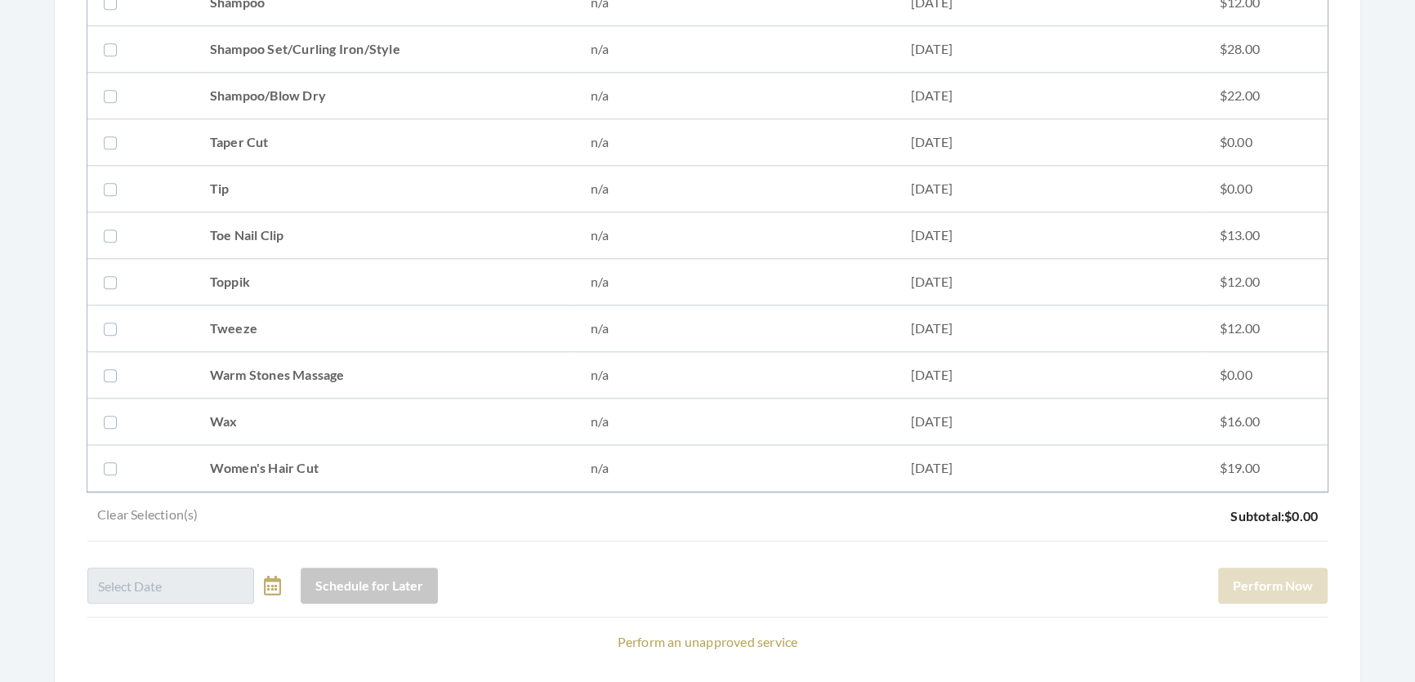
scroll to position [2067, 0]
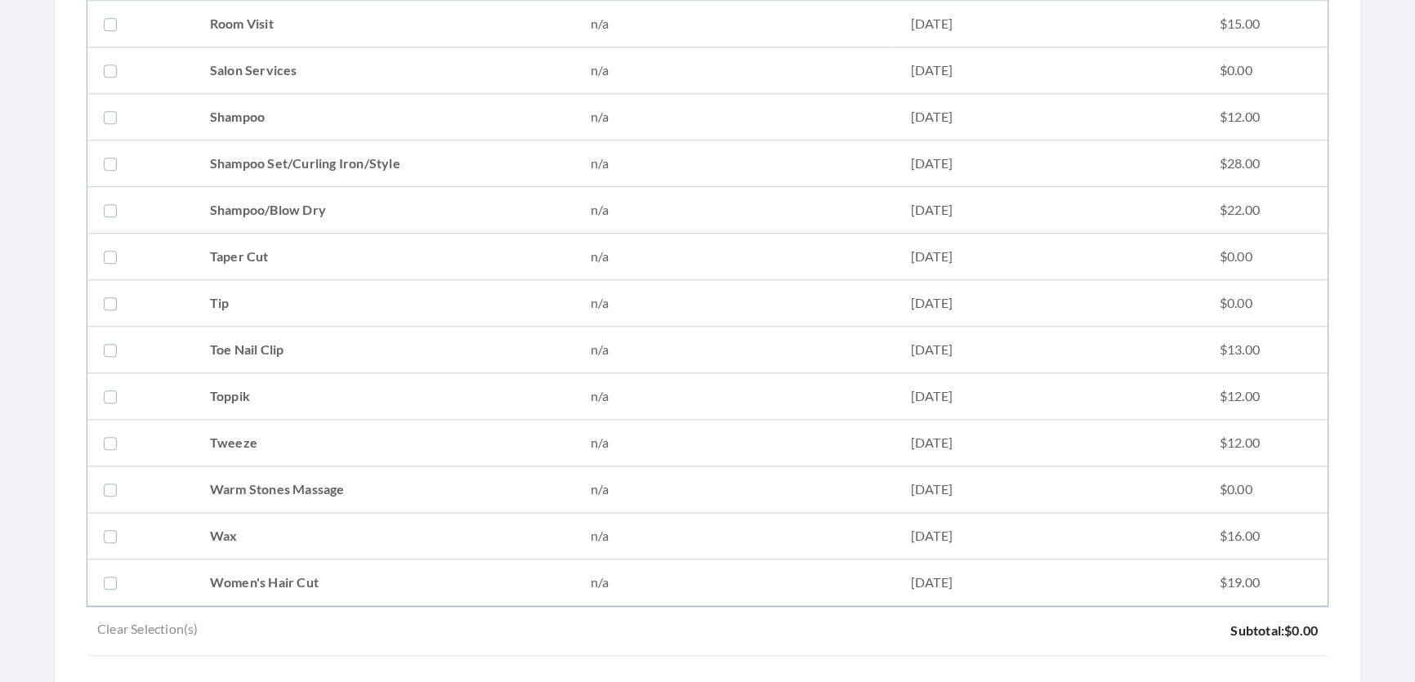
click at [244, 422] on td "Tweeze" at bounding box center [384, 443] width 381 height 47
checkbox input "true"
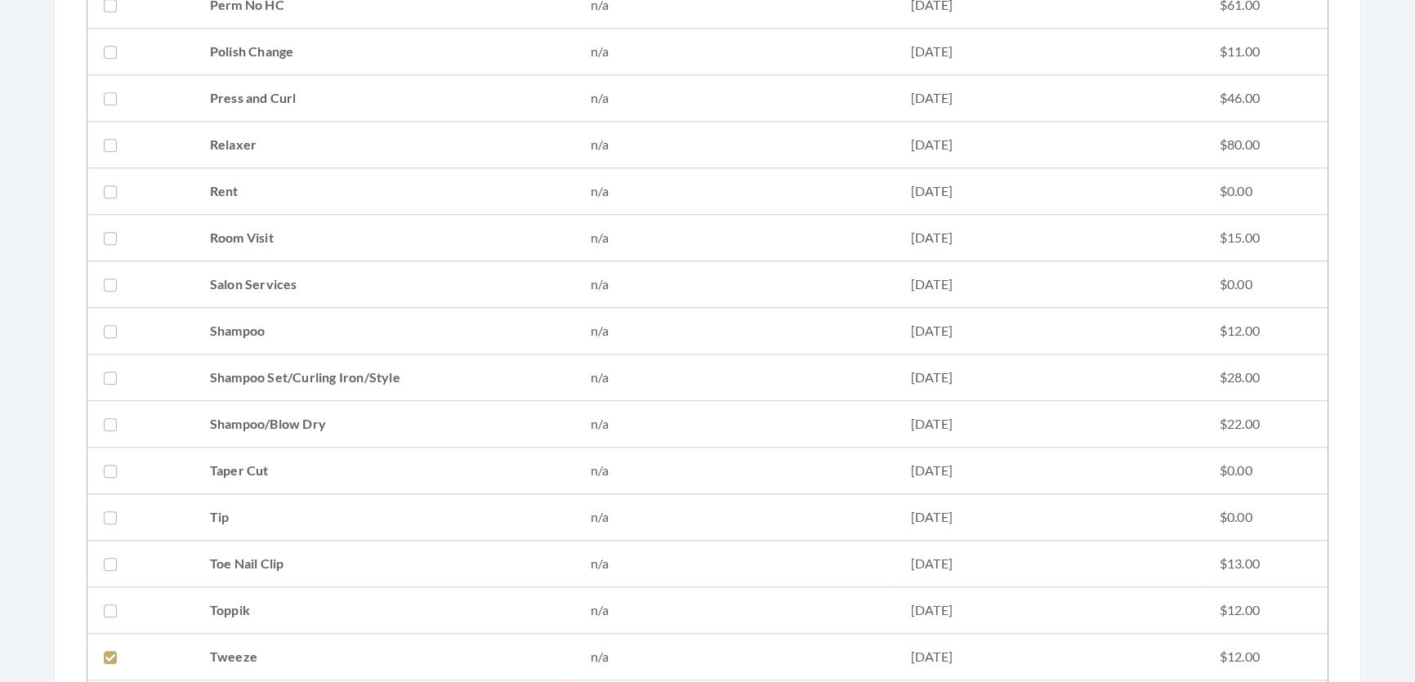
scroll to position [1546, 0]
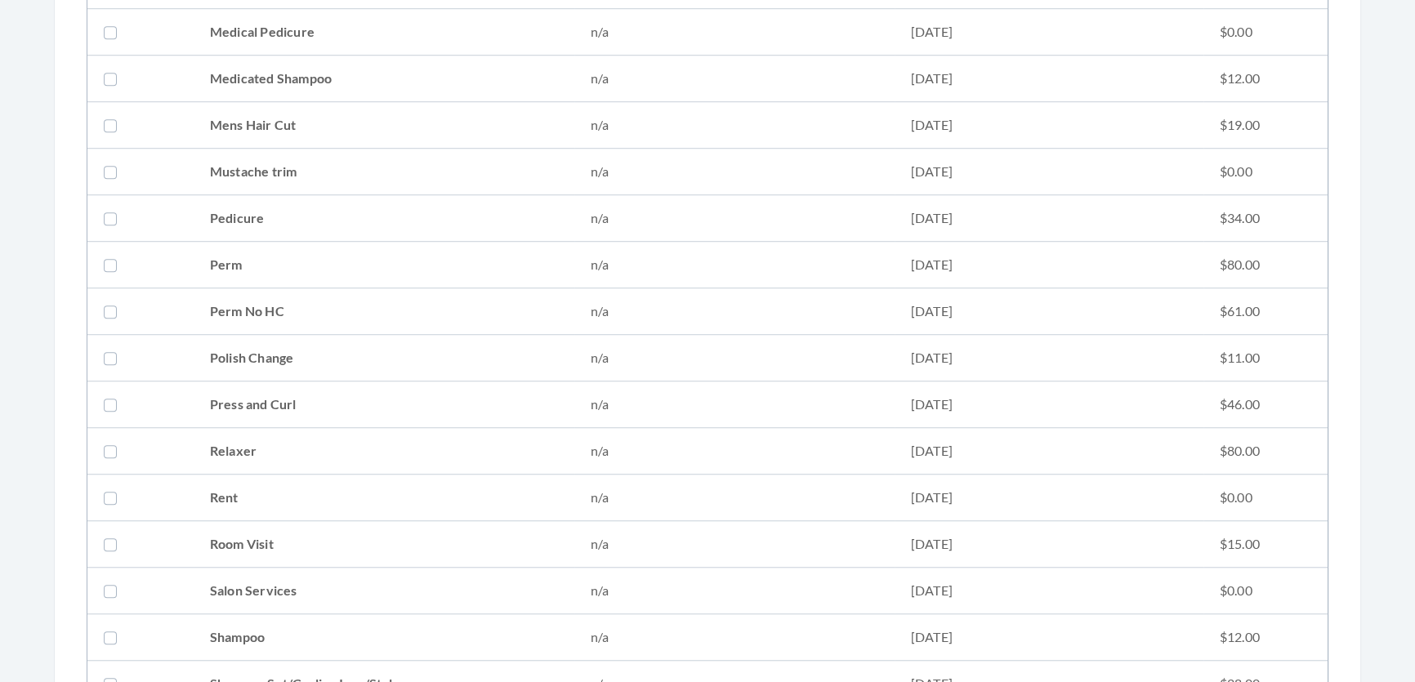
click at [278, 138] on td "Mens Hair Cut" at bounding box center [384, 125] width 381 height 47
checkbox input "true"
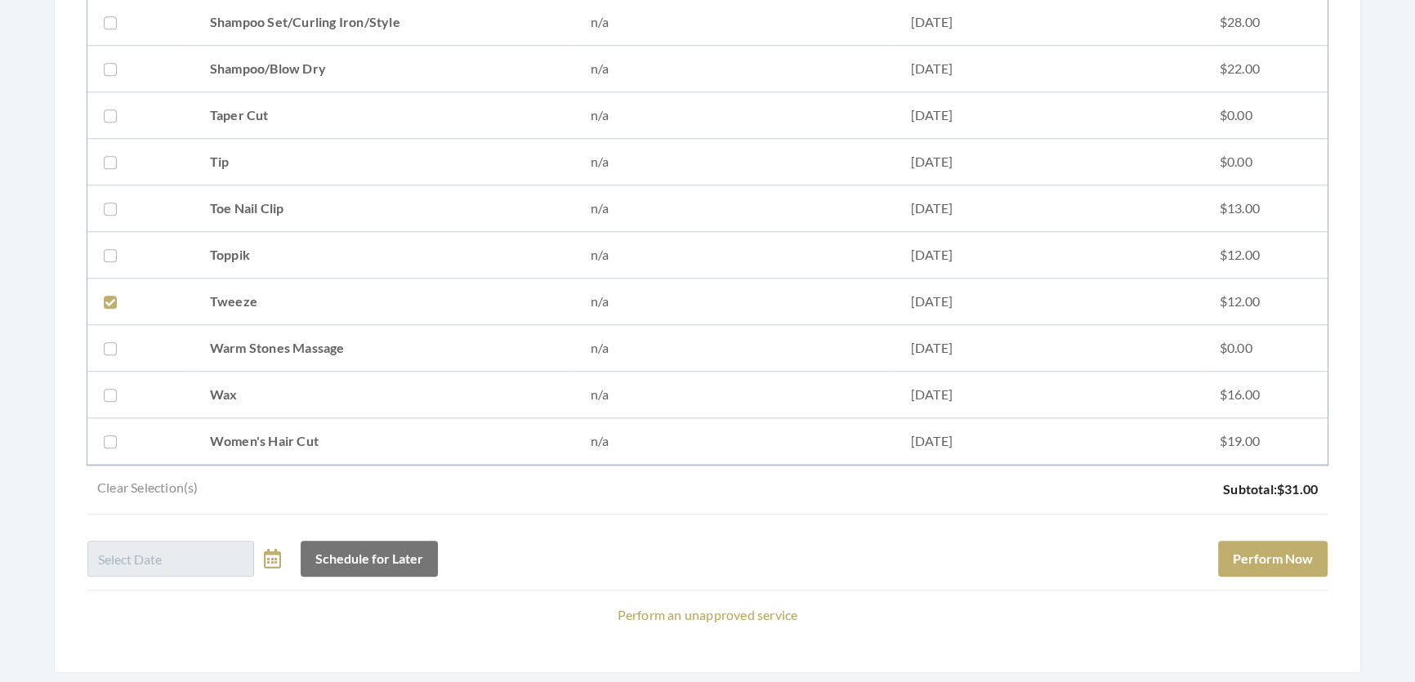
scroll to position [2289, 0]
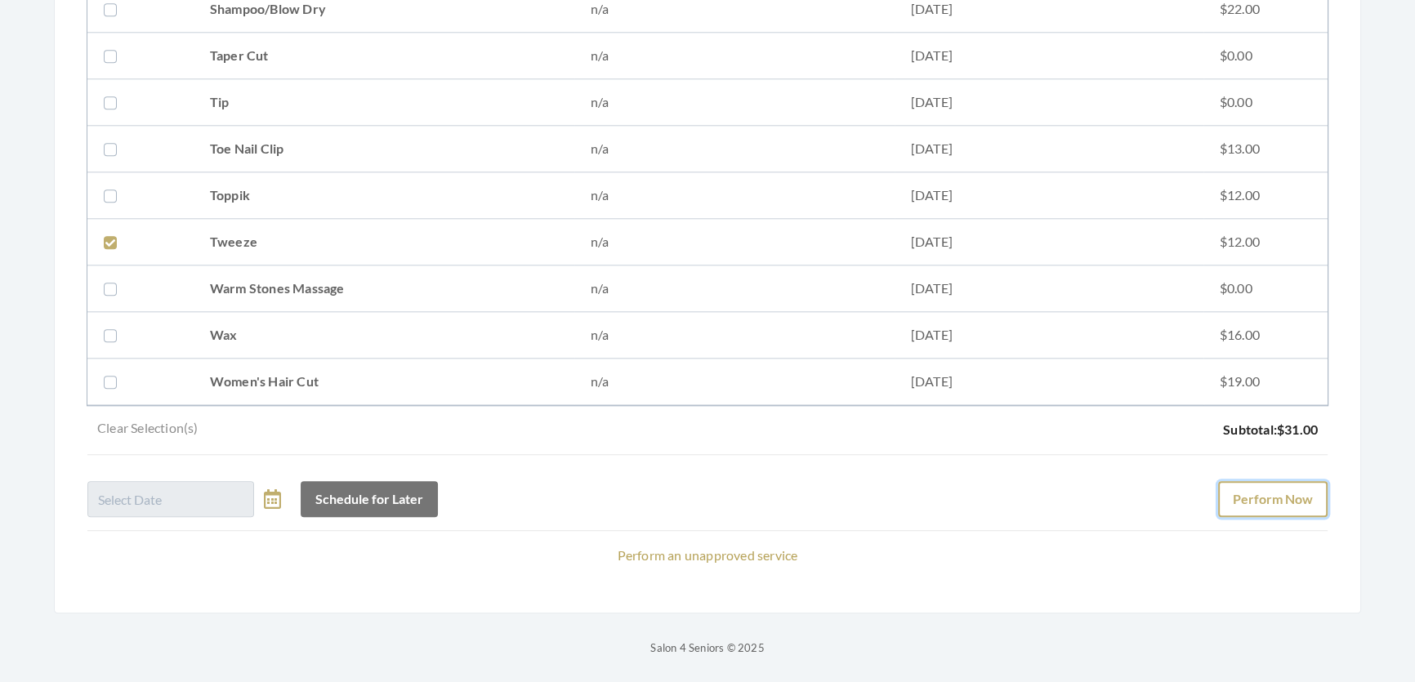
click at [1304, 481] on button "Perform Now" at bounding box center [1272, 499] width 109 height 36
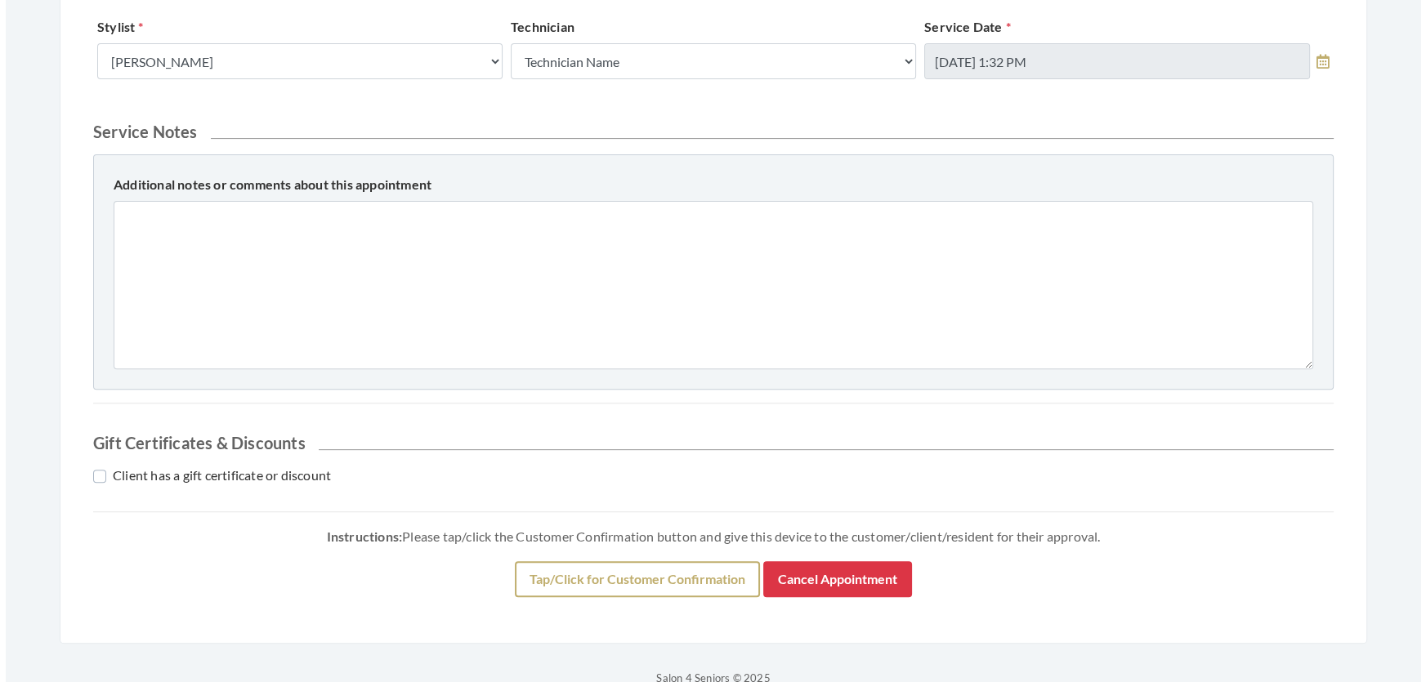
scroll to position [746, 0]
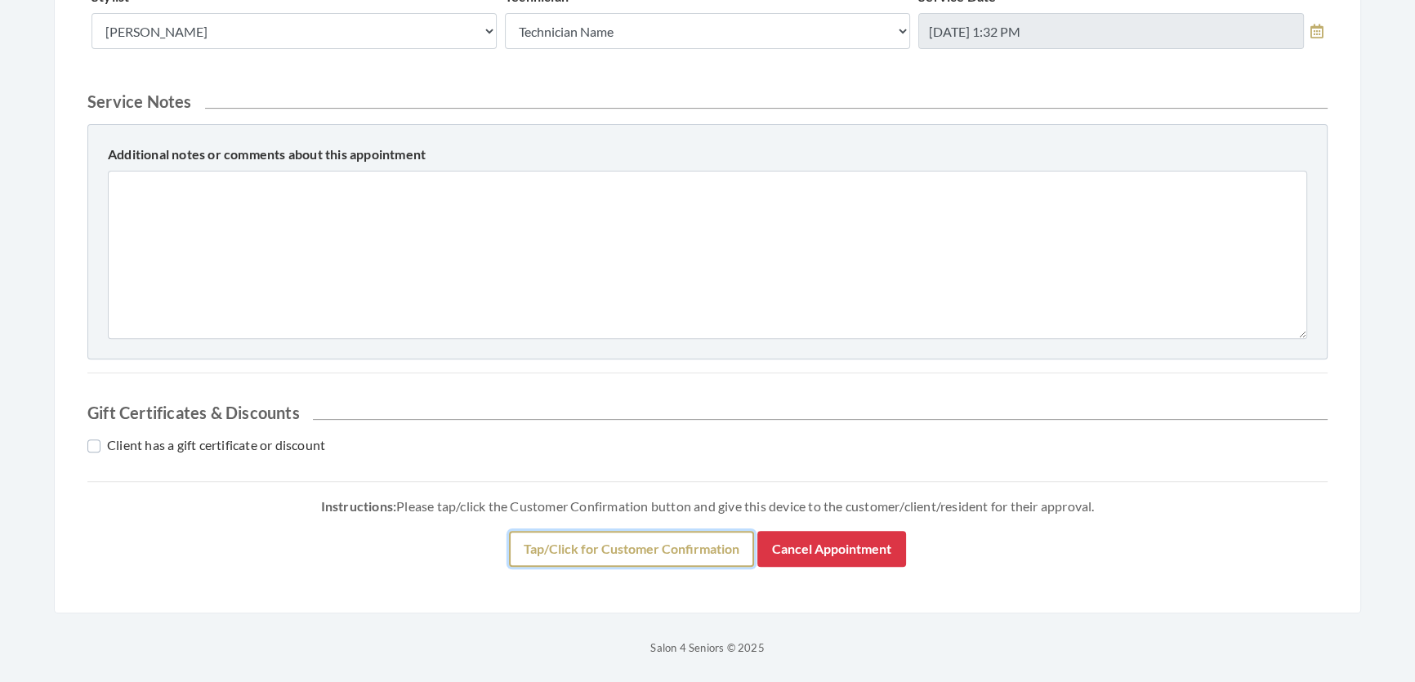
click at [686, 560] on button "Tap/Click for Customer Confirmation" at bounding box center [631, 549] width 245 height 36
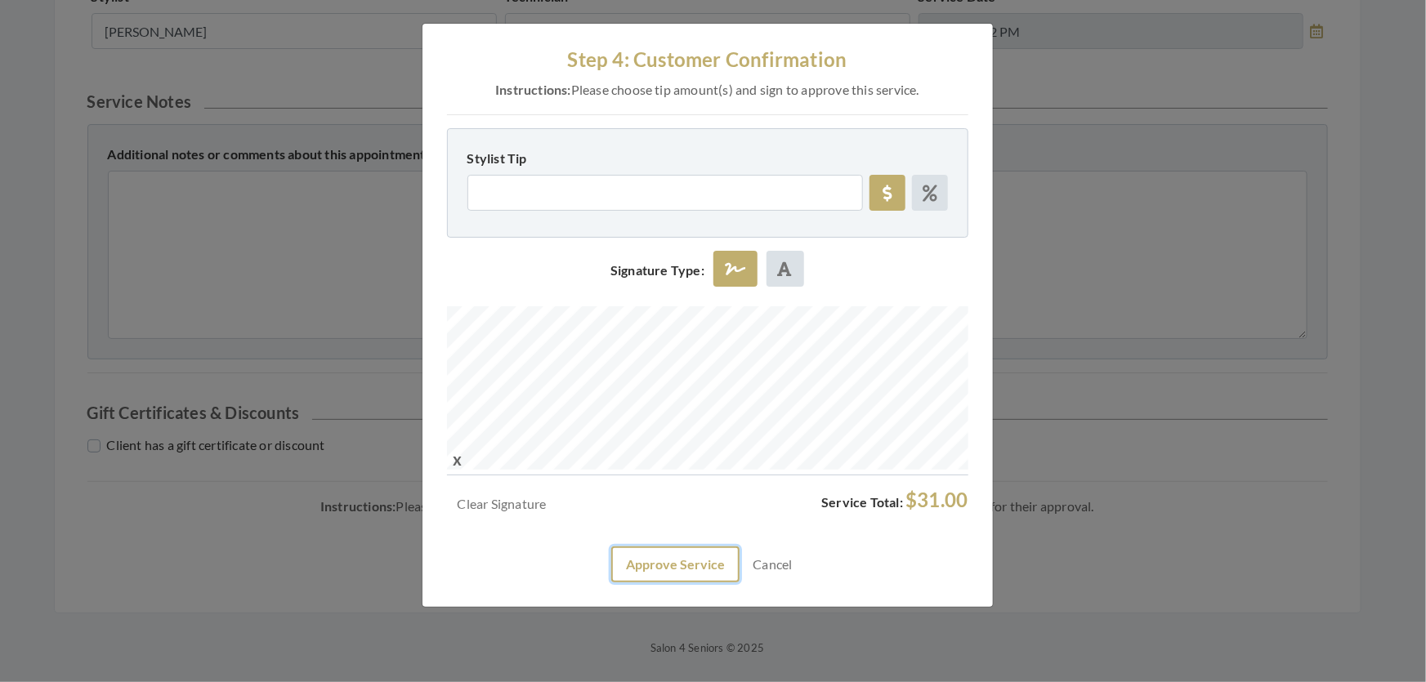
click at [685, 583] on button "Approve Service" at bounding box center [675, 565] width 128 height 36
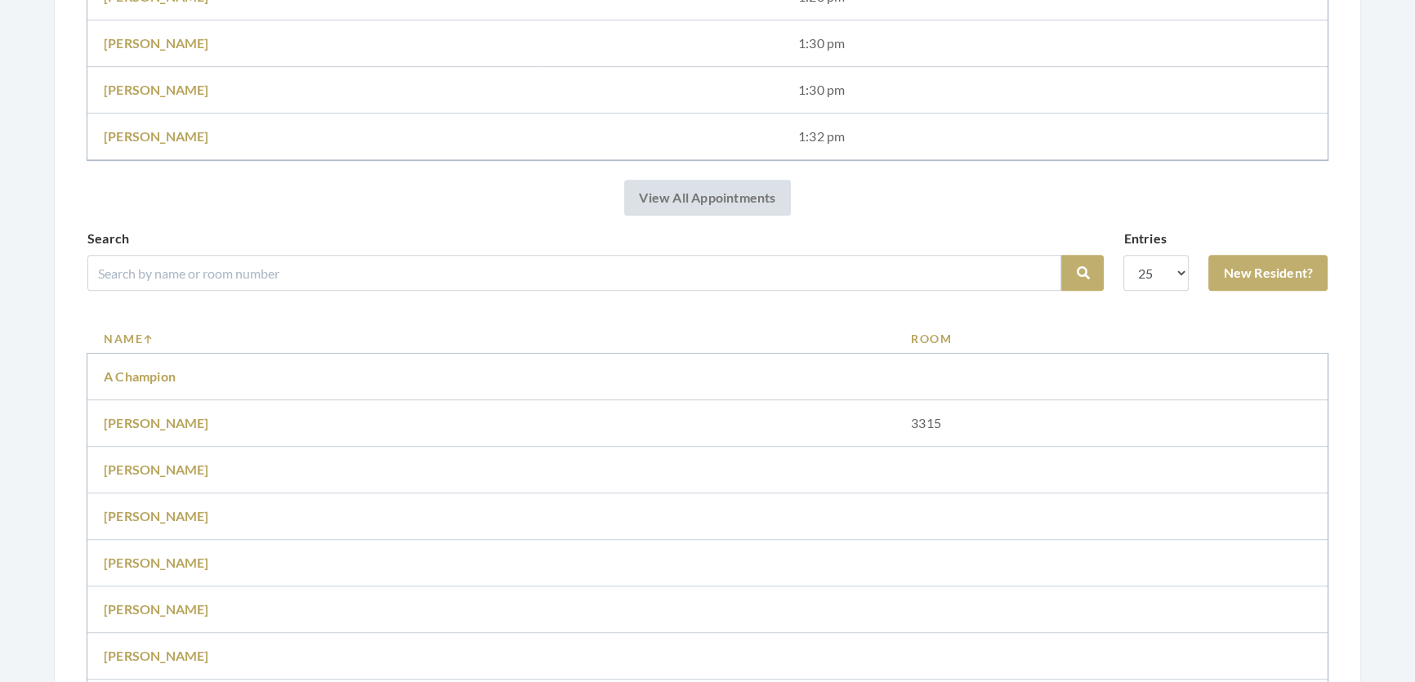
scroll to position [965, 0]
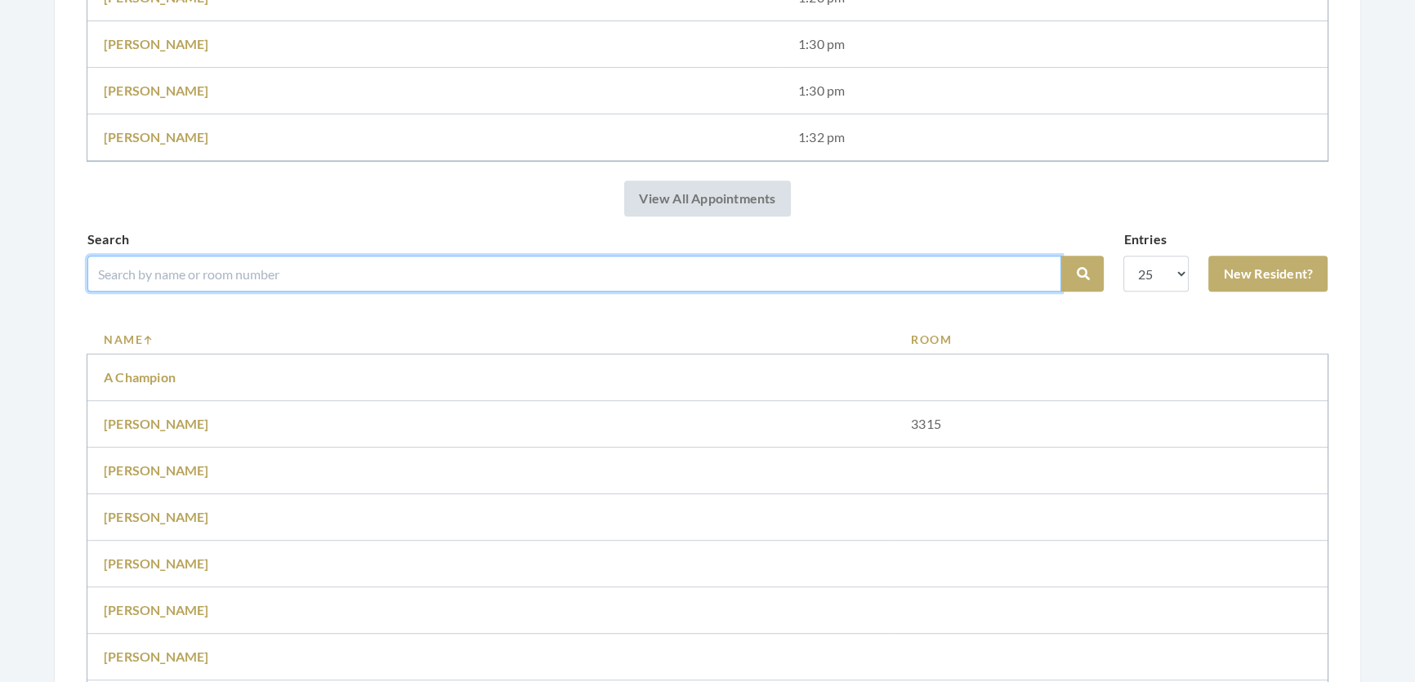
click at [186, 271] on input "search" at bounding box center [574, 274] width 974 height 36
type input "Barbara"
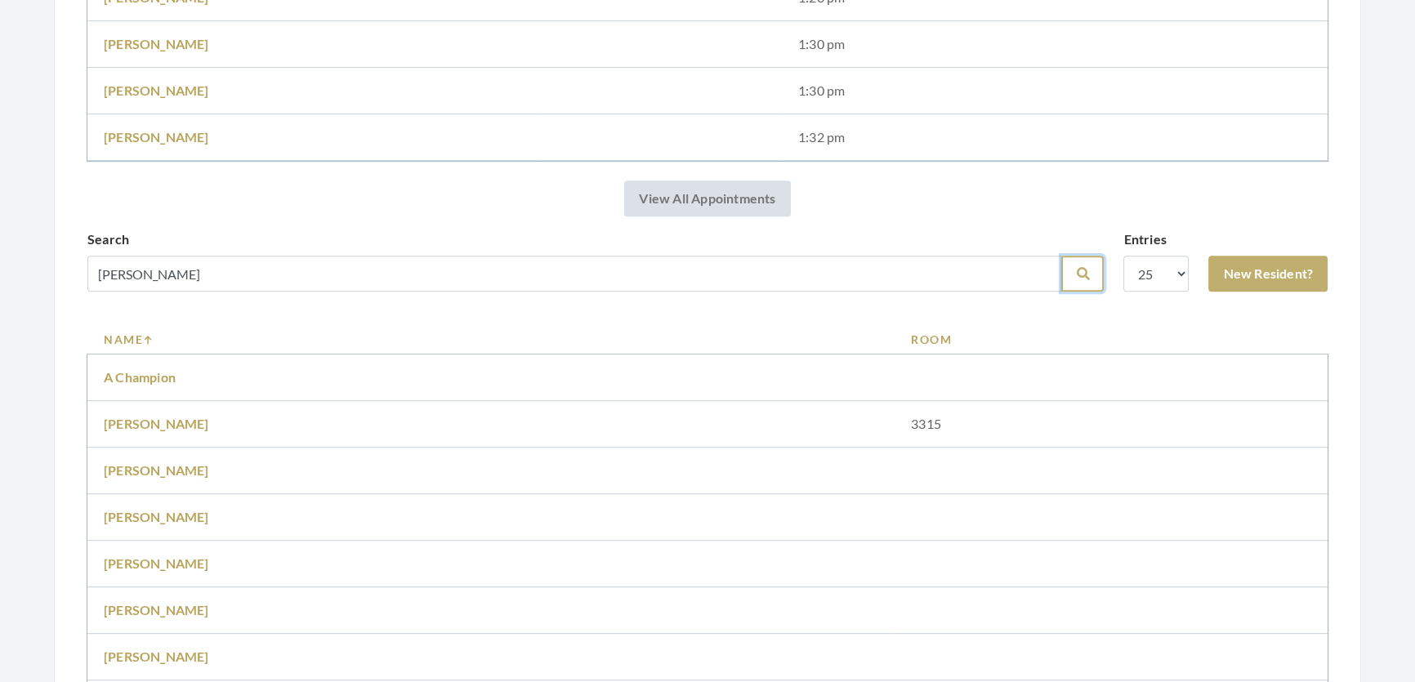
click at [1076, 280] on icon "submit" at bounding box center [1082, 273] width 13 height 13
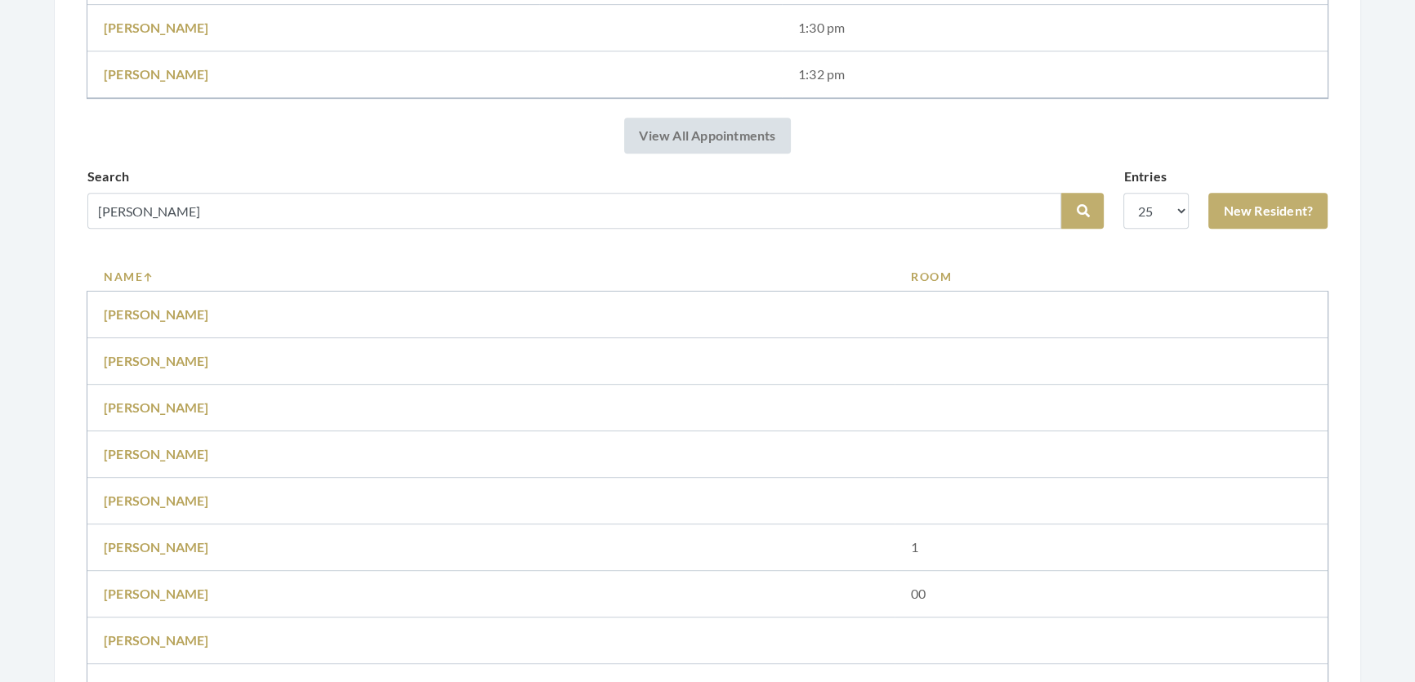
scroll to position [965, 0]
click at [1300, 219] on link "New Resident?" at bounding box center [1268, 213] width 119 height 36
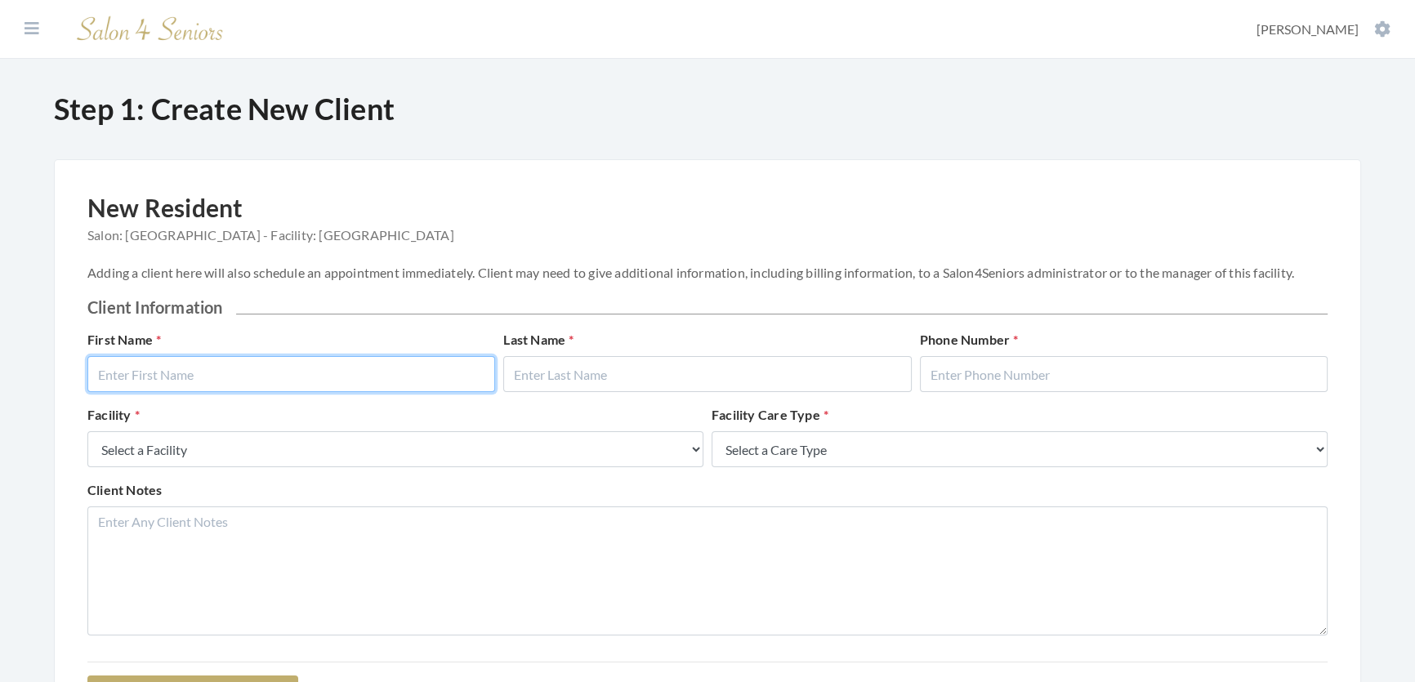
click at [112, 383] on input "text" at bounding box center [291, 374] width 408 height 36
type input "Barbara"
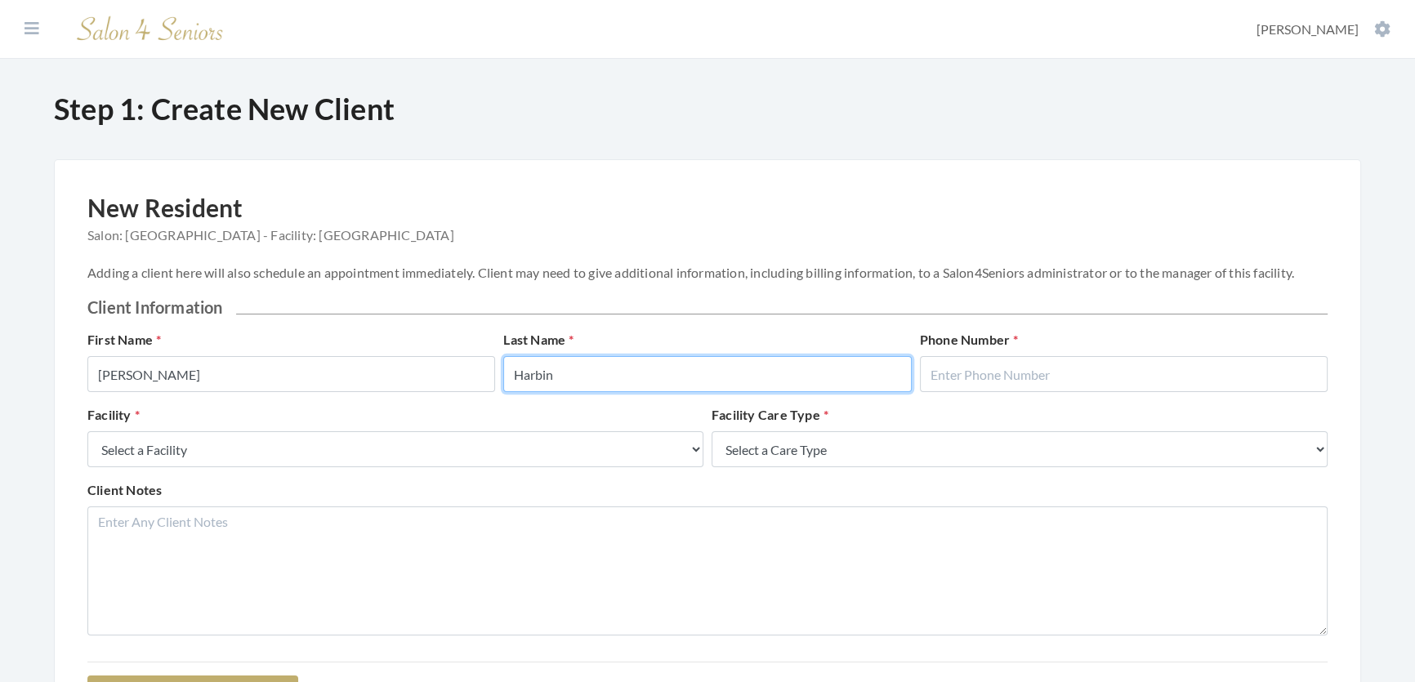
type input "Harbin"
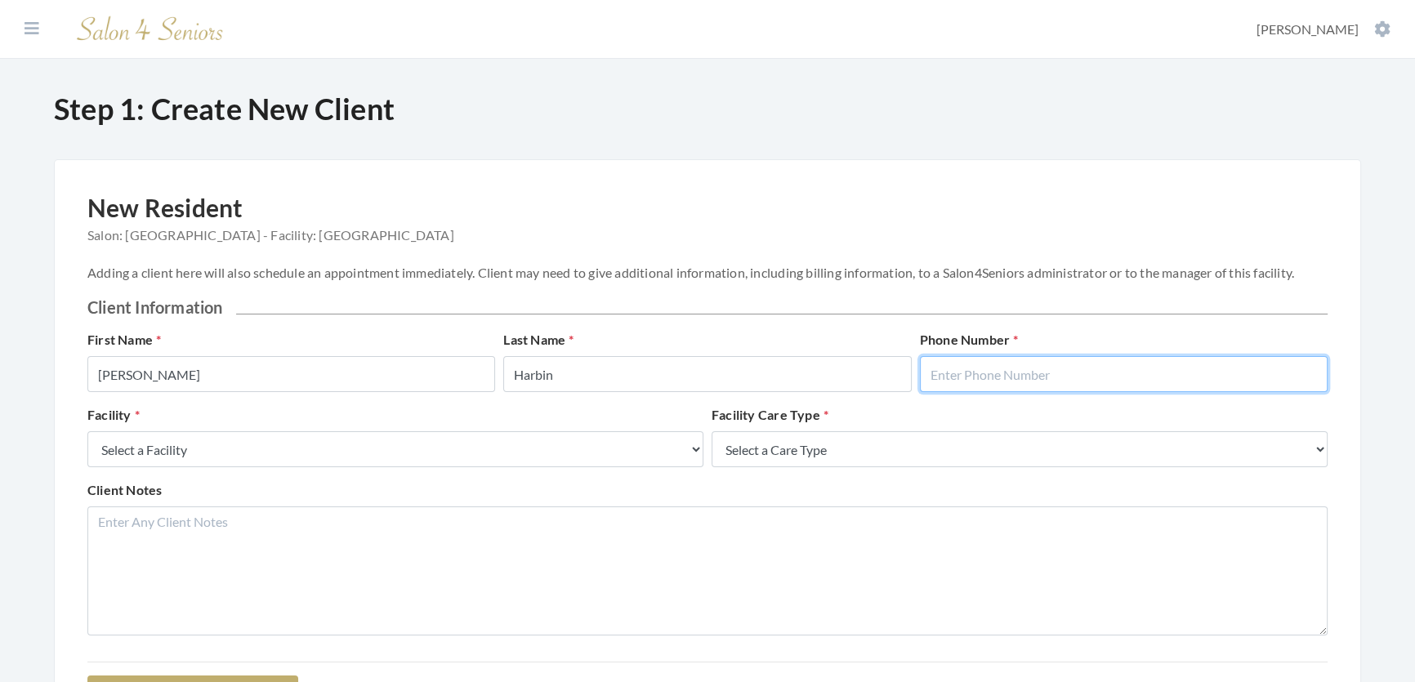
click at [1058, 392] on input "text" at bounding box center [1124, 374] width 408 height 36
type input "2058354219"
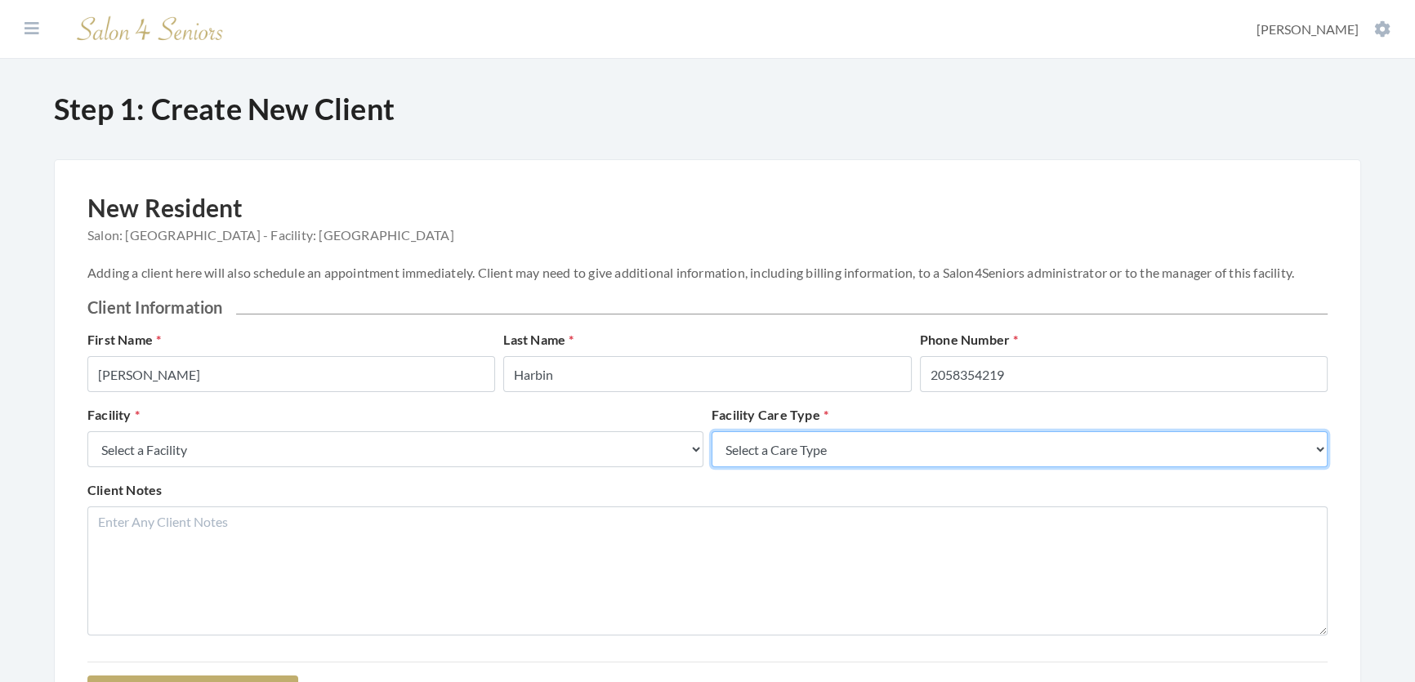
drag, startPoint x: 794, startPoint y: 489, endPoint x: 767, endPoint y: 476, distance: 29.6
click at [794, 467] on select "Select a Care Type Nursing Home Rehab Memory Care Assisted Living Independent L…" at bounding box center [1020, 449] width 616 height 36
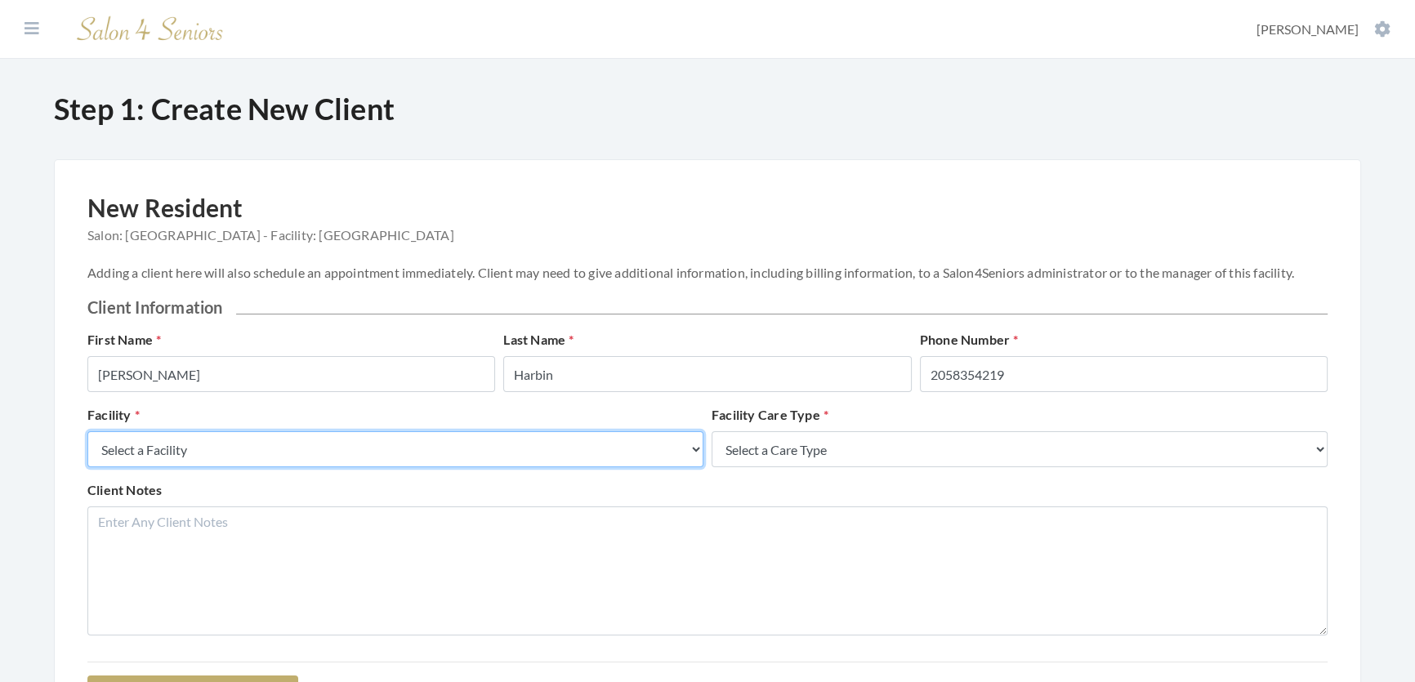
click at [533, 453] on select "Select a Facility Creekside at [GEOGRAPHIC_DATA] [PERSON_NAME][GEOGRAPHIC_DATA]…" at bounding box center [395, 449] width 616 height 36
click at [438, 467] on select "Select a Facility Creekside at [GEOGRAPHIC_DATA] [PERSON_NAME][GEOGRAPHIC_DATA]…" at bounding box center [395, 449] width 616 height 36
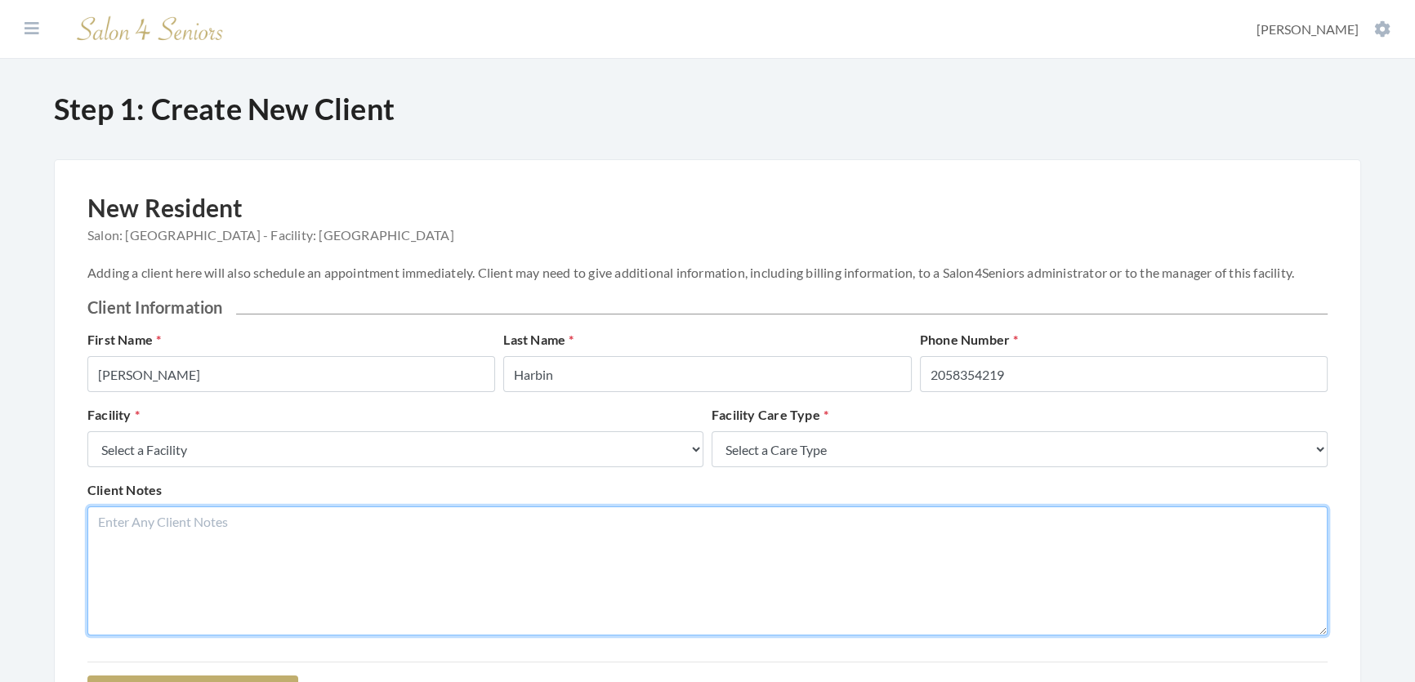
click at [358, 542] on textarea "Client Notes" at bounding box center [707, 571] width 1240 height 129
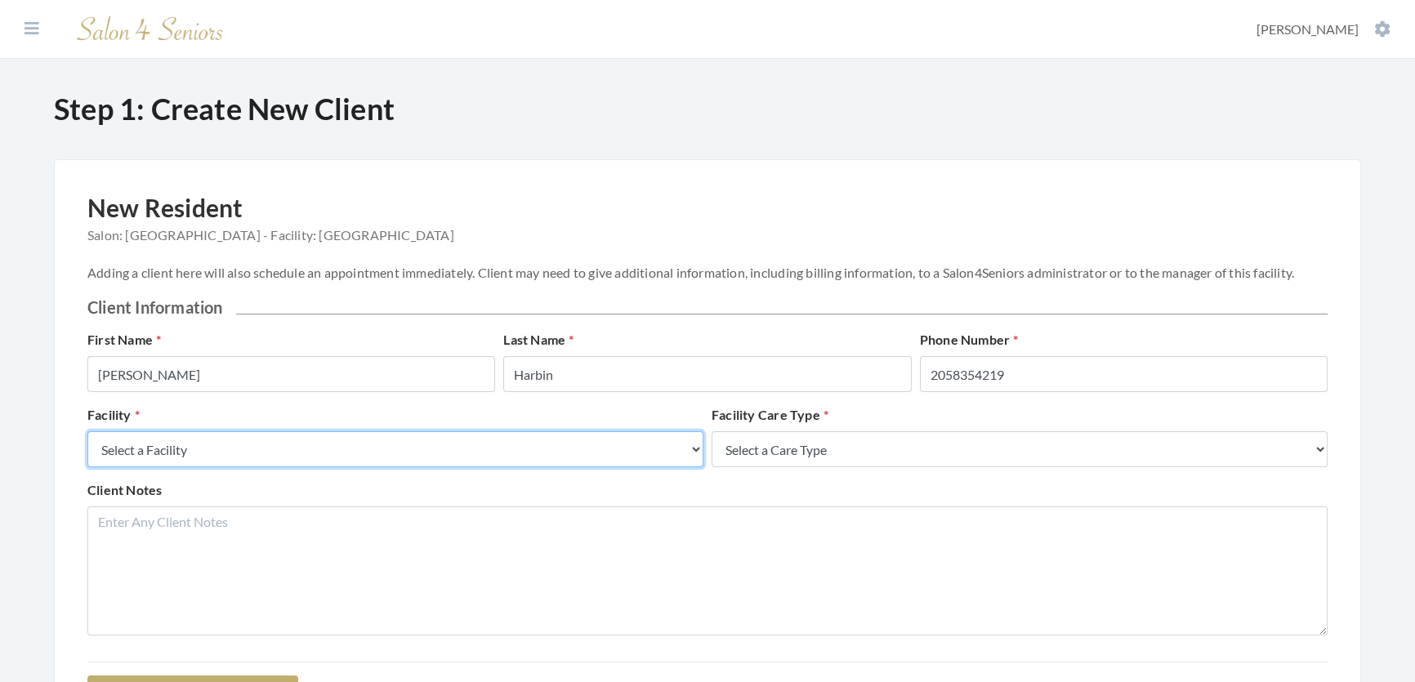
click at [335, 467] on select "Select a Facility Creekside at [GEOGRAPHIC_DATA] [PERSON_NAME][GEOGRAPHIC_DATA]…" at bounding box center [395, 449] width 616 height 36
select select "27"
click at [87, 448] on select "Select a Facility Creekside at Three Rivers Brookdale Jones Farm Merrill Garden…" at bounding box center [395, 449] width 616 height 36
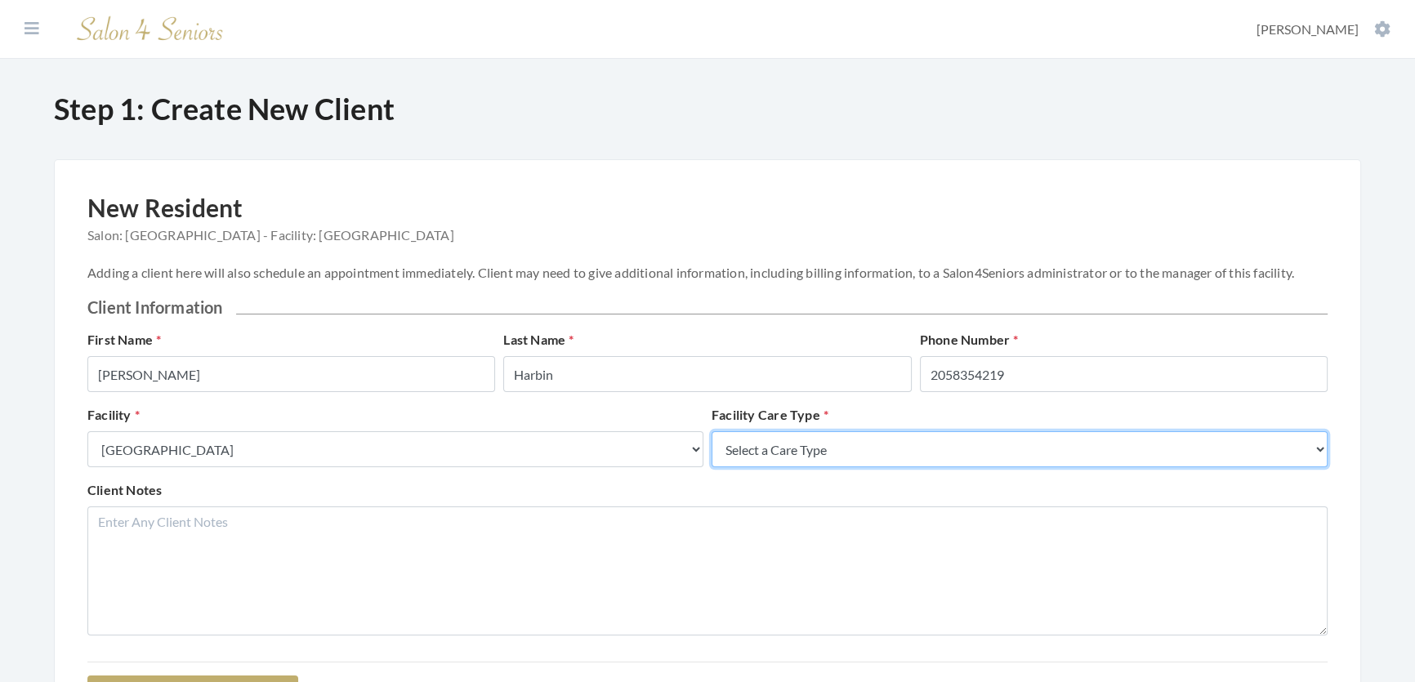
click at [759, 467] on select "Select a Care Type Nursing Home Rehab Memory Care Assisted Living Independent L…" at bounding box center [1020, 449] width 616 height 36
select select "2"
click at [712, 448] on select "Select a Care Type Nursing Home Rehab Memory Care Assisted Living Independent L…" at bounding box center [1020, 449] width 616 height 36
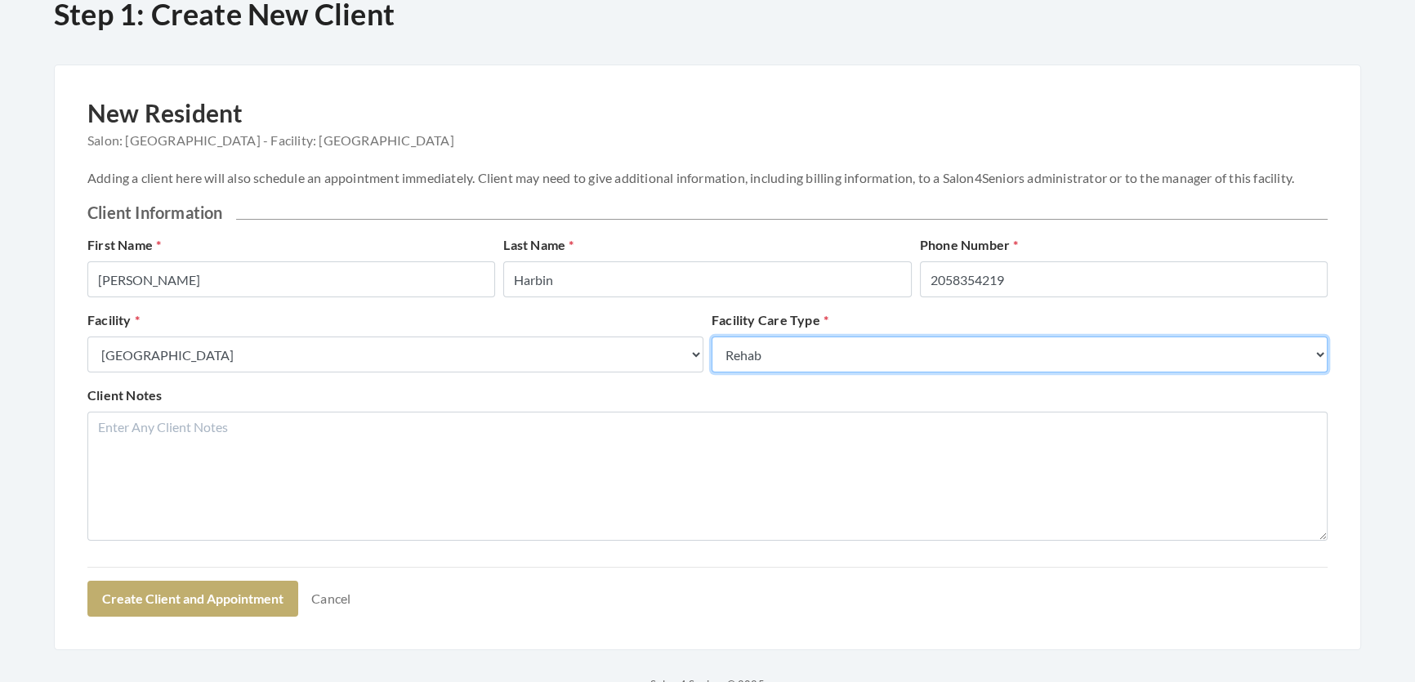
scroll to position [206, 0]
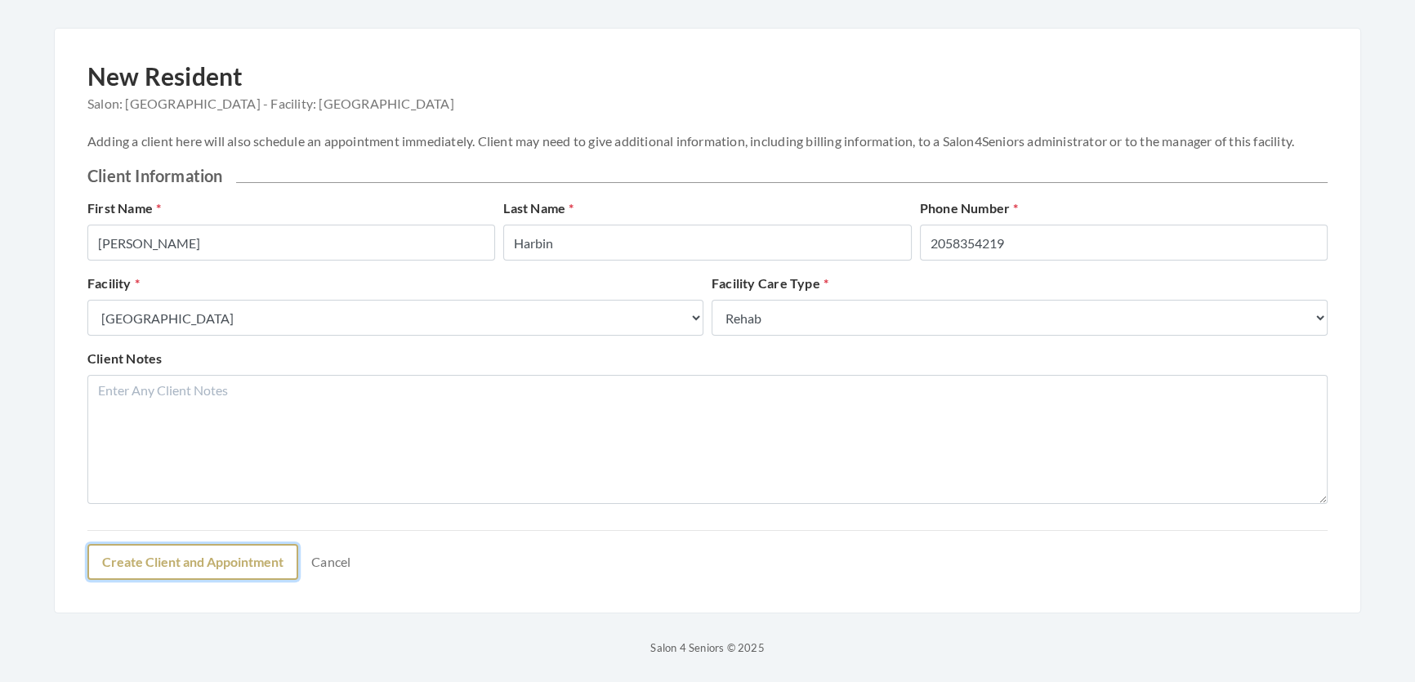
click at [228, 570] on button "Create Client and Appointment" at bounding box center [192, 562] width 211 height 36
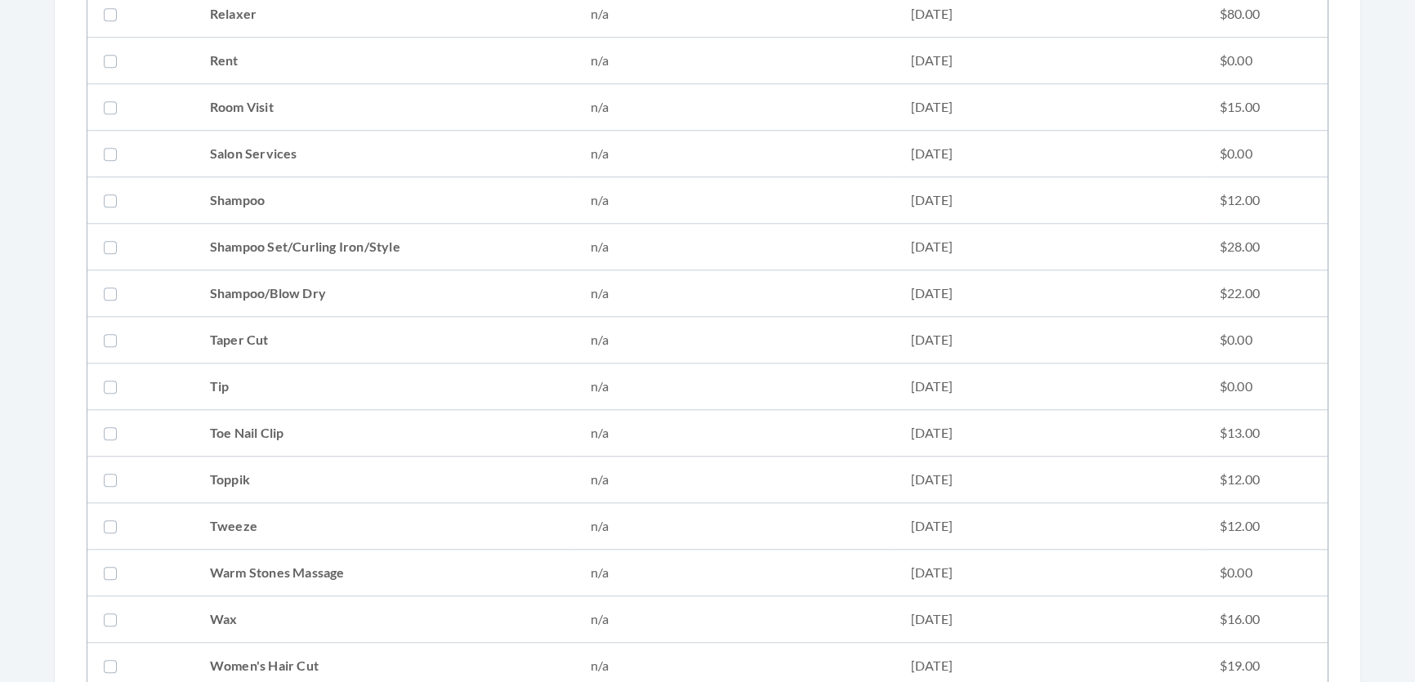
scroll to position [2154, 0]
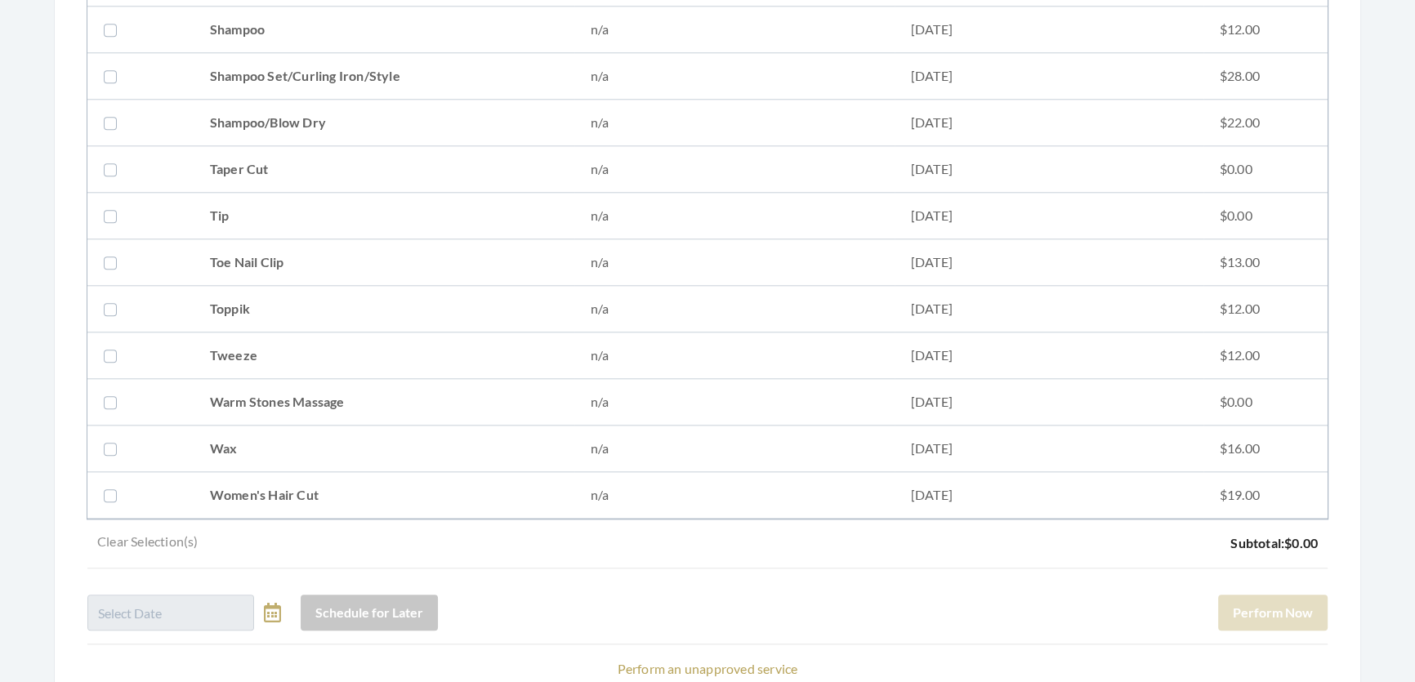
drag, startPoint x: 360, startPoint y: 68, endPoint x: 855, endPoint y: 205, distance: 513.9
click at [361, 68] on td "Shampoo Set/Curling Iron/Style" at bounding box center [384, 76] width 381 height 47
checkbox input "true"
click at [1313, 621] on button "Perform Now" at bounding box center [1272, 613] width 109 height 36
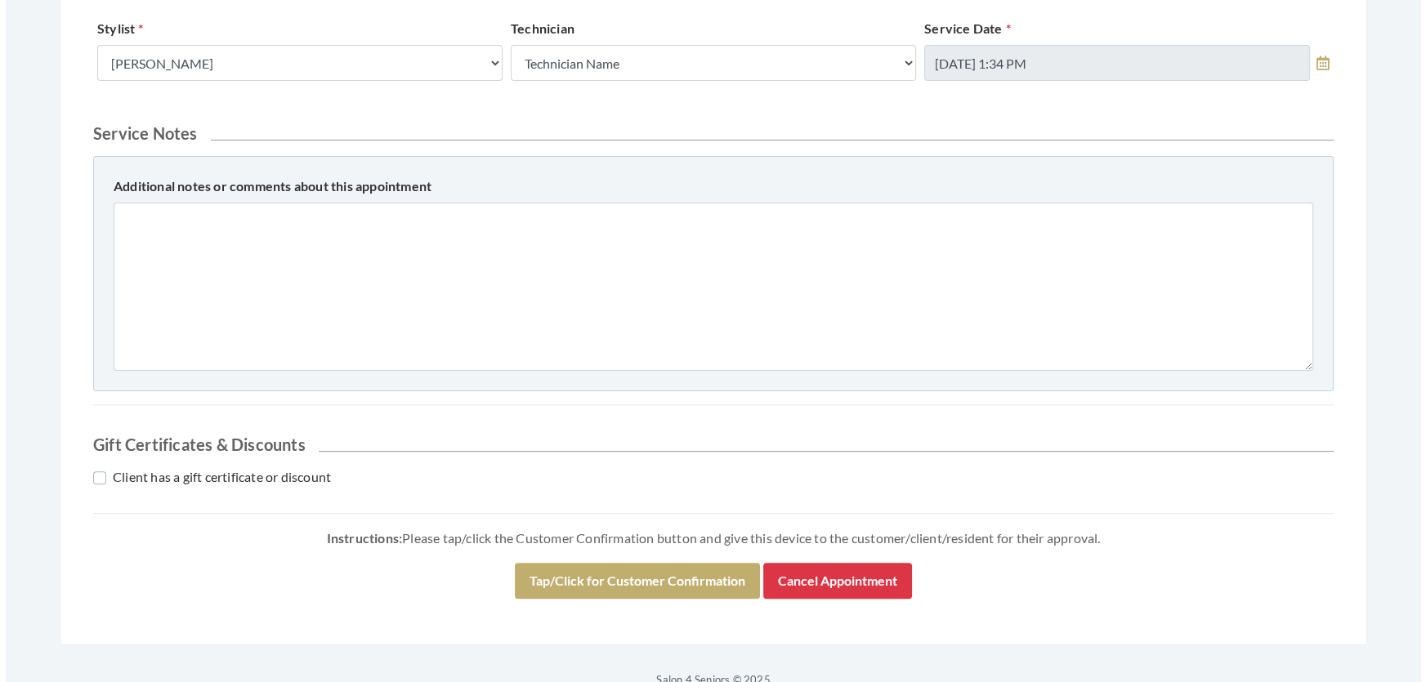
scroll to position [699, 0]
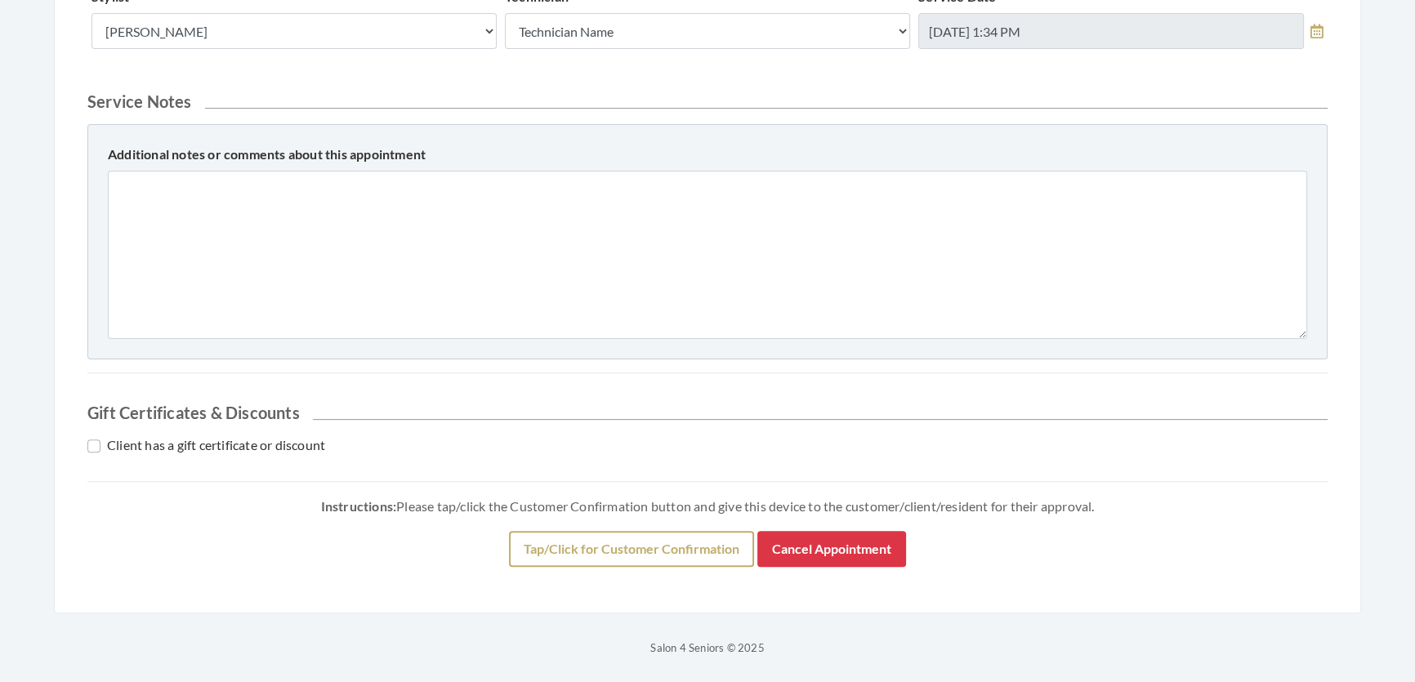
drag, startPoint x: 699, startPoint y: 570, endPoint x: 715, endPoint y: 550, distance: 25.7
click at [700, 570] on div "Instructions: Please tap/click the Customer Confirmation button and give this d…" at bounding box center [707, 537] width 1240 height 85
click at [716, 549] on button "Tap/Click for Customer Confirmation" at bounding box center [631, 549] width 245 height 36
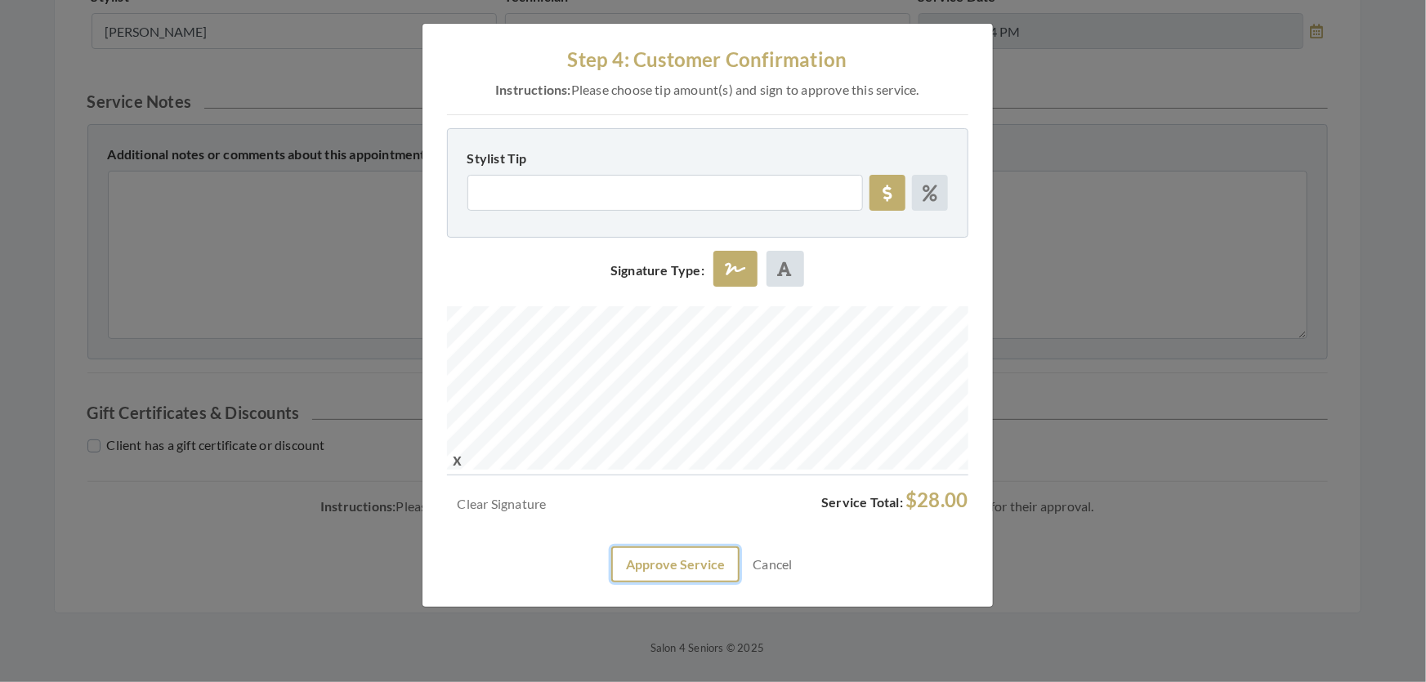
click at [611, 583] on button "Approve Service" at bounding box center [675, 565] width 128 height 36
click at [610, 583] on div "Clear Signature Service Total: $28.00 Please wait... Cancel" at bounding box center [707, 536] width 521 height 94
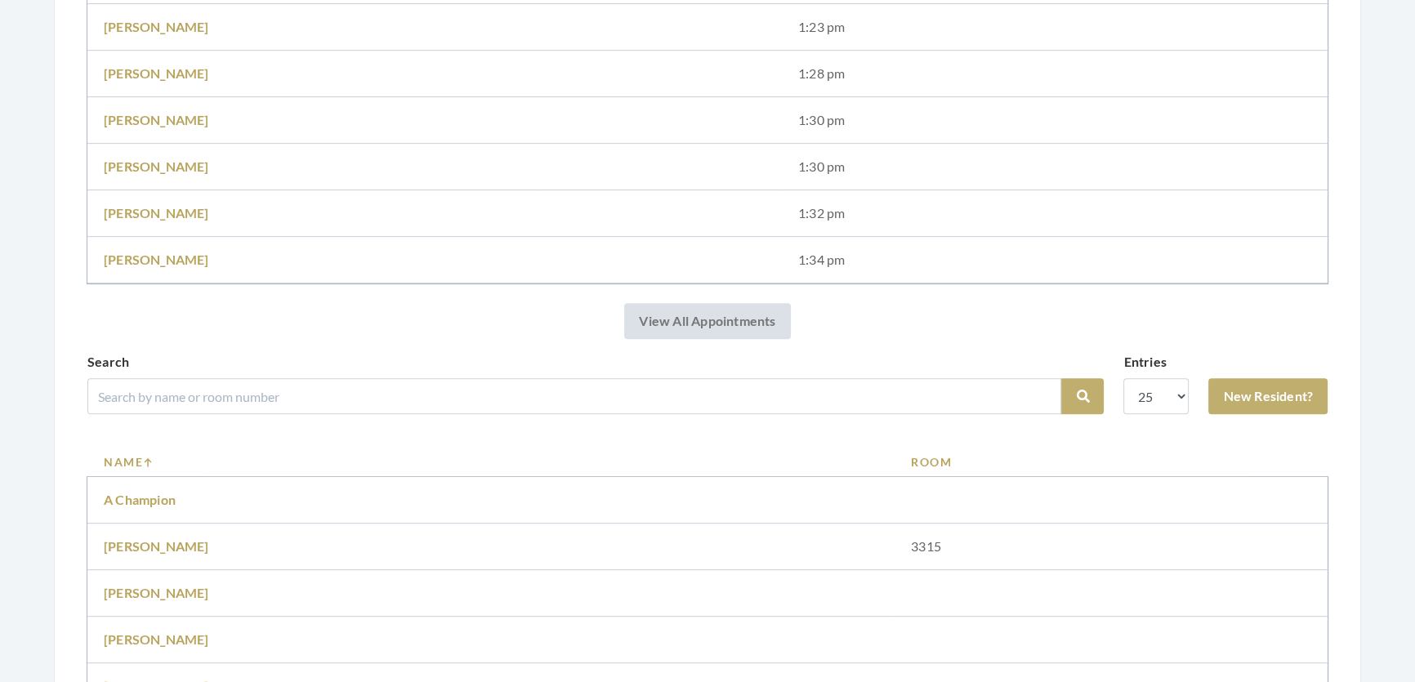
scroll to position [1114, 0]
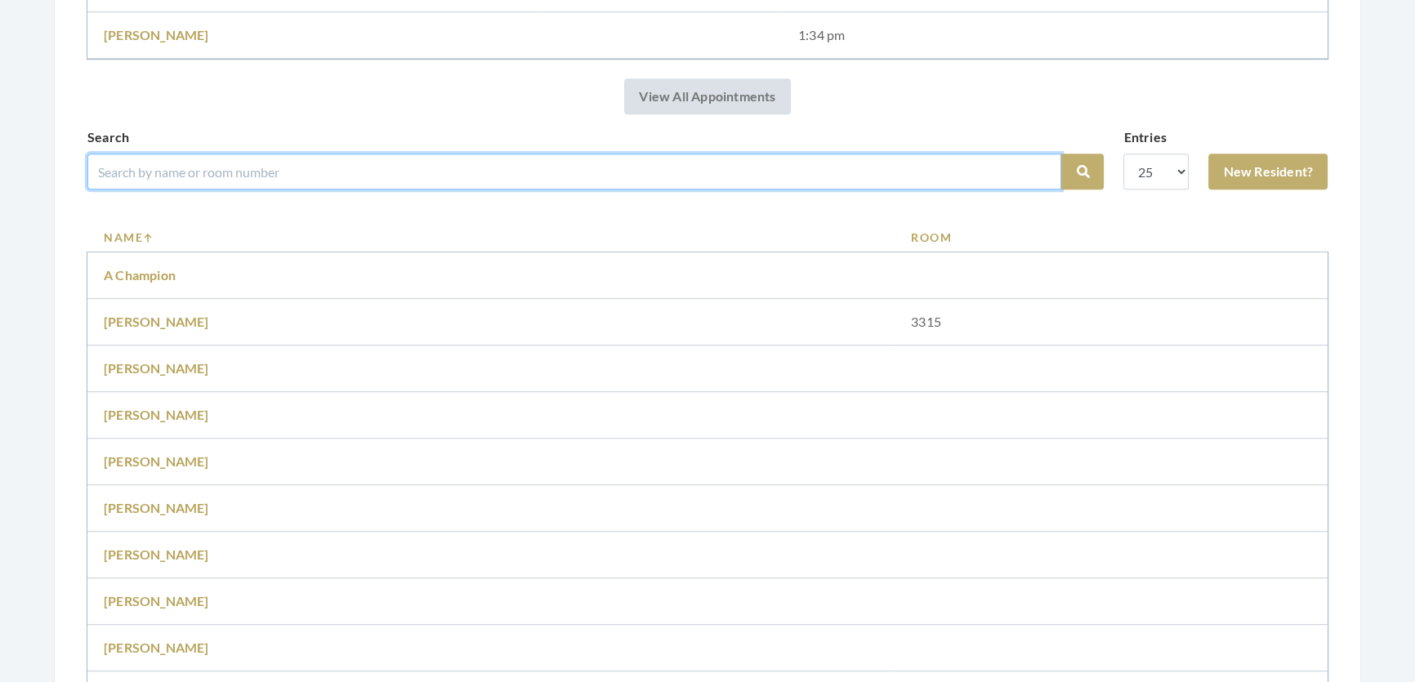
click at [462, 190] on input "search" at bounding box center [574, 172] width 974 height 36
type input "Maxiene"
click at [1061, 154] on button "Search" at bounding box center [1082, 172] width 42 height 36
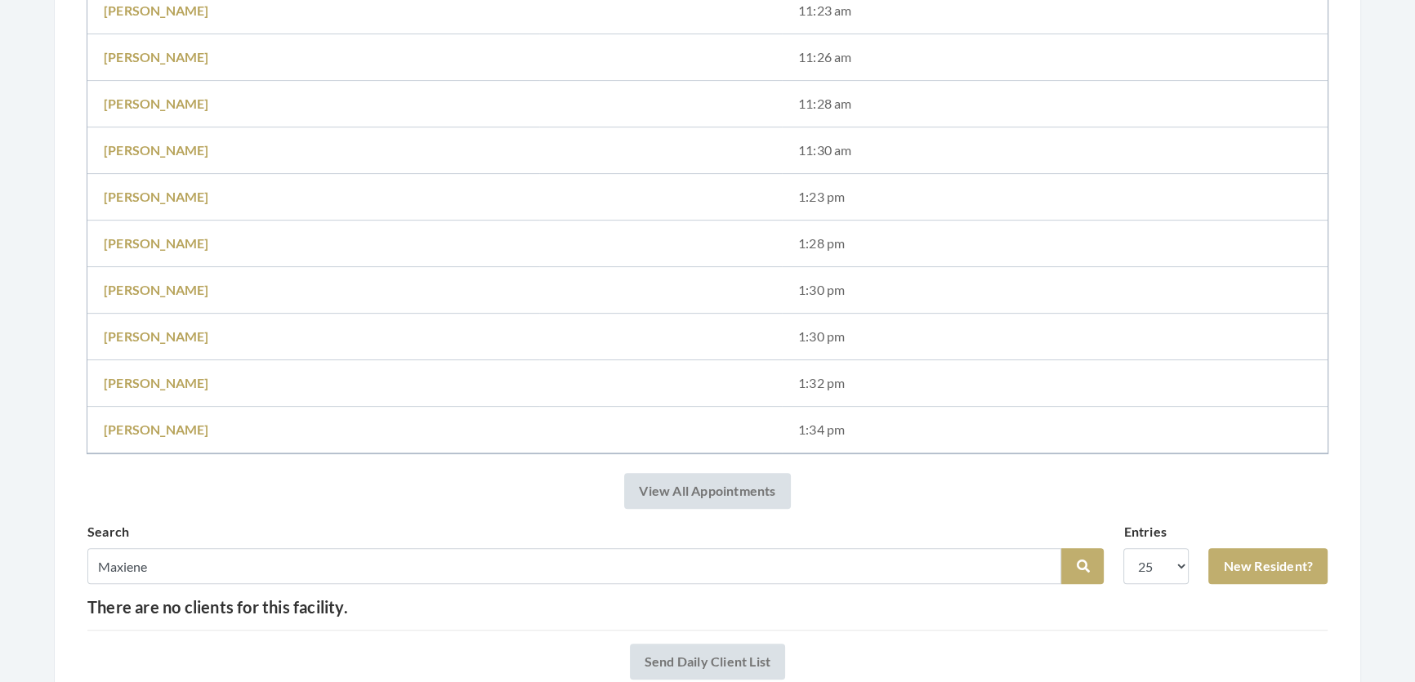
scroll to position [810, 0]
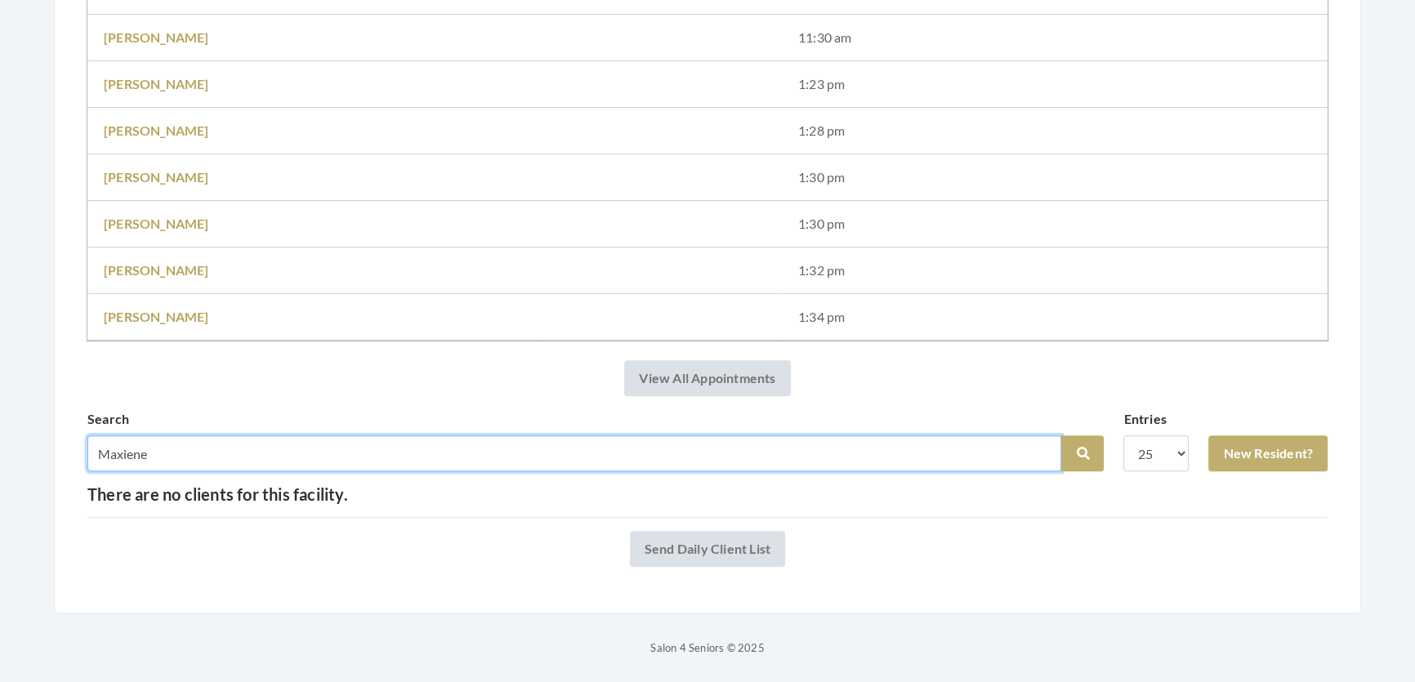
drag, startPoint x: 159, startPoint y: 447, endPoint x: 0, endPoint y: 467, distance: 159.7
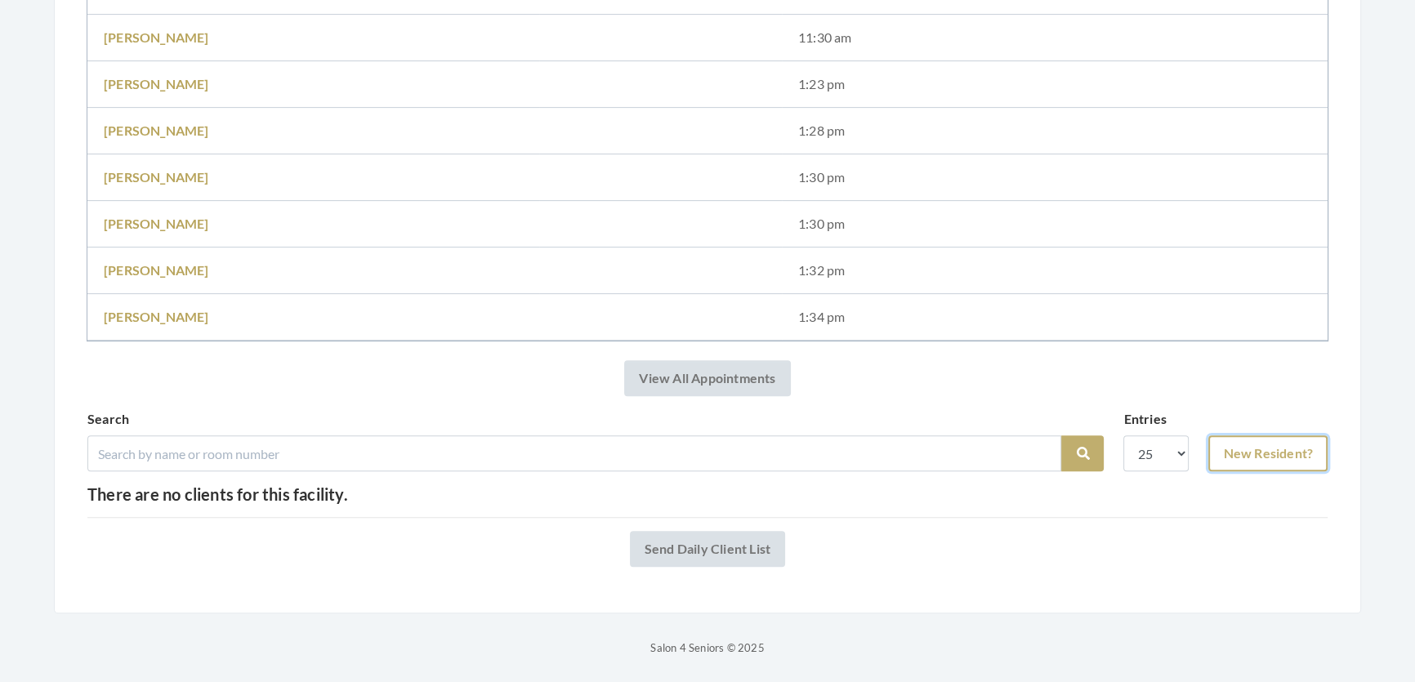
click at [1260, 441] on link "New Resident?" at bounding box center [1268, 454] width 119 height 36
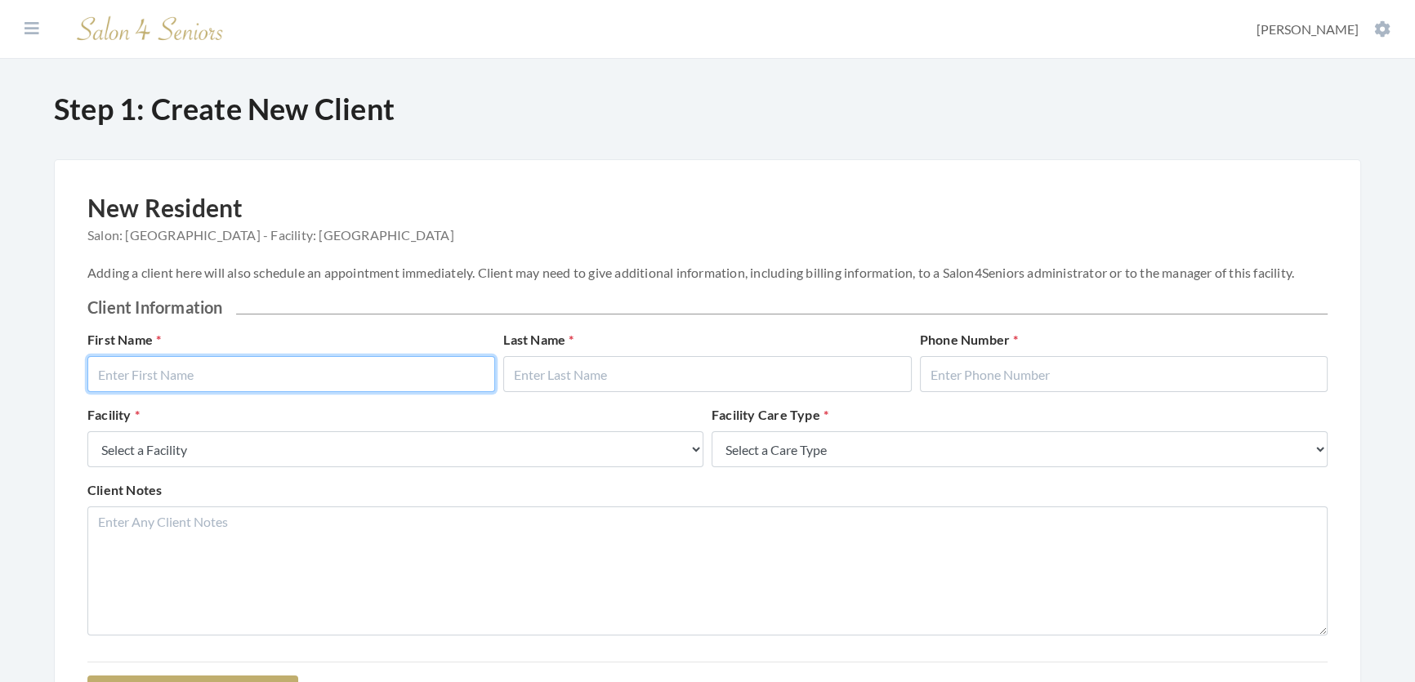
click at [287, 391] on input "text" at bounding box center [291, 374] width 408 height 36
type input "Maxiene"
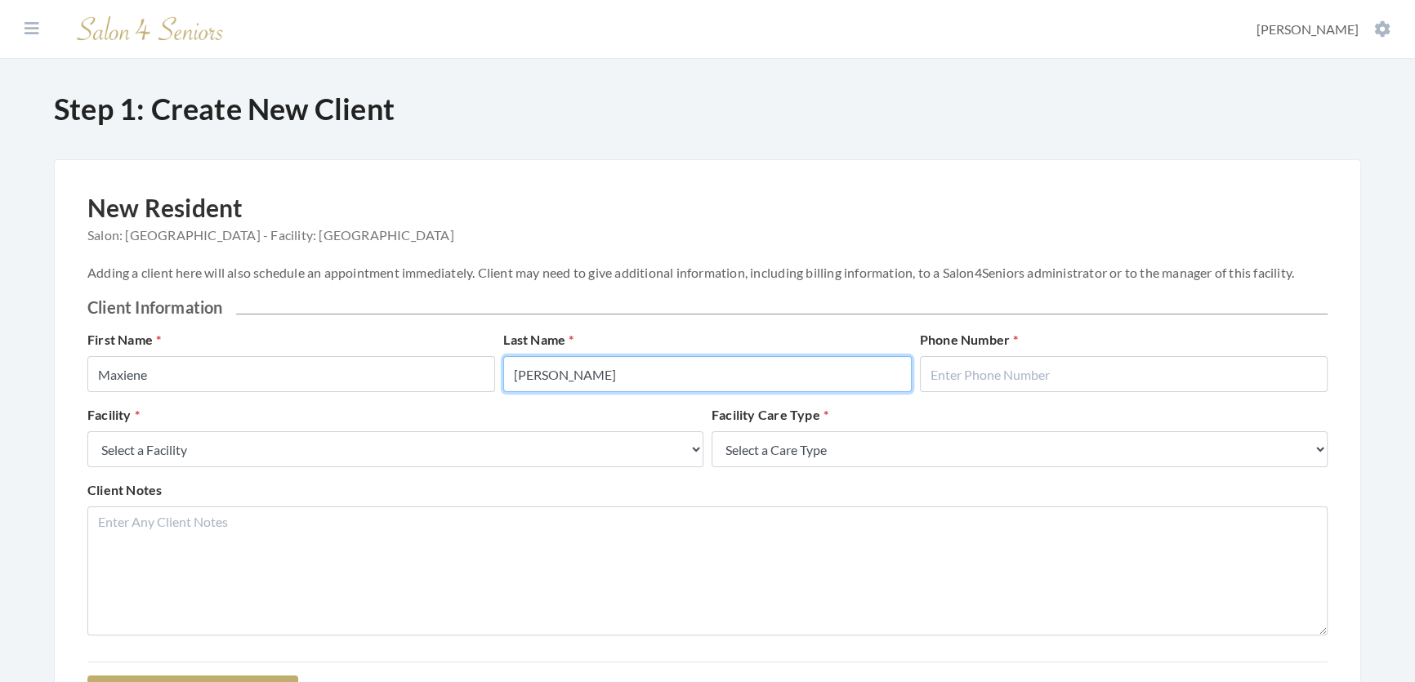
type input "[PERSON_NAME]"
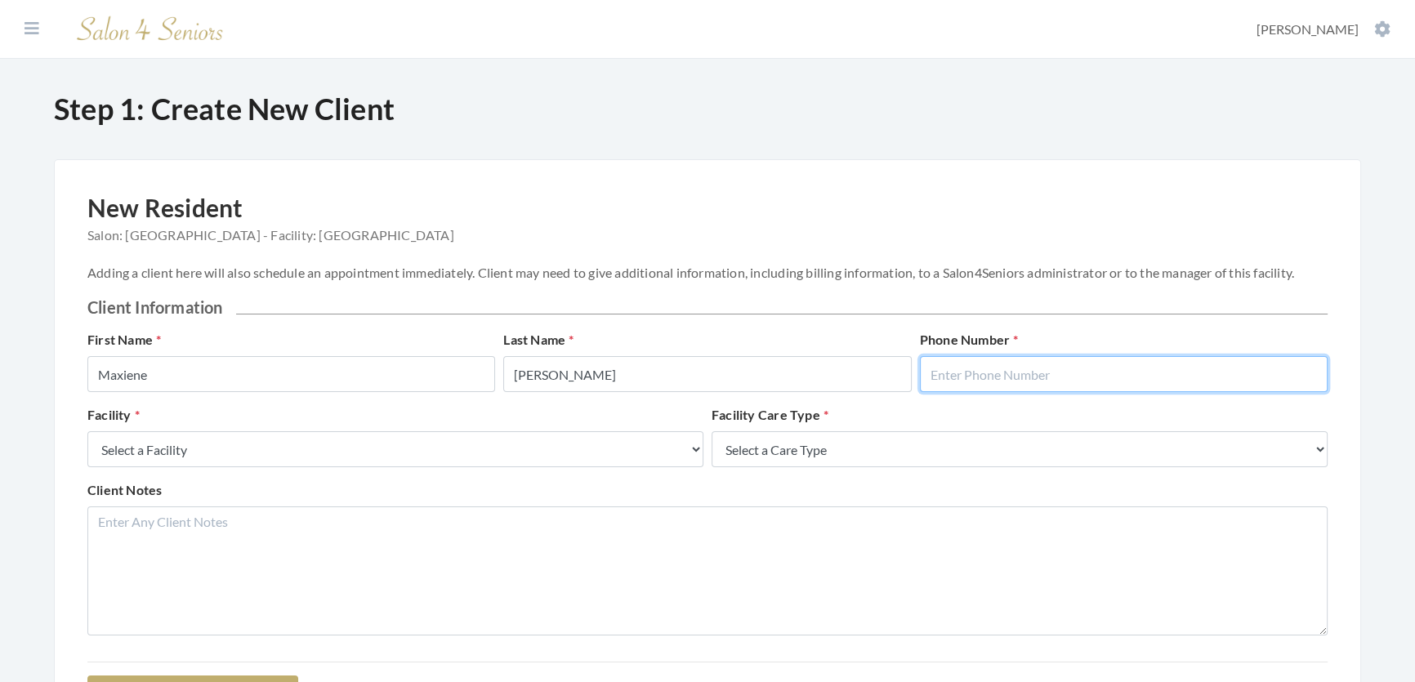
click at [1093, 385] on input "text" at bounding box center [1124, 374] width 408 height 36
type input "2058654219"
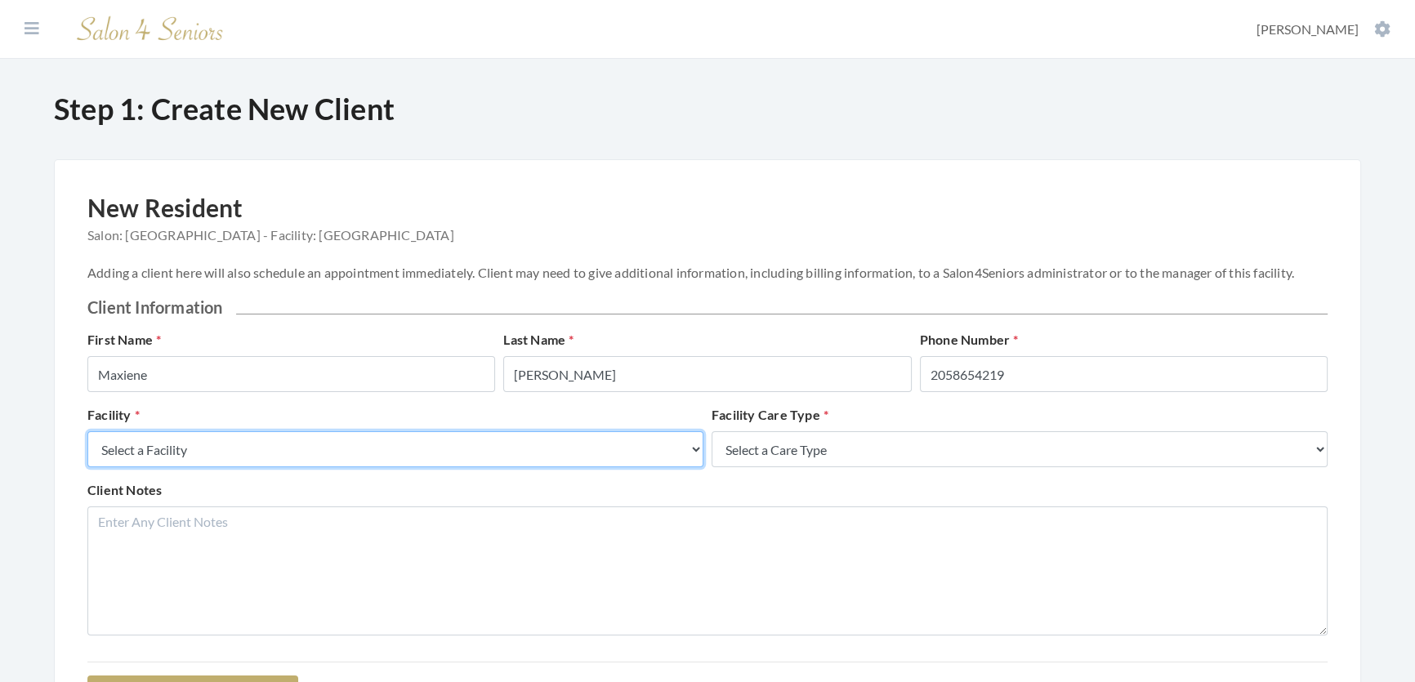
click at [681, 459] on select "Select a Facility Creekside at [GEOGRAPHIC_DATA] [PERSON_NAME][GEOGRAPHIC_DATA]…" at bounding box center [395, 449] width 616 height 36
click at [637, 467] on select "Select a Facility Creekside at [GEOGRAPHIC_DATA] [PERSON_NAME][GEOGRAPHIC_DATA]…" at bounding box center [395, 449] width 616 height 36
drag, startPoint x: 424, startPoint y: 459, endPoint x: 378, endPoint y: 456, distance: 46.7
click at [423, 460] on select "Select a Facility Creekside at [GEOGRAPHIC_DATA] [PERSON_NAME][GEOGRAPHIC_DATA]…" at bounding box center [395, 449] width 616 height 36
select select "27"
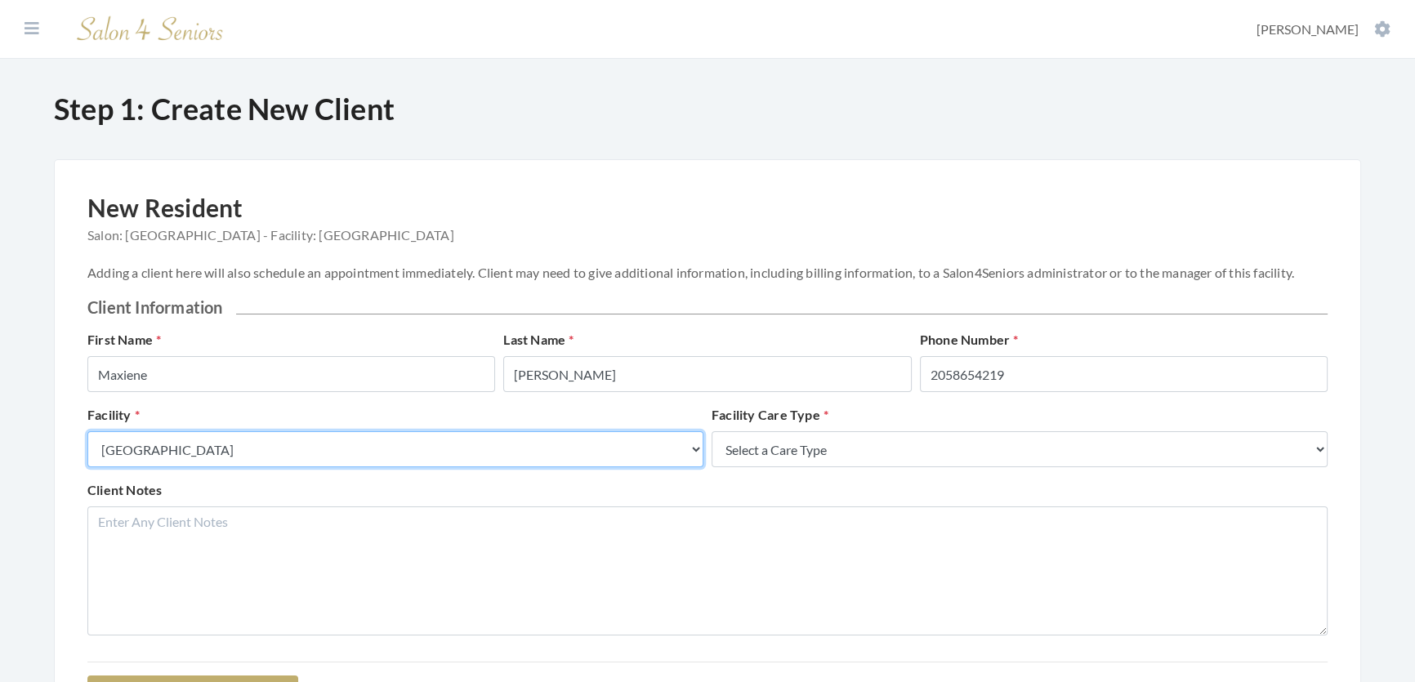
click at [87, 448] on select "Select a Facility Creekside at [GEOGRAPHIC_DATA] [PERSON_NAME][GEOGRAPHIC_DATA]…" at bounding box center [395, 449] width 616 height 36
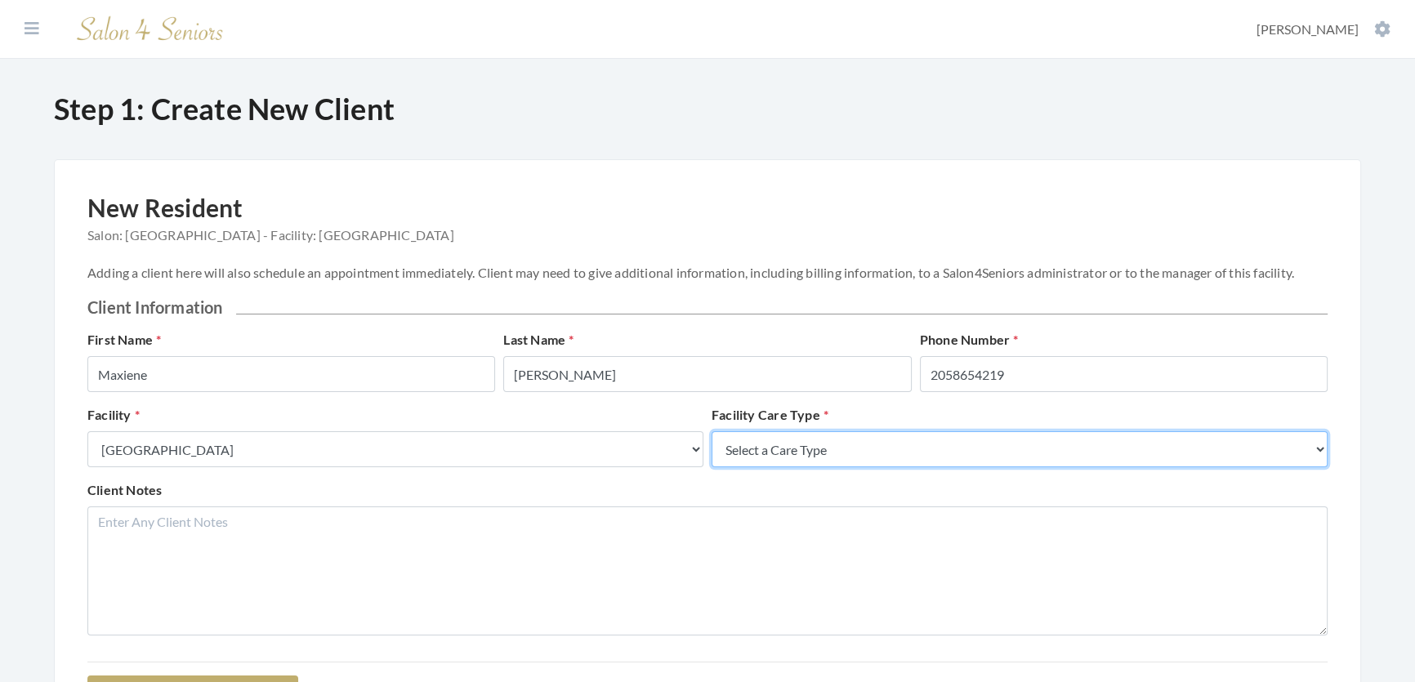
click at [802, 467] on select "Select a Care Type Nursing Home Rehab Memory Care Assisted Living Independent L…" at bounding box center [1020, 449] width 616 height 36
select select "2"
click at [712, 448] on select "Select a Care Type Nursing Home Rehab Memory Care Assisted Living Independent L…" at bounding box center [1020, 449] width 616 height 36
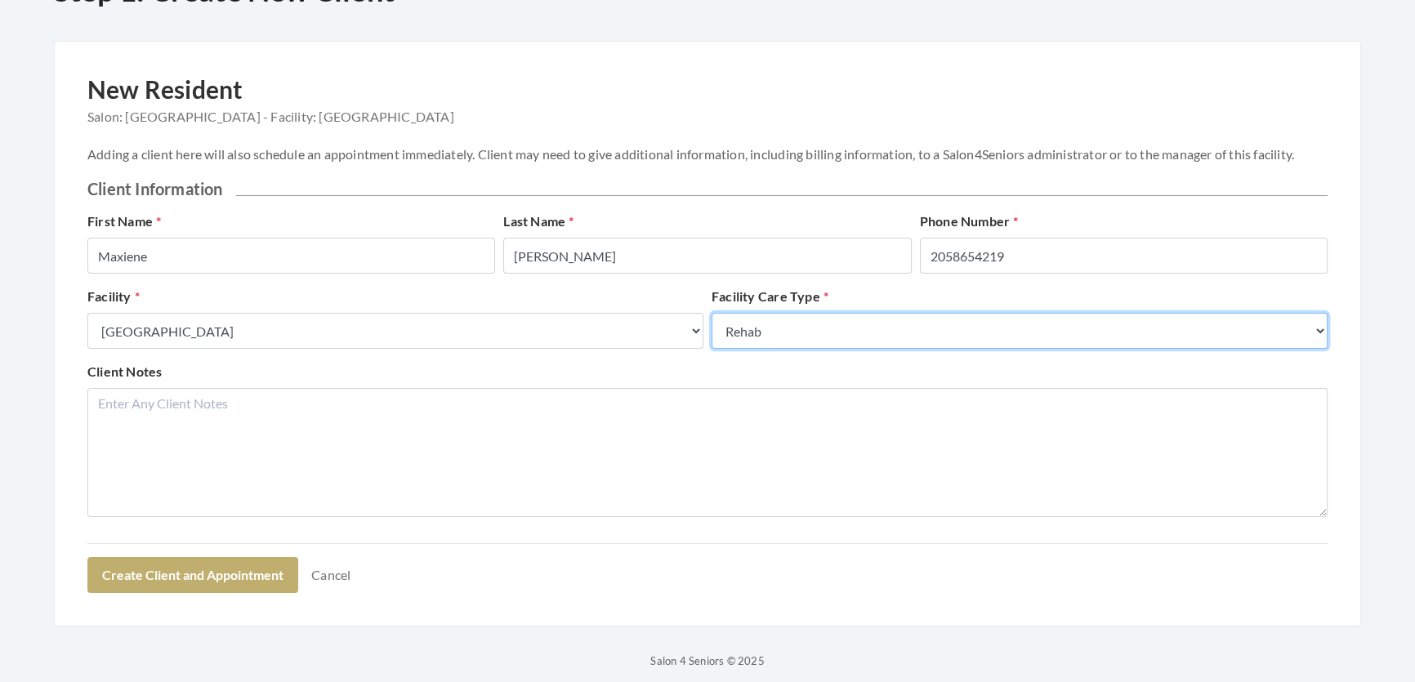
scroll to position [206, 0]
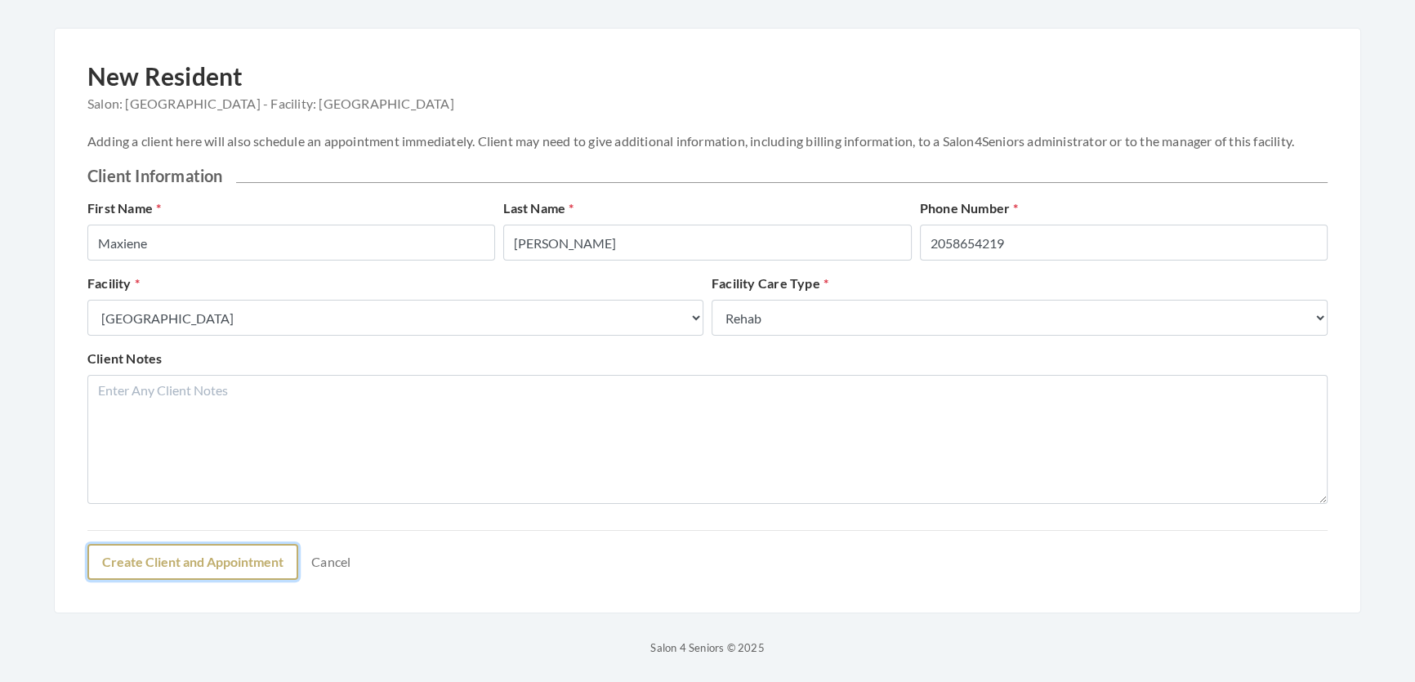
click at [240, 565] on button "Create Client and Appointment" at bounding box center [192, 562] width 211 height 36
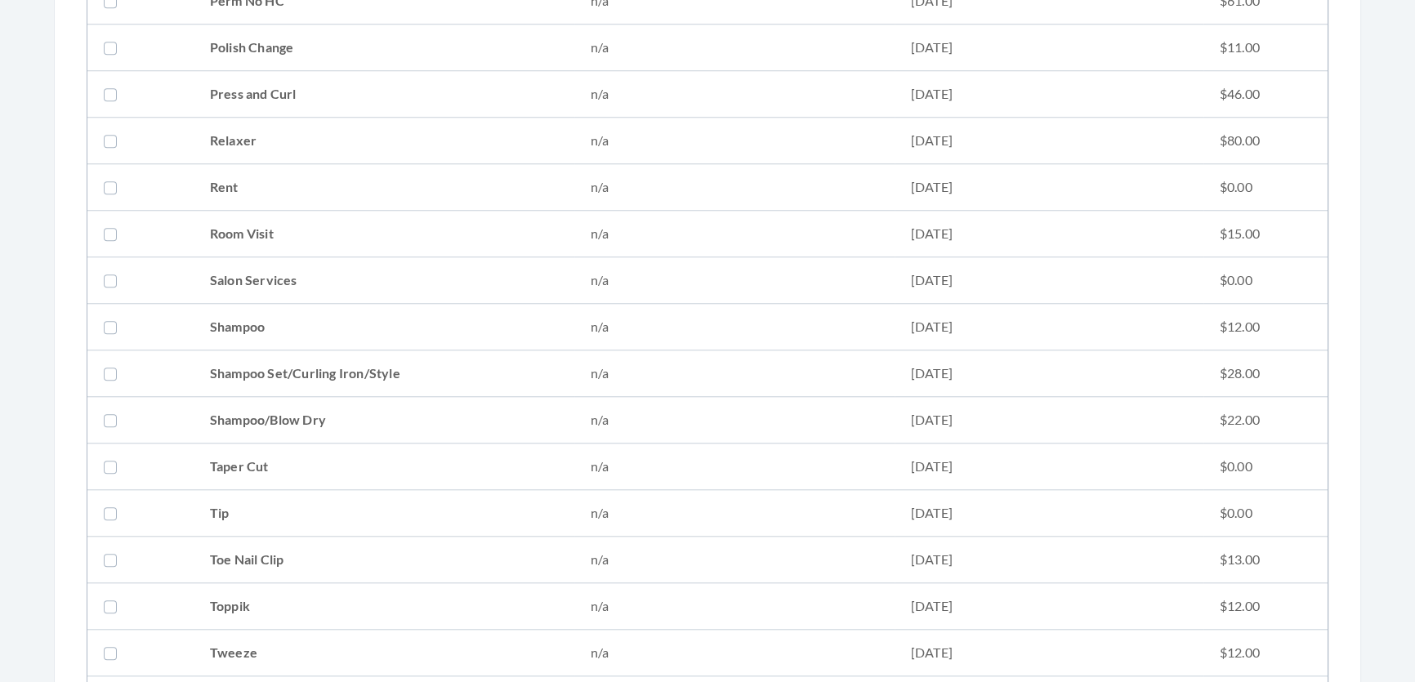
click at [324, 369] on td "Shampoo Set/Curling Iron/Style" at bounding box center [384, 374] width 381 height 47
checkbox input "true"
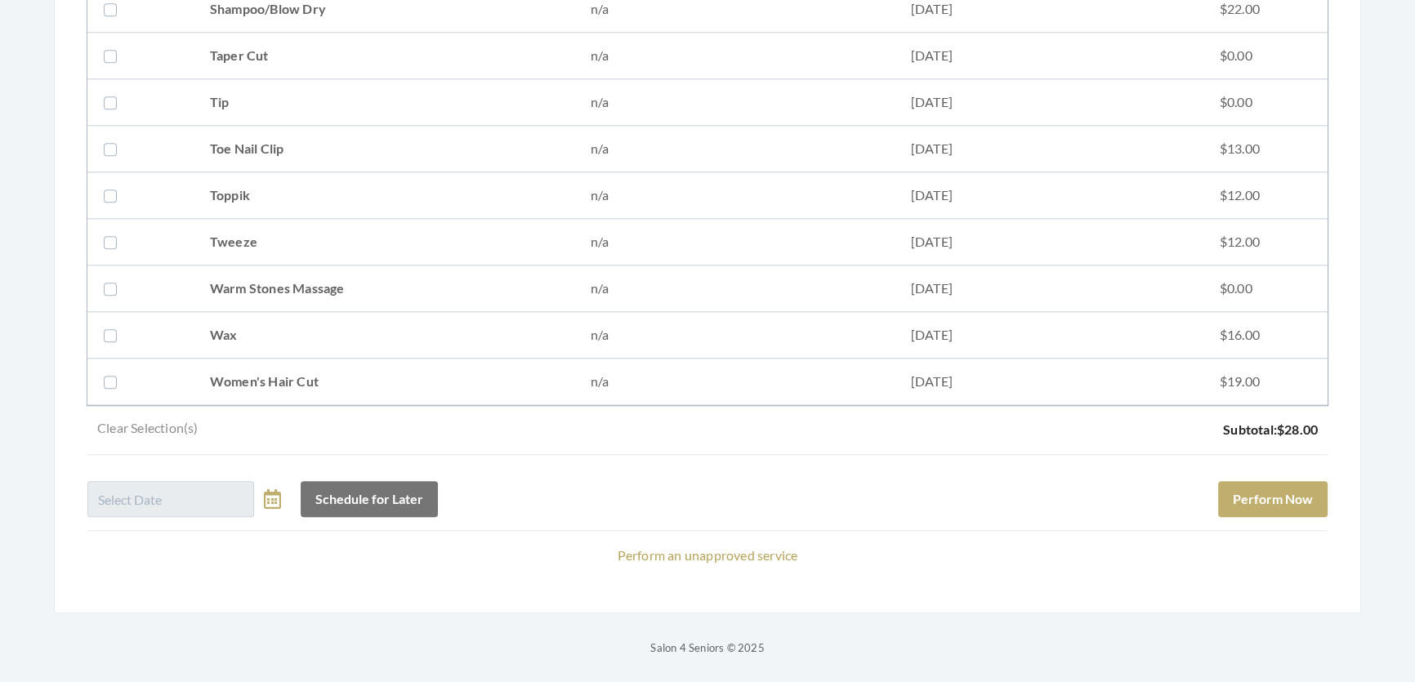
scroll to position [2289, 0]
click at [387, 359] on td "Women's Hair Cut" at bounding box center [384, 382] width 381 height 47
checkbox input "true"
click at [1267, 481] on button "Perform Now" at bounding box center [1272, 499] width 109 height 36
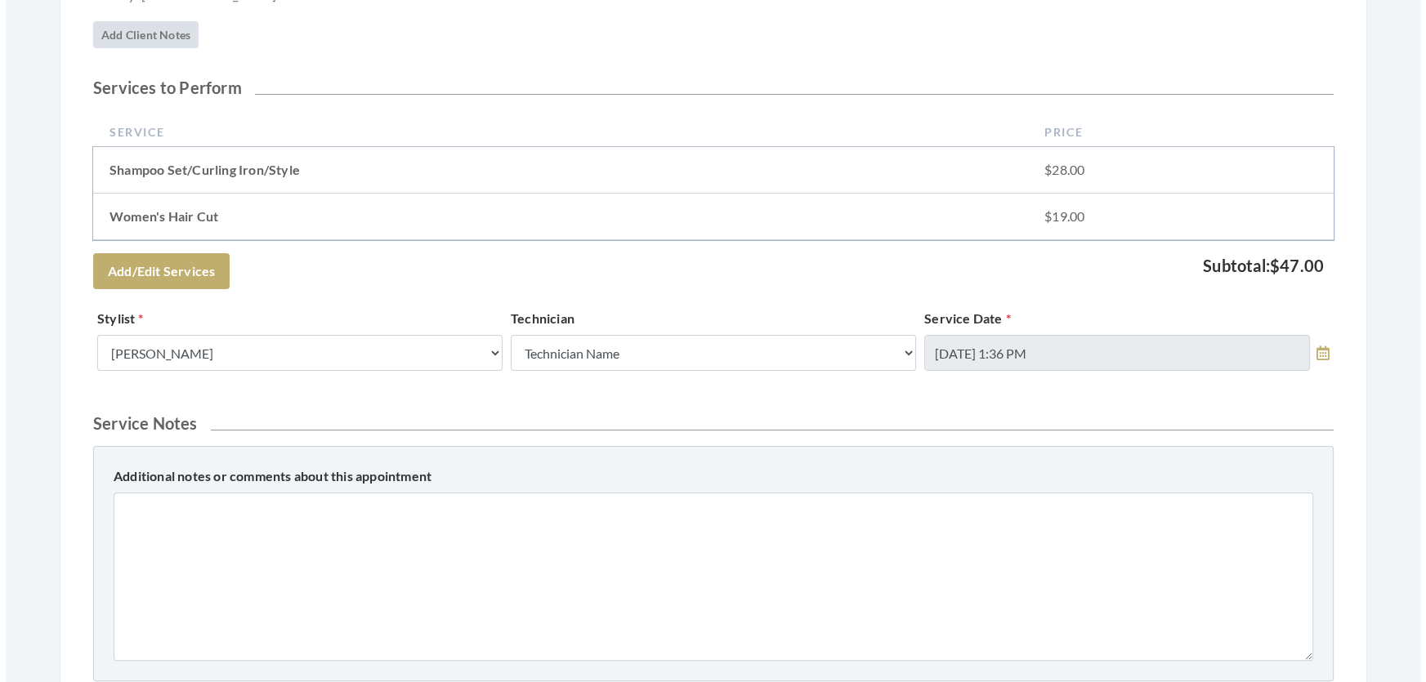
scroll to position [668, 0]
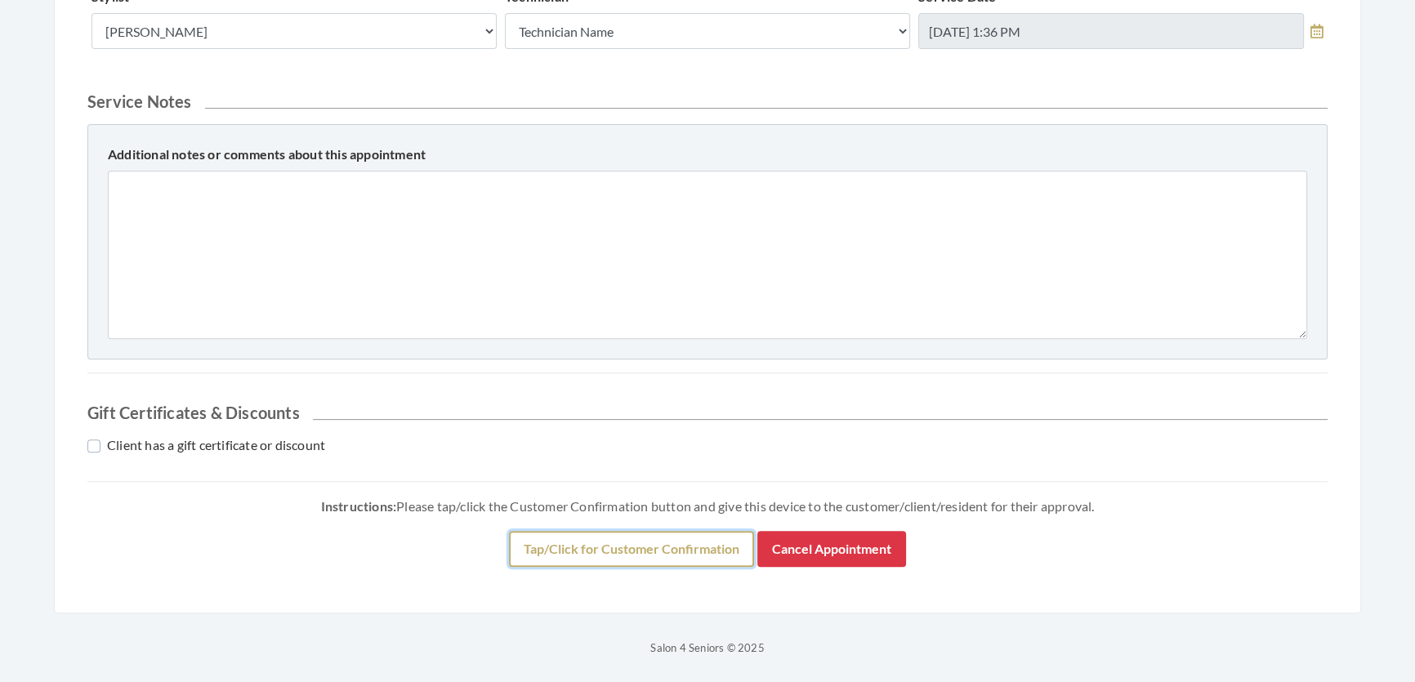
click at [709, 567] on button "Tap/Click for Customer Confirmation" at bounding box center [631, 549] width 245 height 36
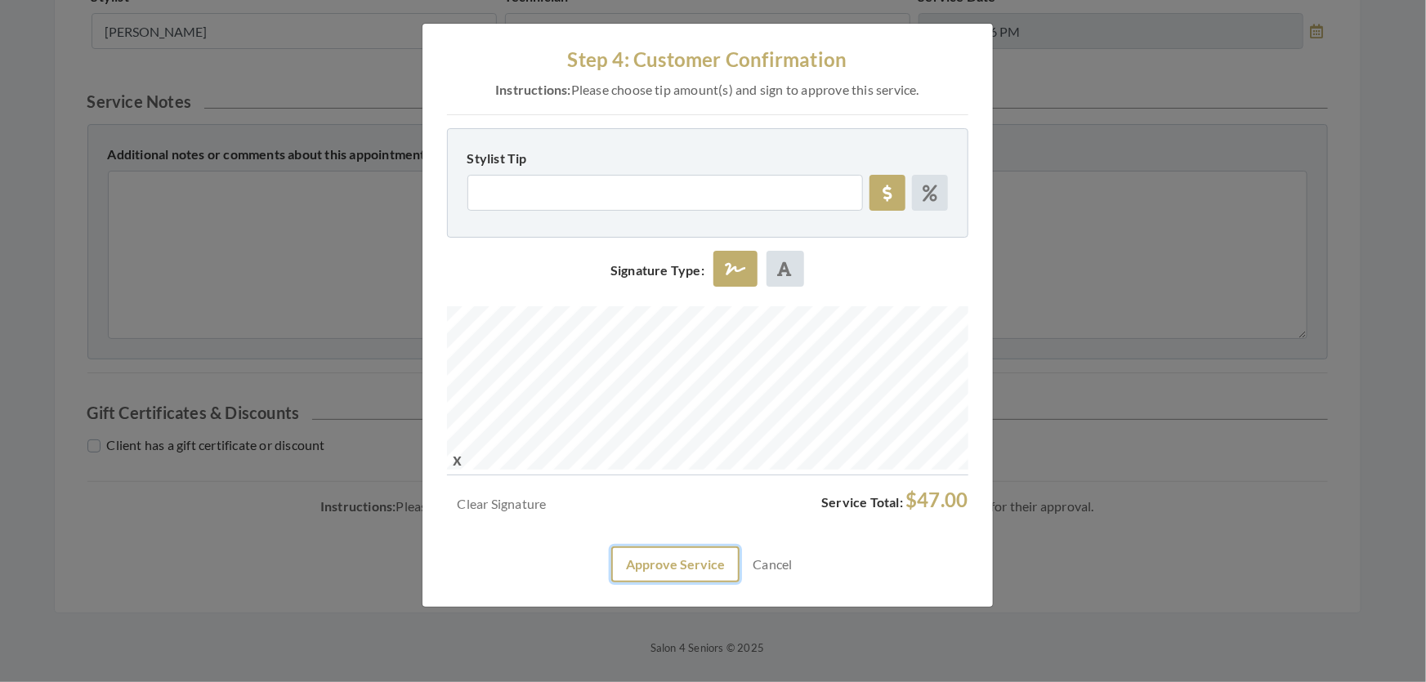
click at [706, 583] on button "Approve Service" at bounding box center [675, 565] width 128 height 36
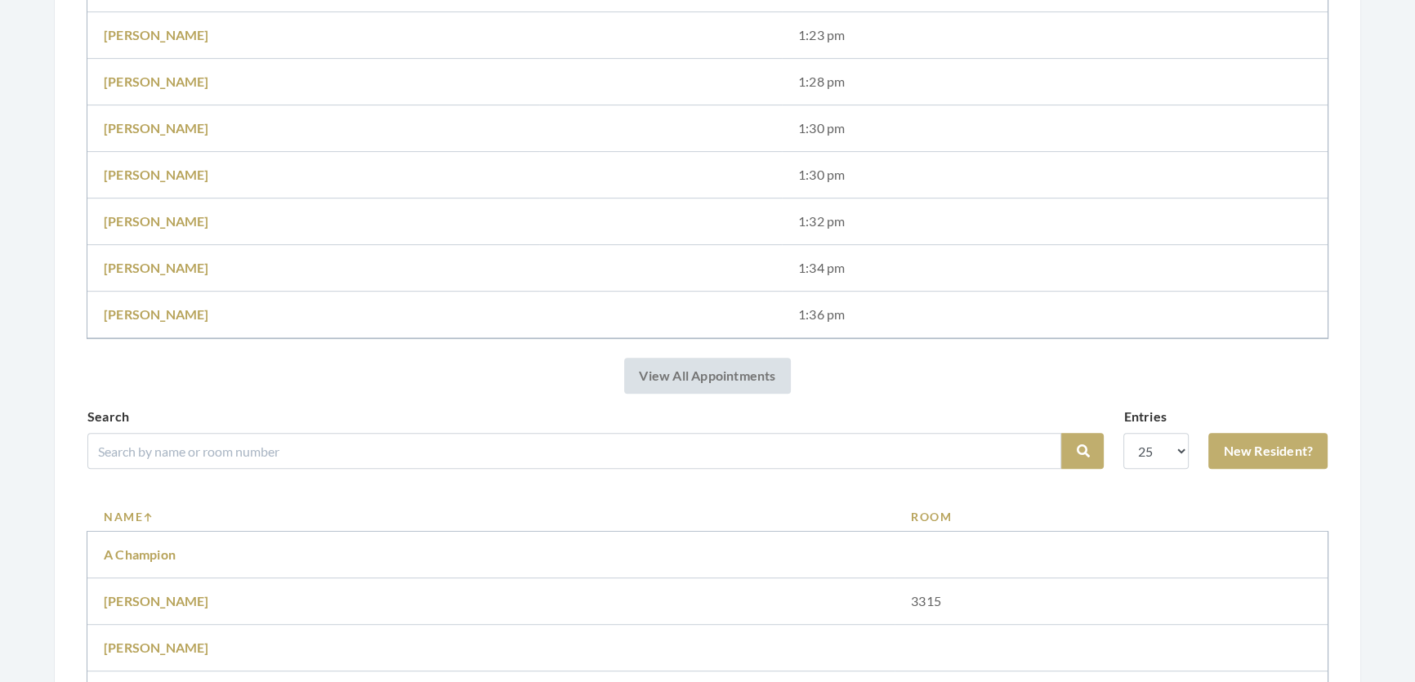
scroll to position [1039, 0]
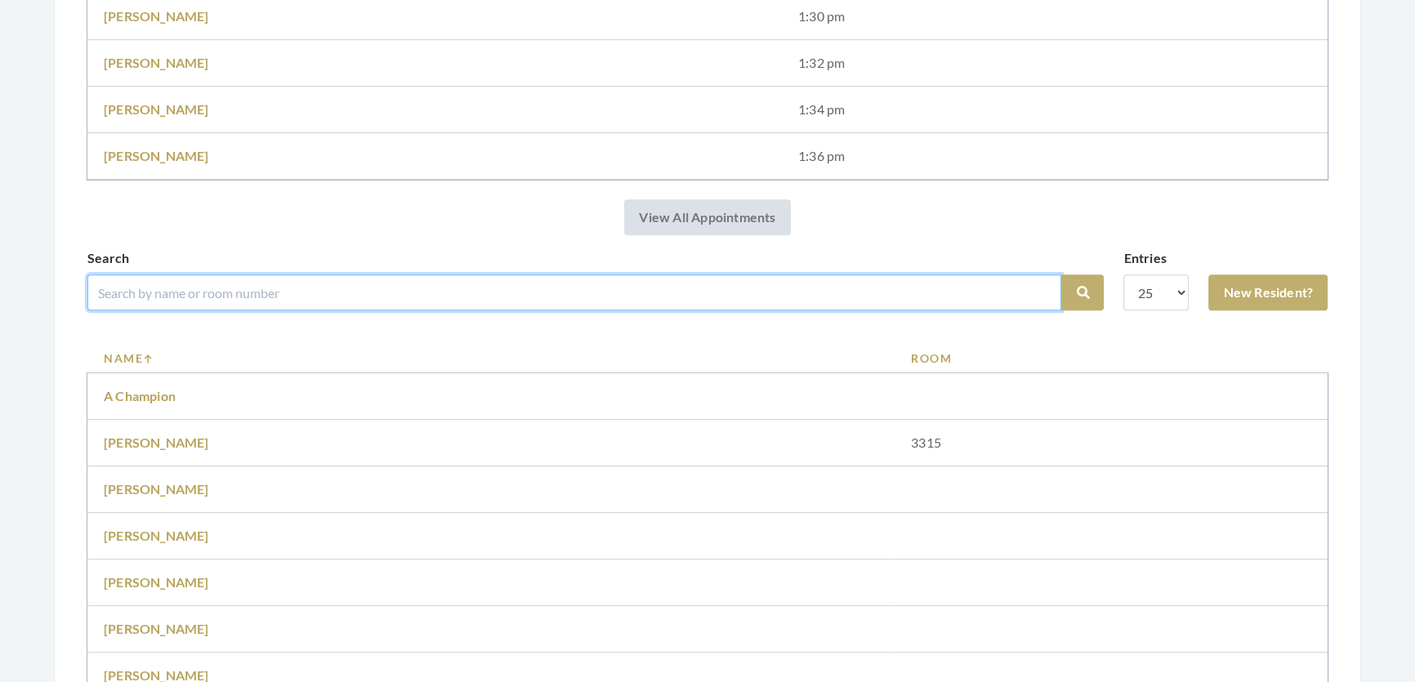
click at [410, 311] on input "search" at bounding box center [574, 293] width 974 height 36
type input "Velma Gill"
click at [1061, 275] on button "Search" at bounding box center [1082, 293] width 42 height 36
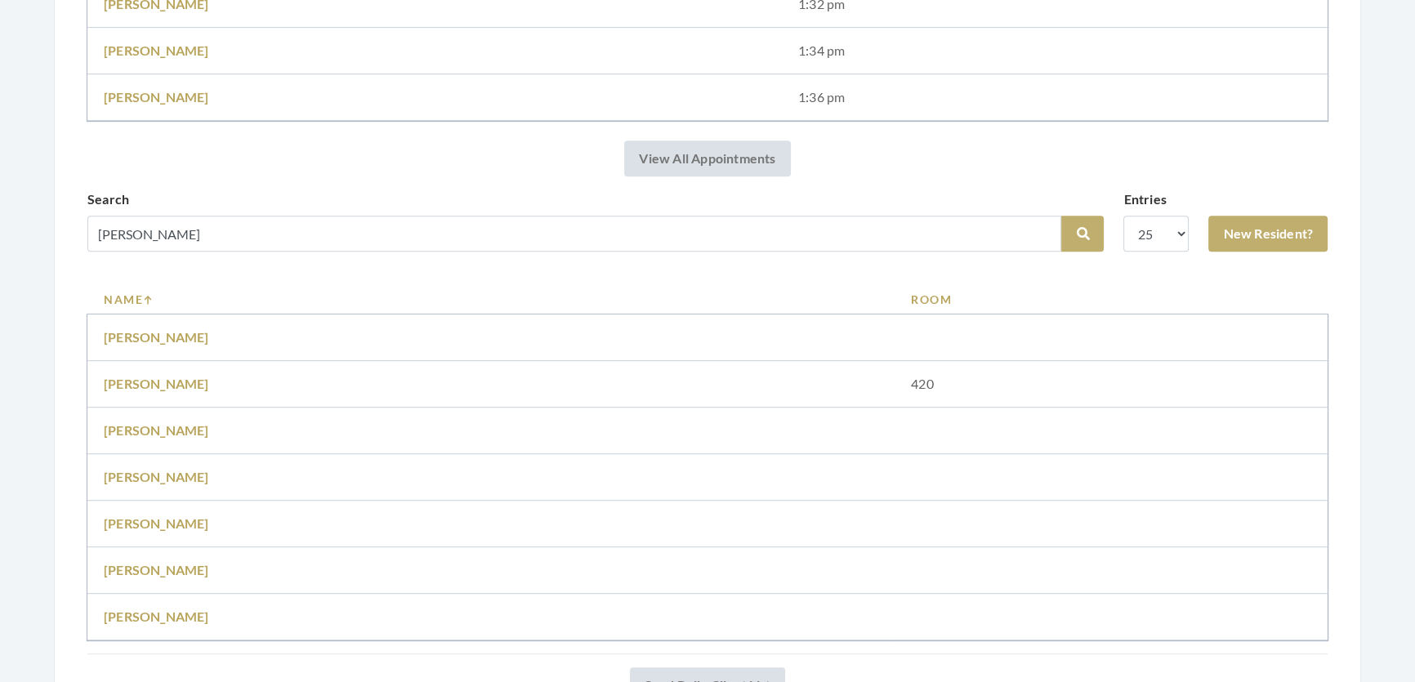
scroll to position [1039, 0]
click at [139, 623] on link "[PERSON_NAME]" at bounding box center [156, 615] width 105 height 16
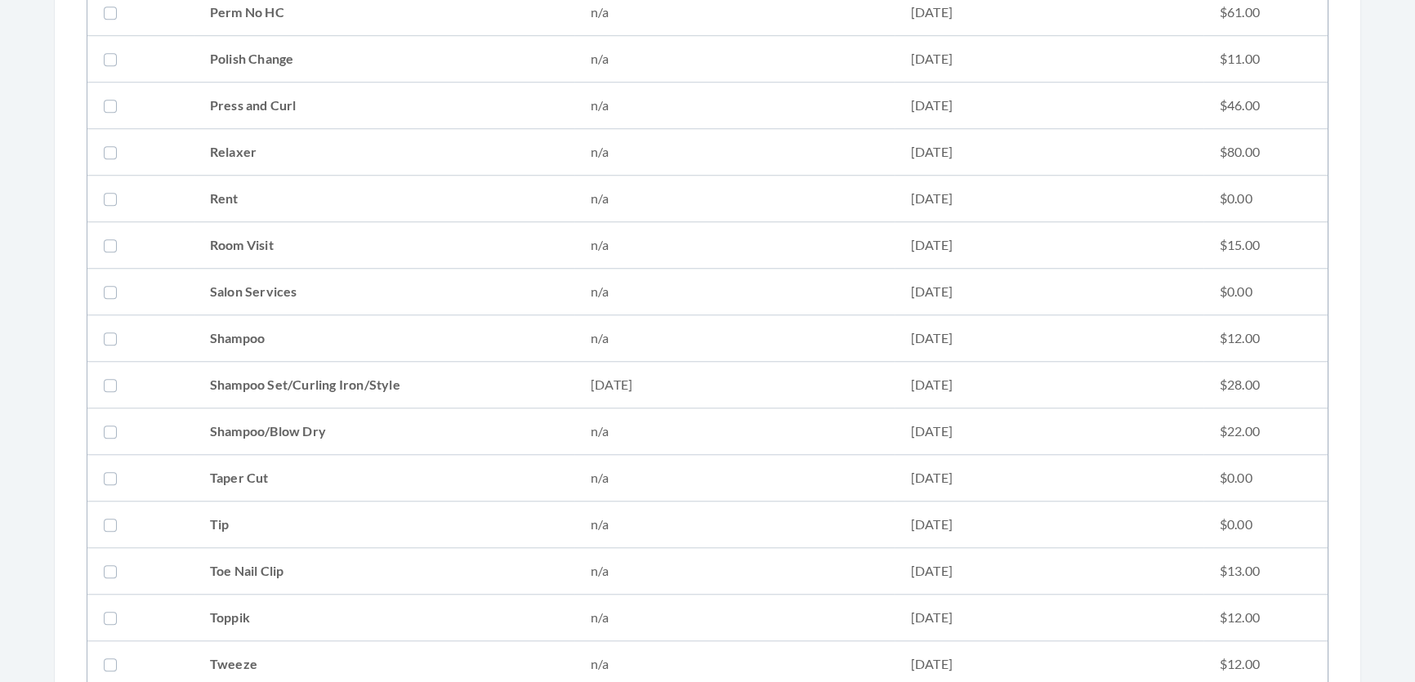
scroll to position [1857, 0]
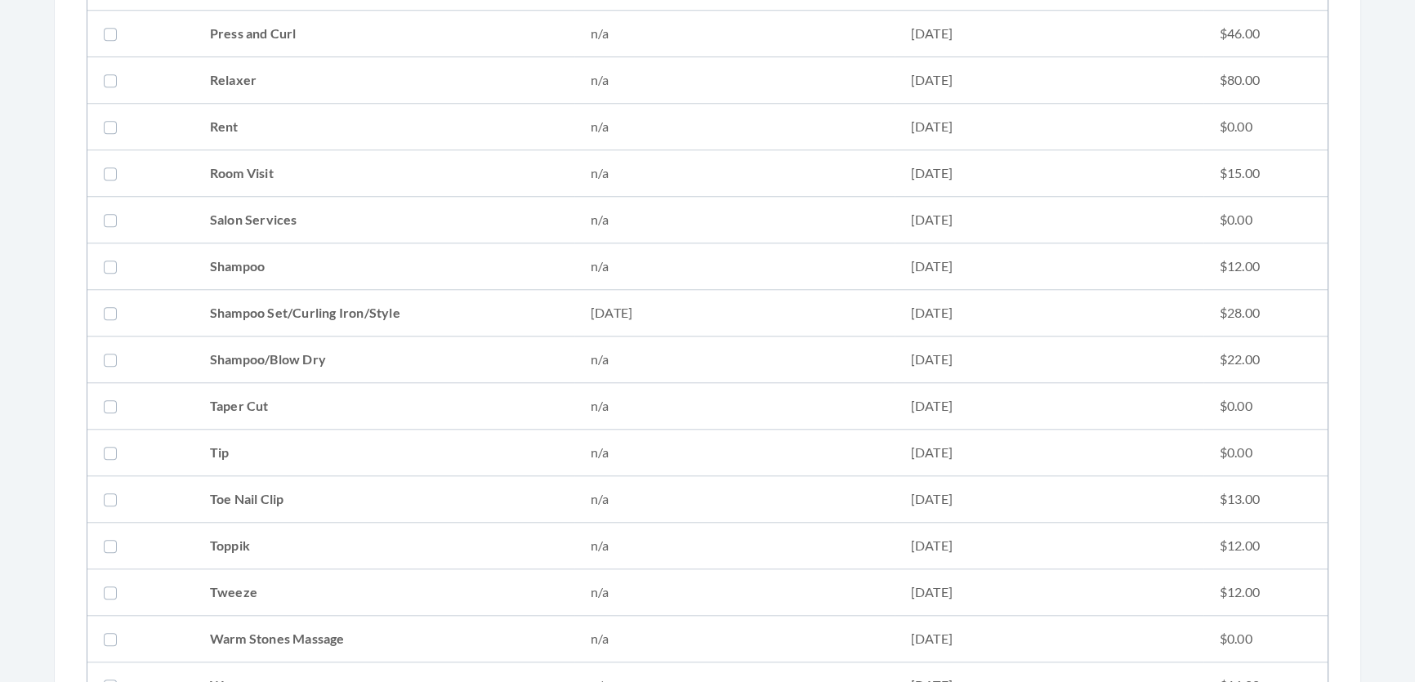
drag, startPoint x: 355, startPoint y: 291, endPoint x: 367, endPoint y: 302, distance: 16.8
click at [361, 302] on td "Shampoo Set/Curling Iron/Style" at bounding box center [384, 313] width 381 height 47
checkbox input "true"
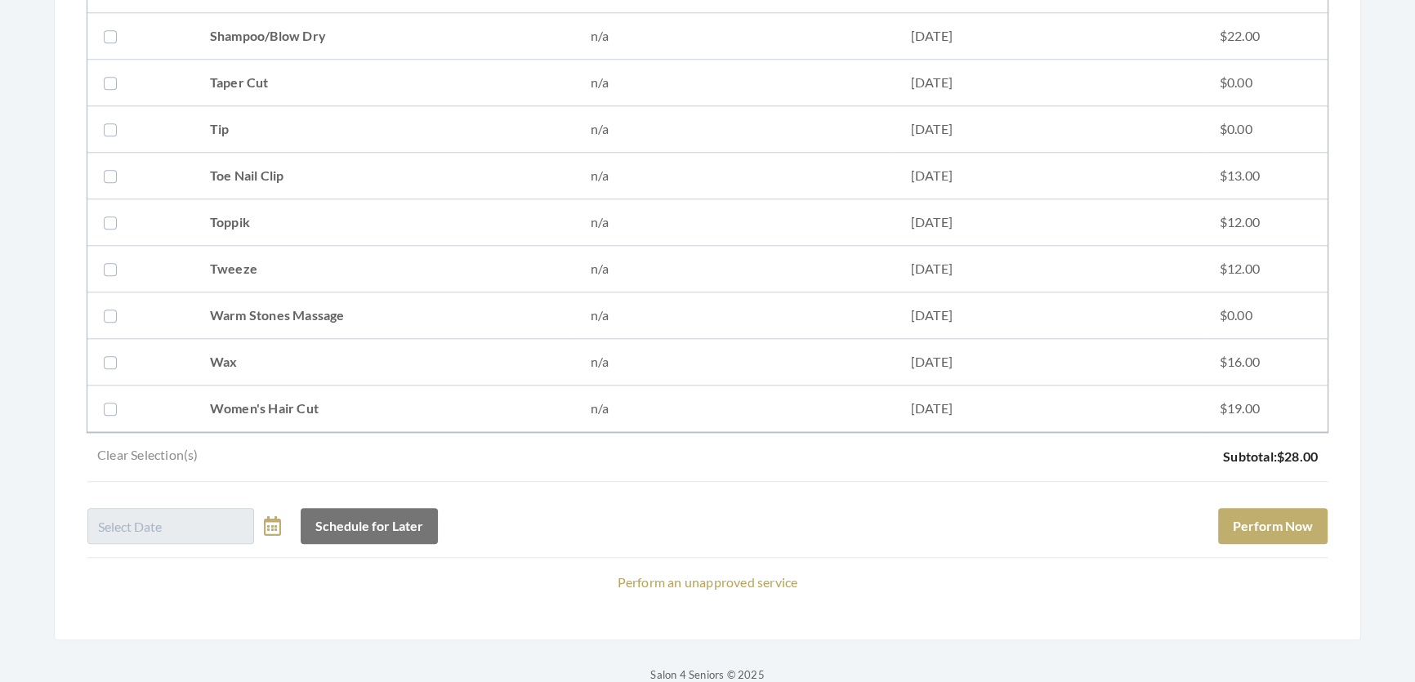
scroll to position [2228, 0]
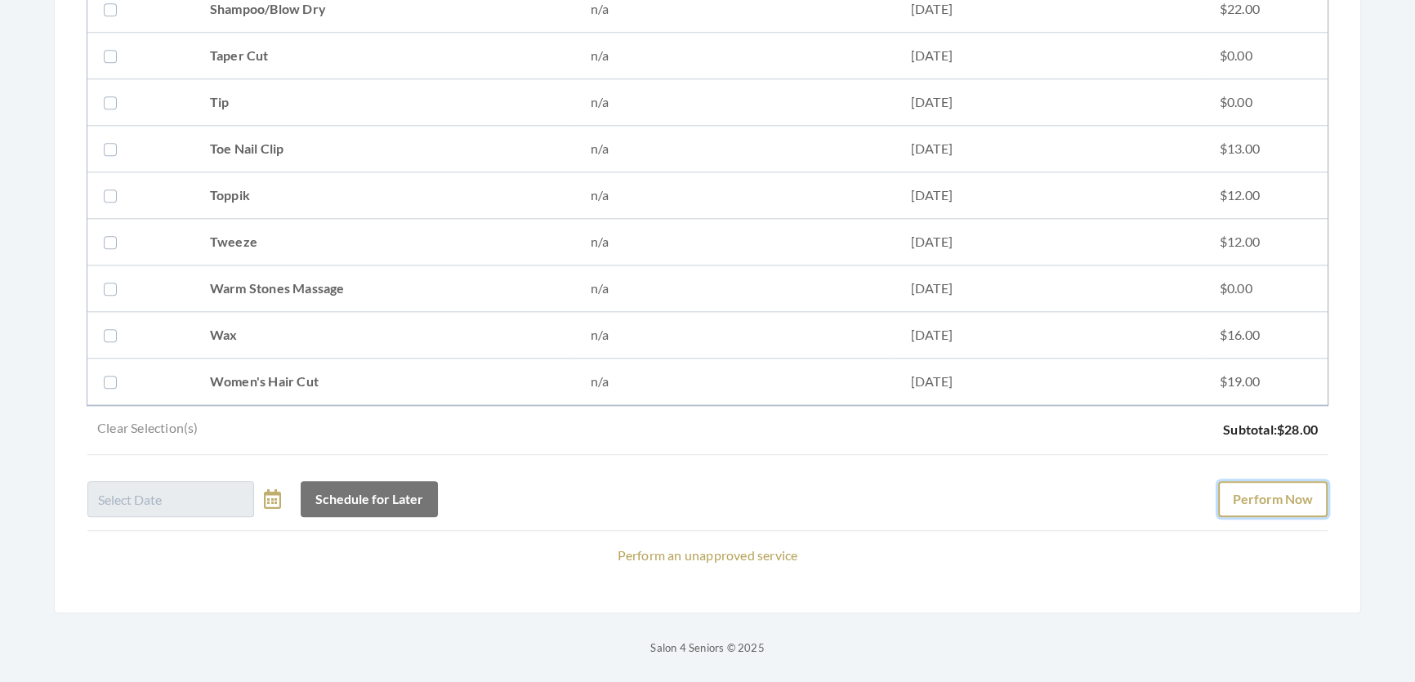
click at [1251, 481] on button "Perform Now" at bounding box center [1272, 499] width 109 height 36
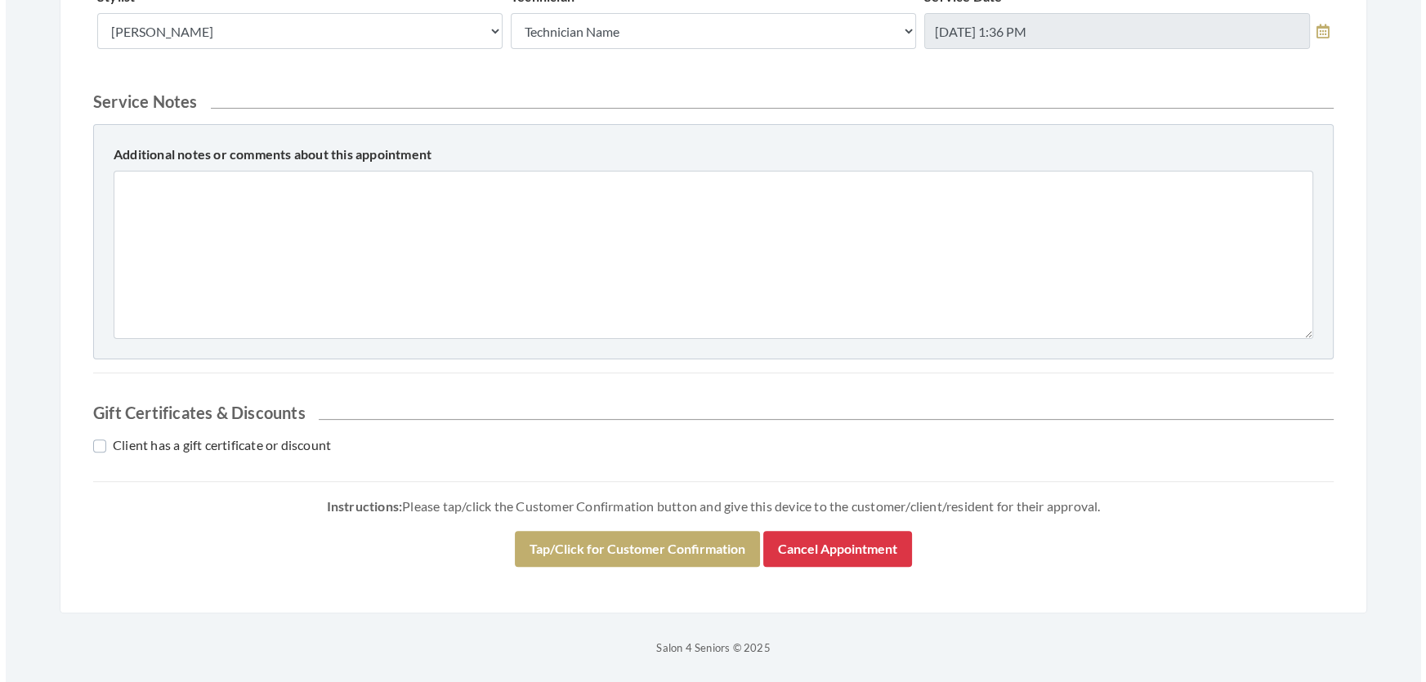
scroll to position [699, 0]
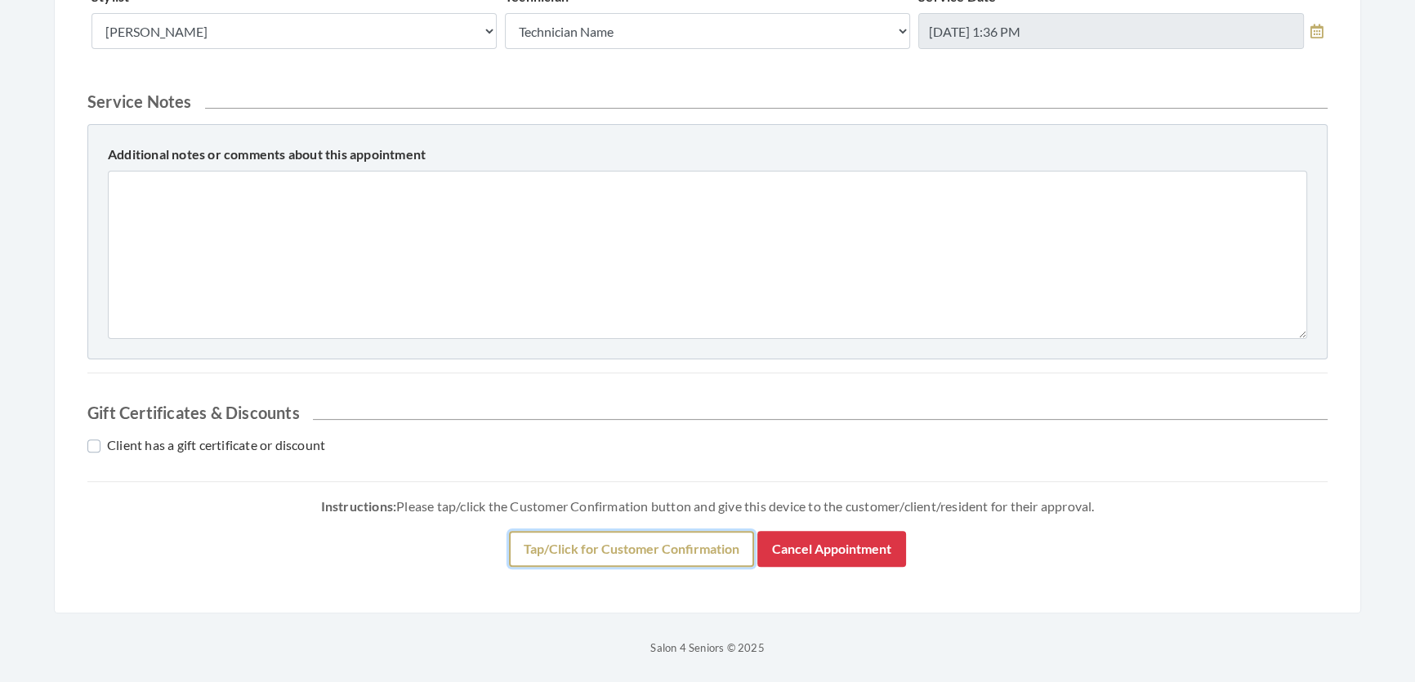
click at [681, 552] on button "Tap/Click for Customer Confirmation" at bounding box center [631, 549] width 245 height 36
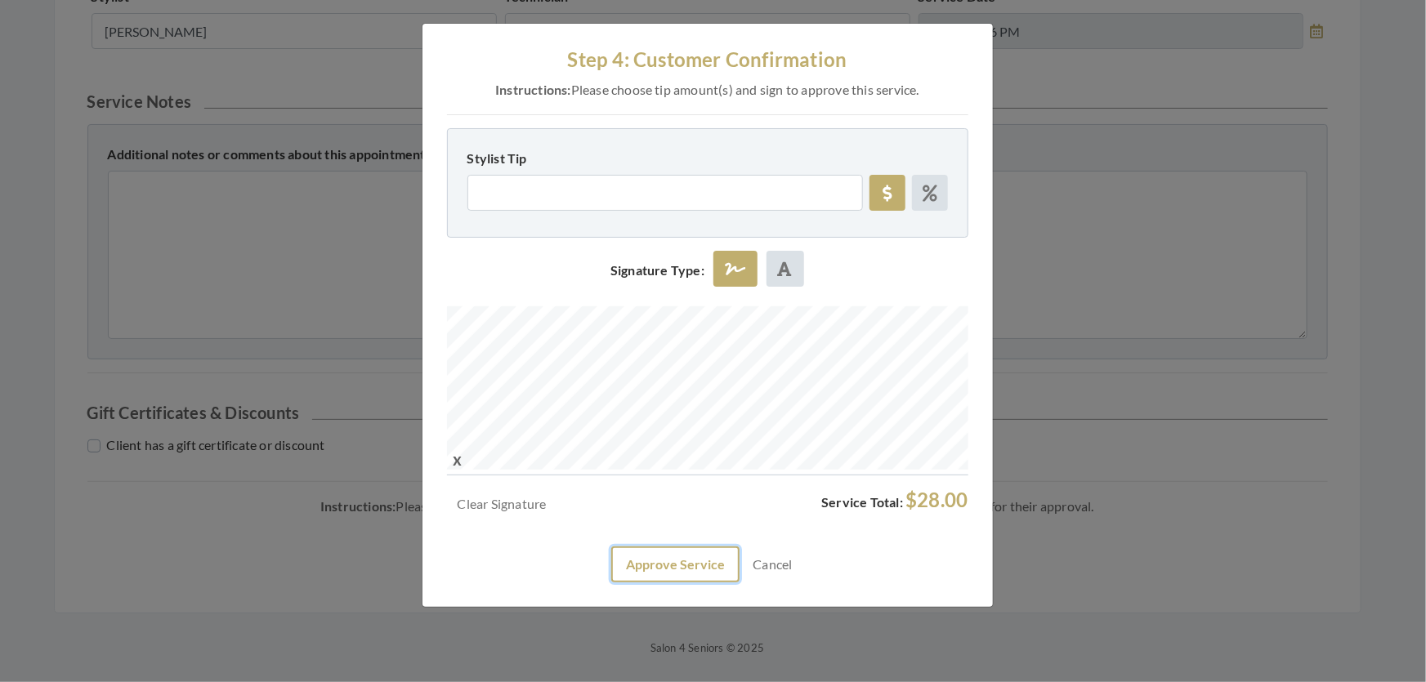
click at [688, 583] on button "Approve Service" at bounding box center [675, 565] width 128 height 36
